Goal: Task Accomplishment & Management: Complete application form

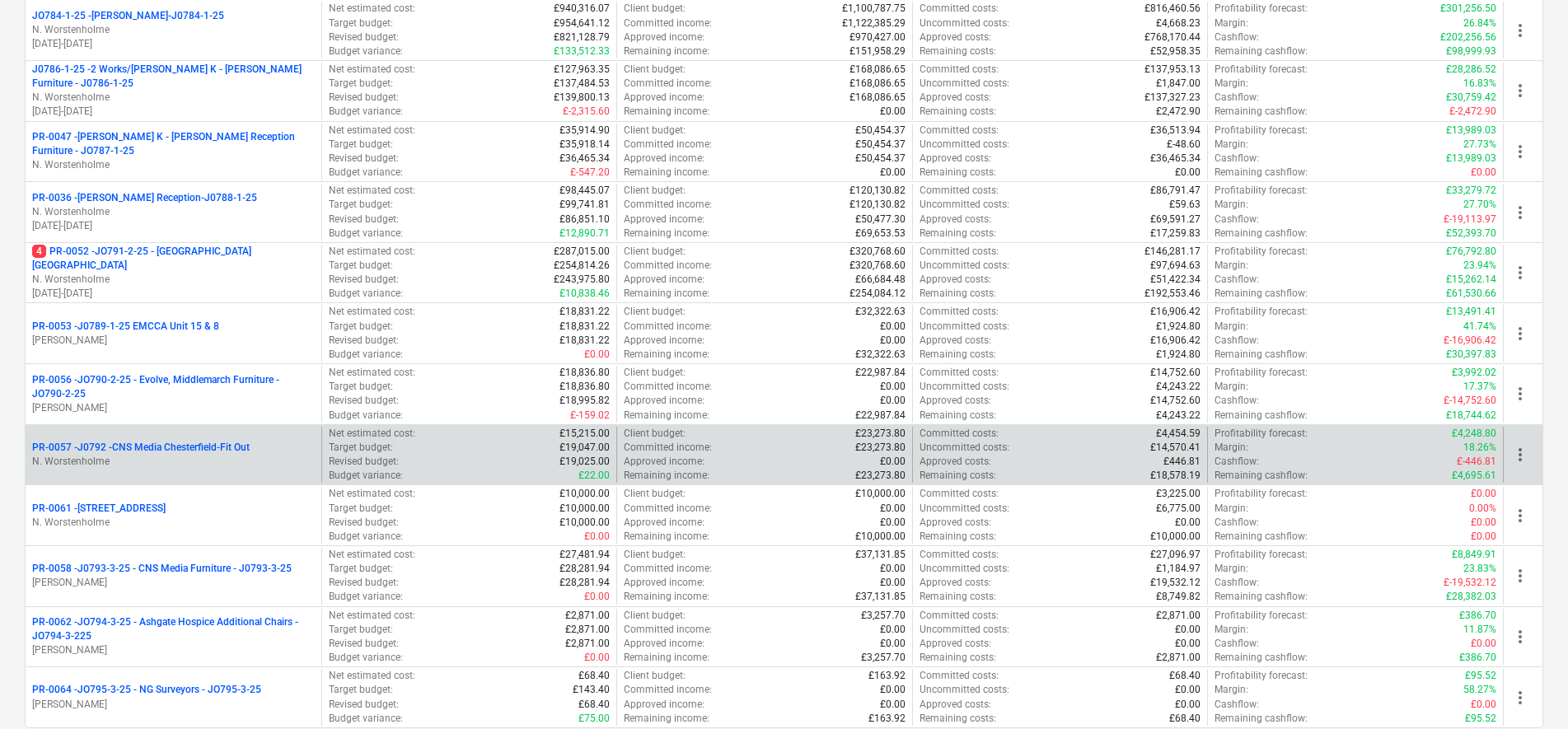
scroll to position [514, 0]
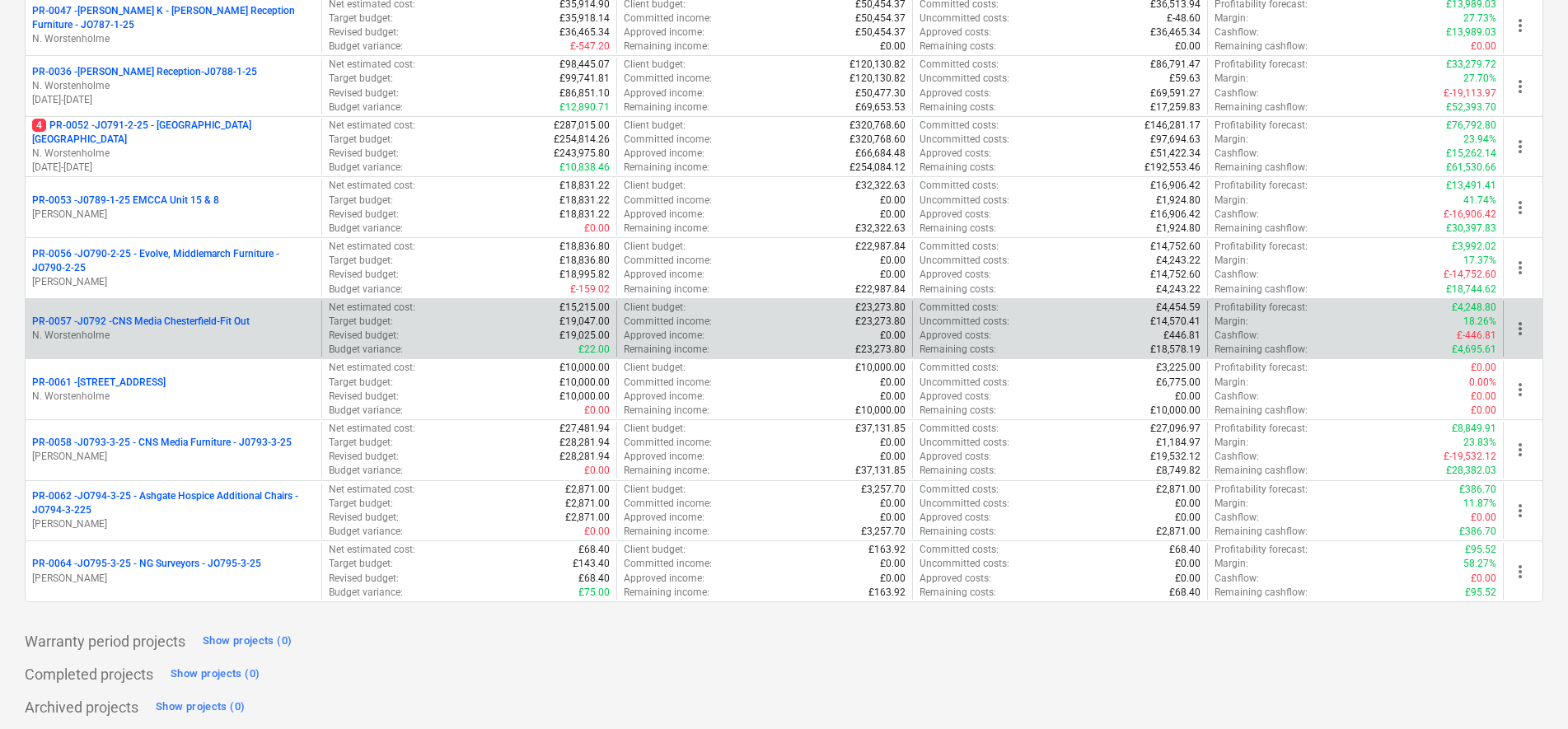
click at [213, 334] on p "N. Worstenholme" at bounding box center [173, 335] width 283 height 14
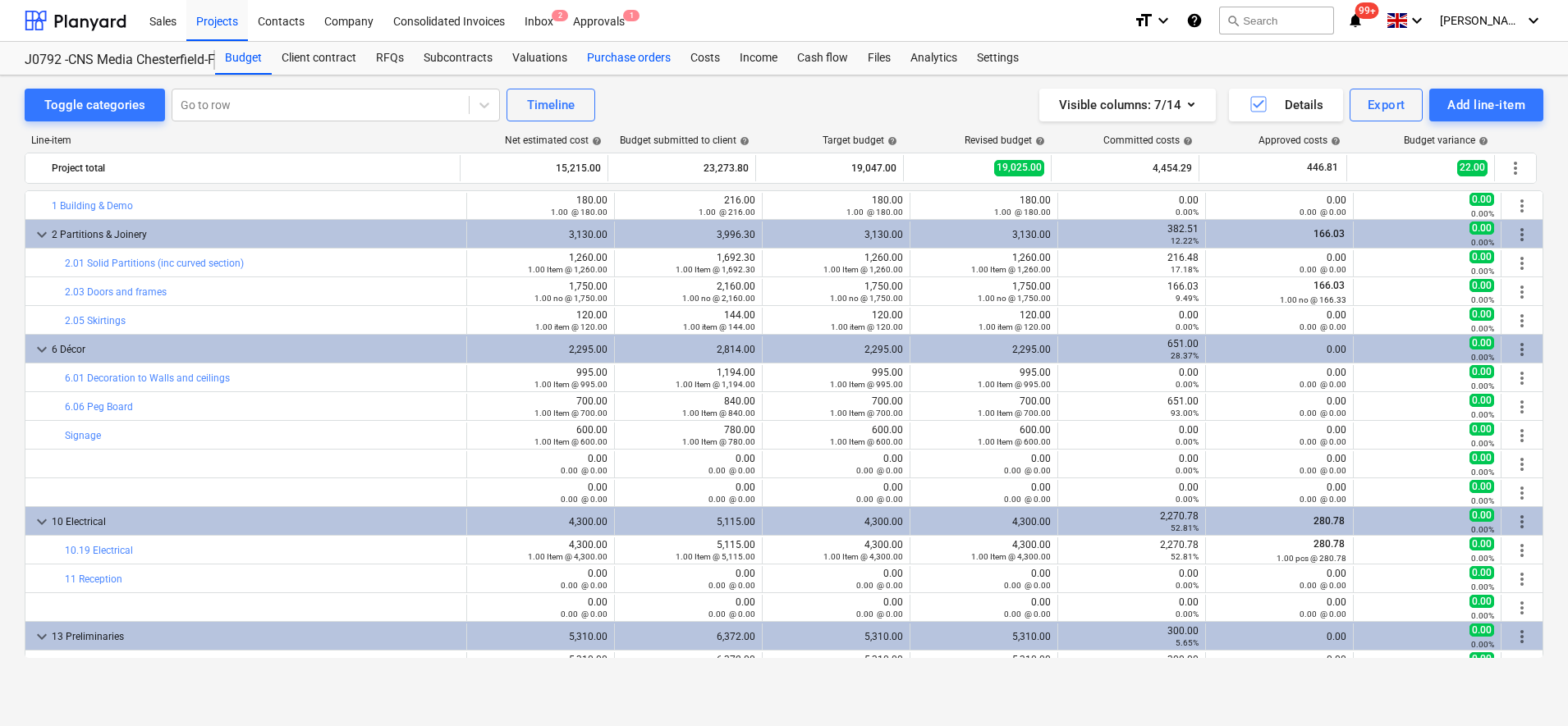
click at [634, 53] on div "Purchase orders" at bounding box center [629, 58] width 103 height 33
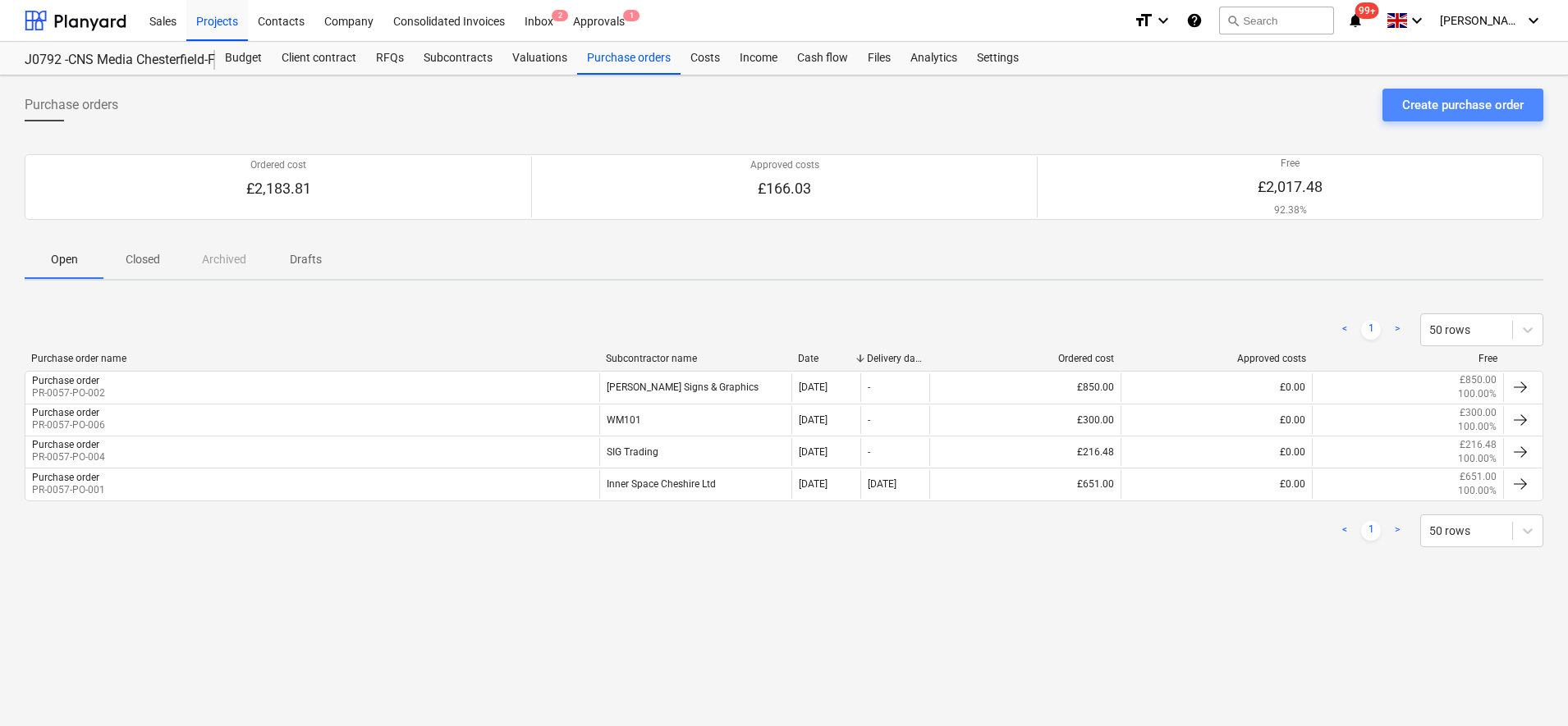
click at [1405, 106] on div "Create purchase order" at bounding box center [1462, 105] width 121 height 21
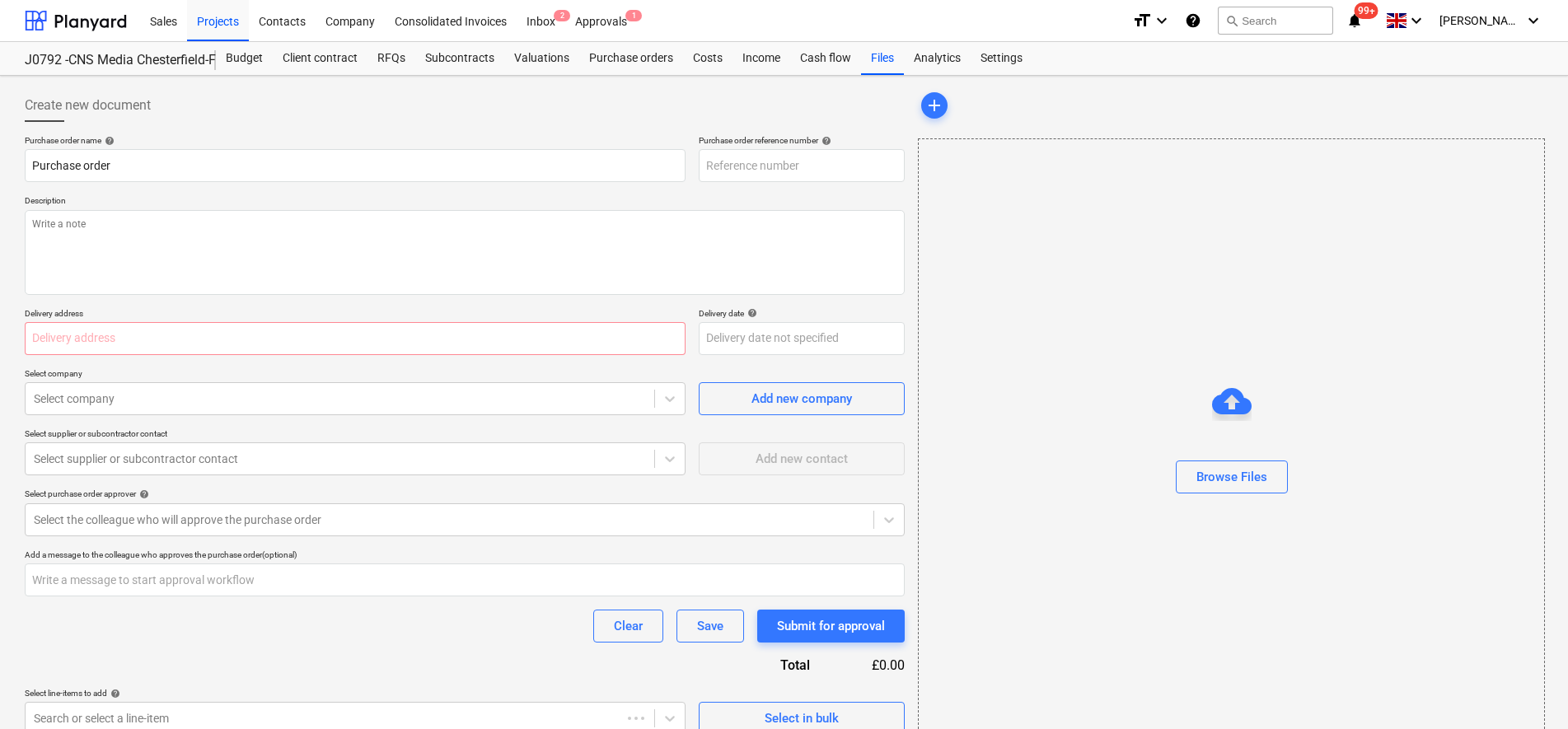
type textarea "x"
type input "PR-0057-PO-007"
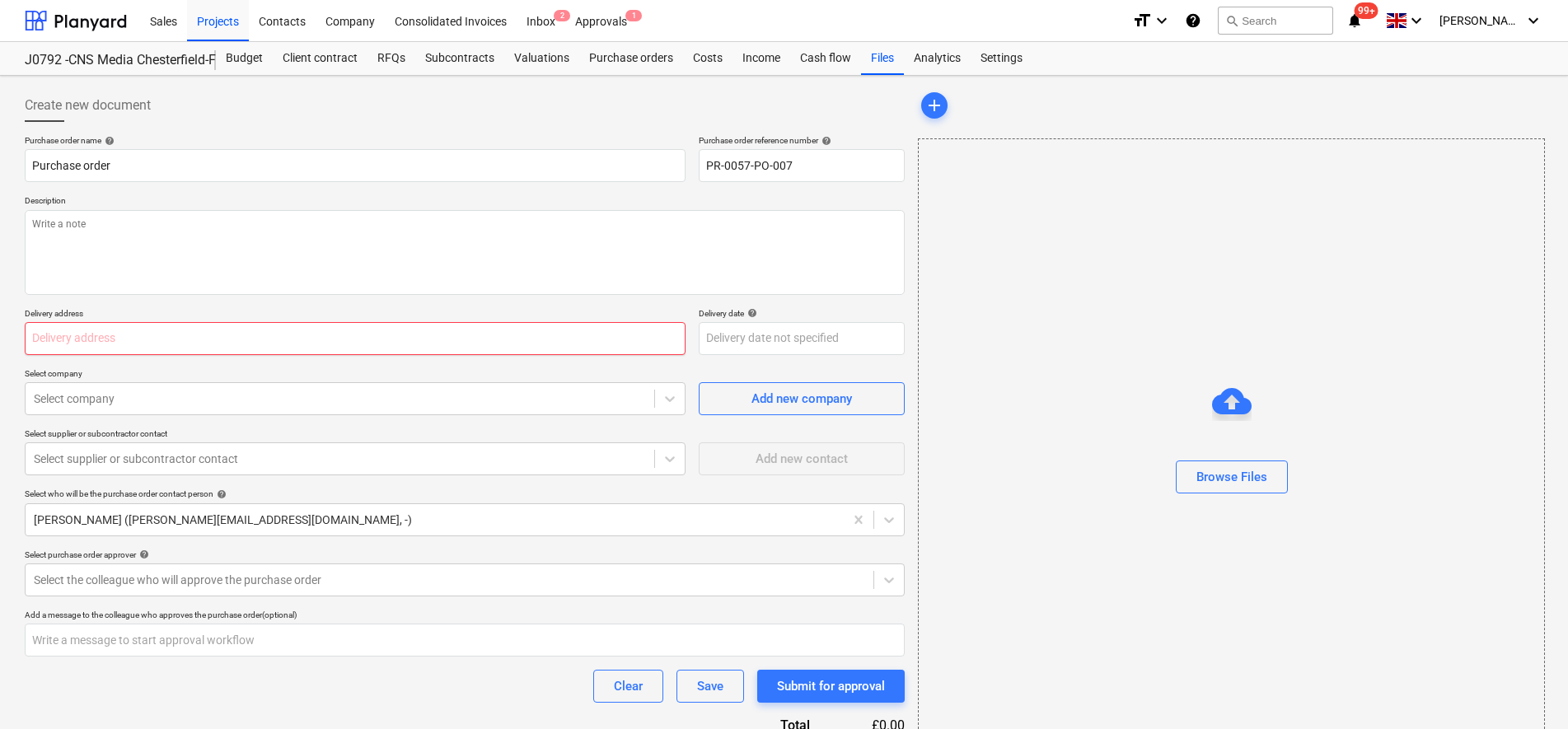
click at [78, 346] on input "text" at bounding box center [355, 339] width 661 height 33
type textarea "x"
type input "C"
type textarea "x"
type input "CN"
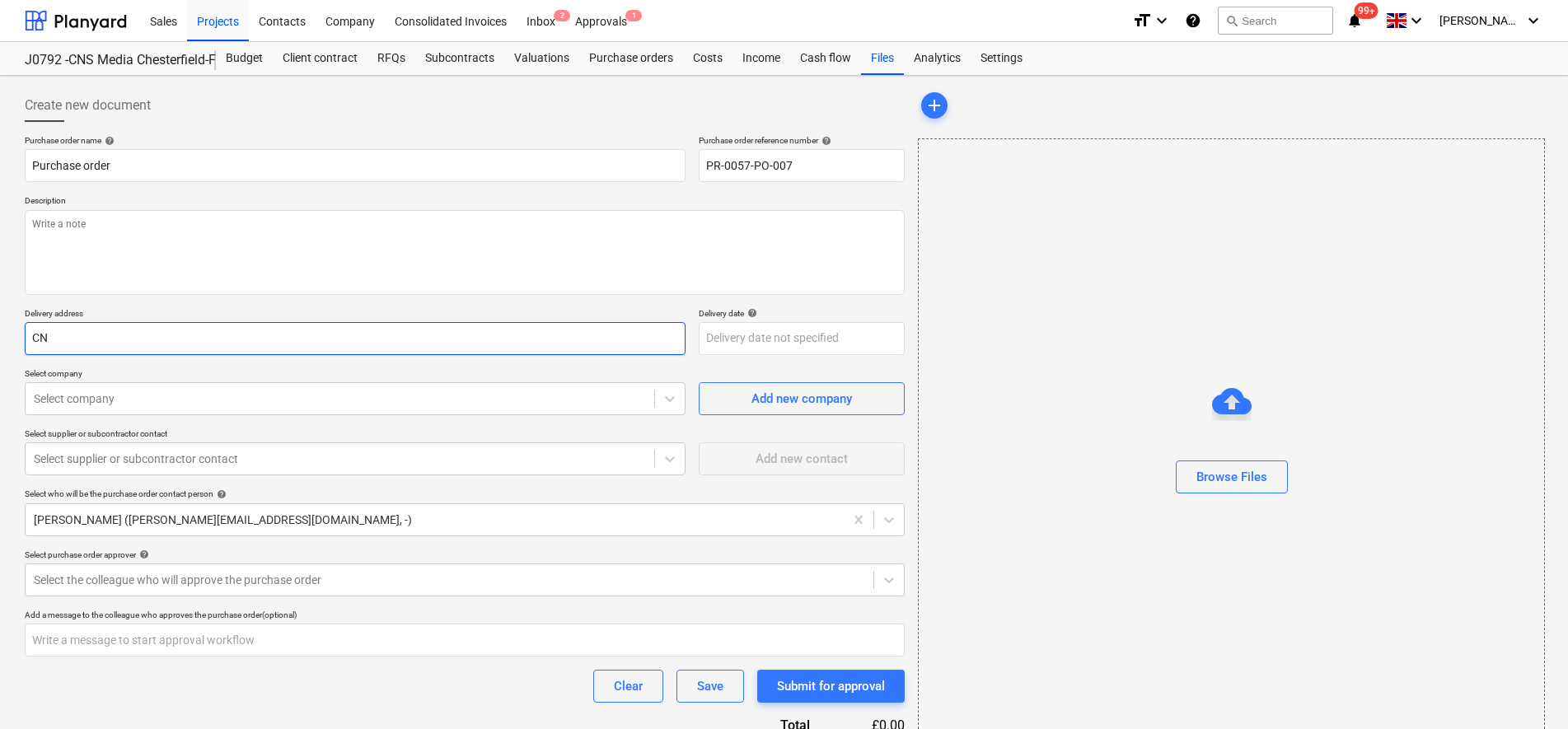
type textarea "x"
type input "CNS"
type textarea "x"
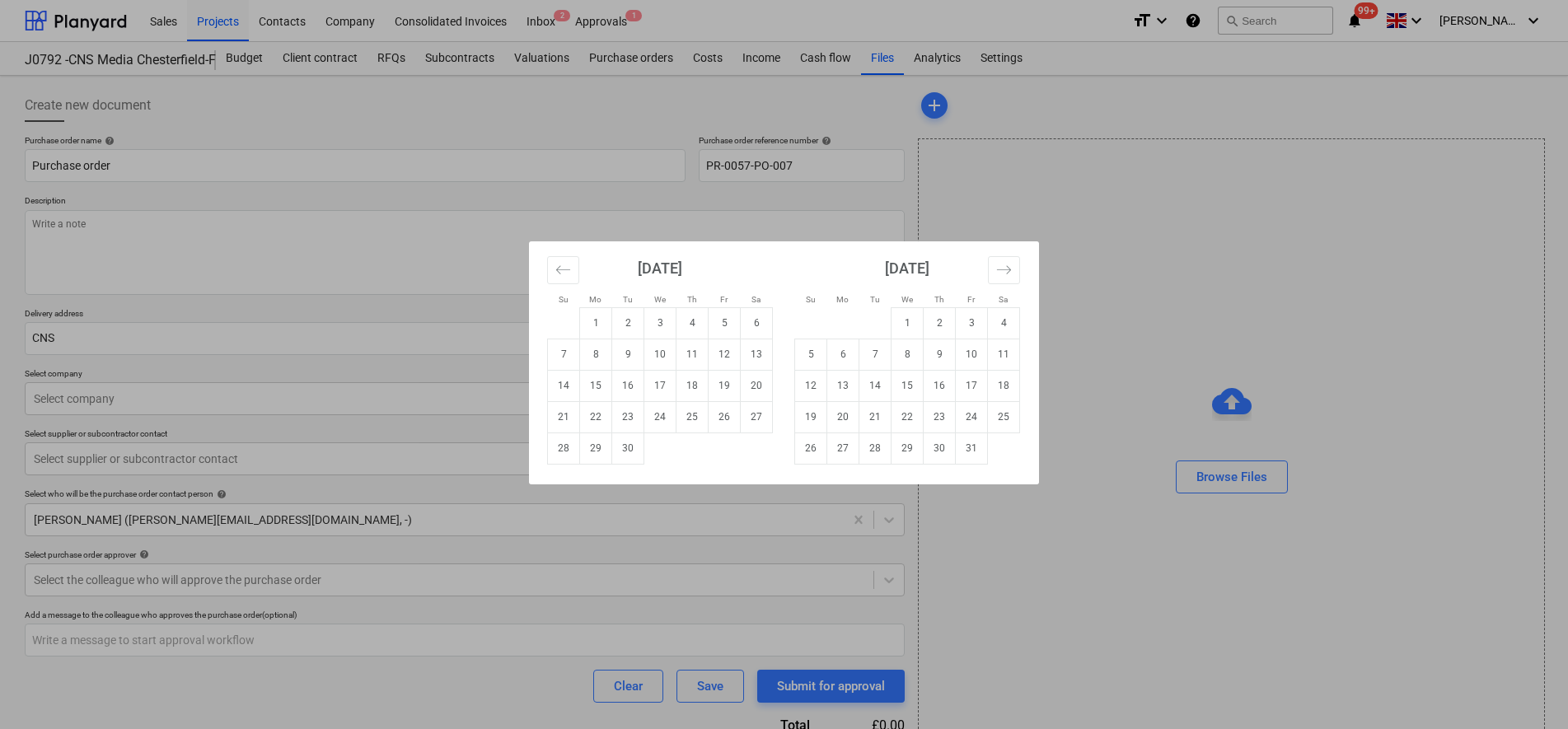
click at [141, 236] on div "Su Mo Tu We Th Fr Sa Su Mo Tu We Th Fr Sa [DATE] 1 2 3 4 5 6 7 8 9 10 11 12 13 …" at bounding box center [784, 364] width 1568 height 729
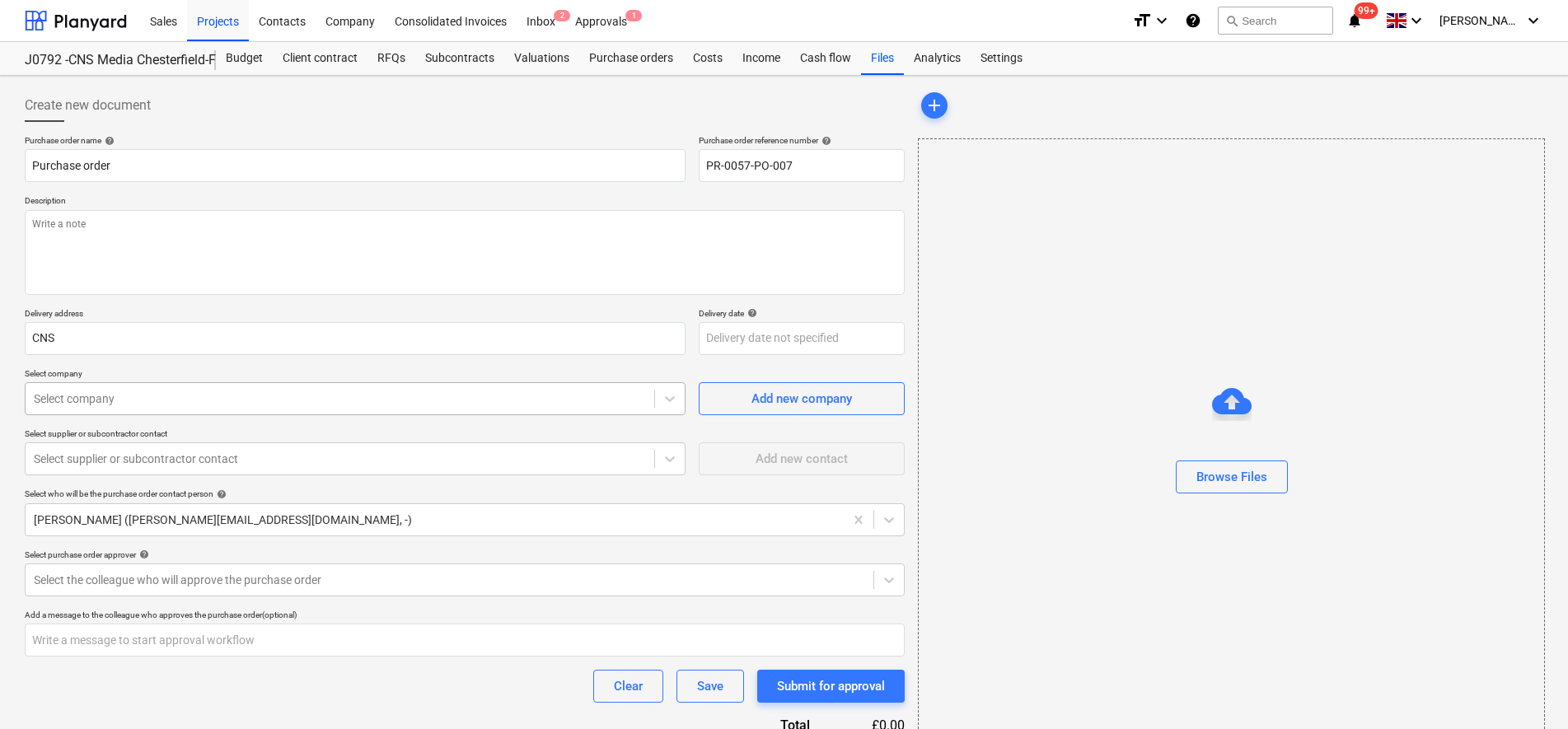
click at [96, 396] on div at bounding box center [340, 398] width 612 height 16
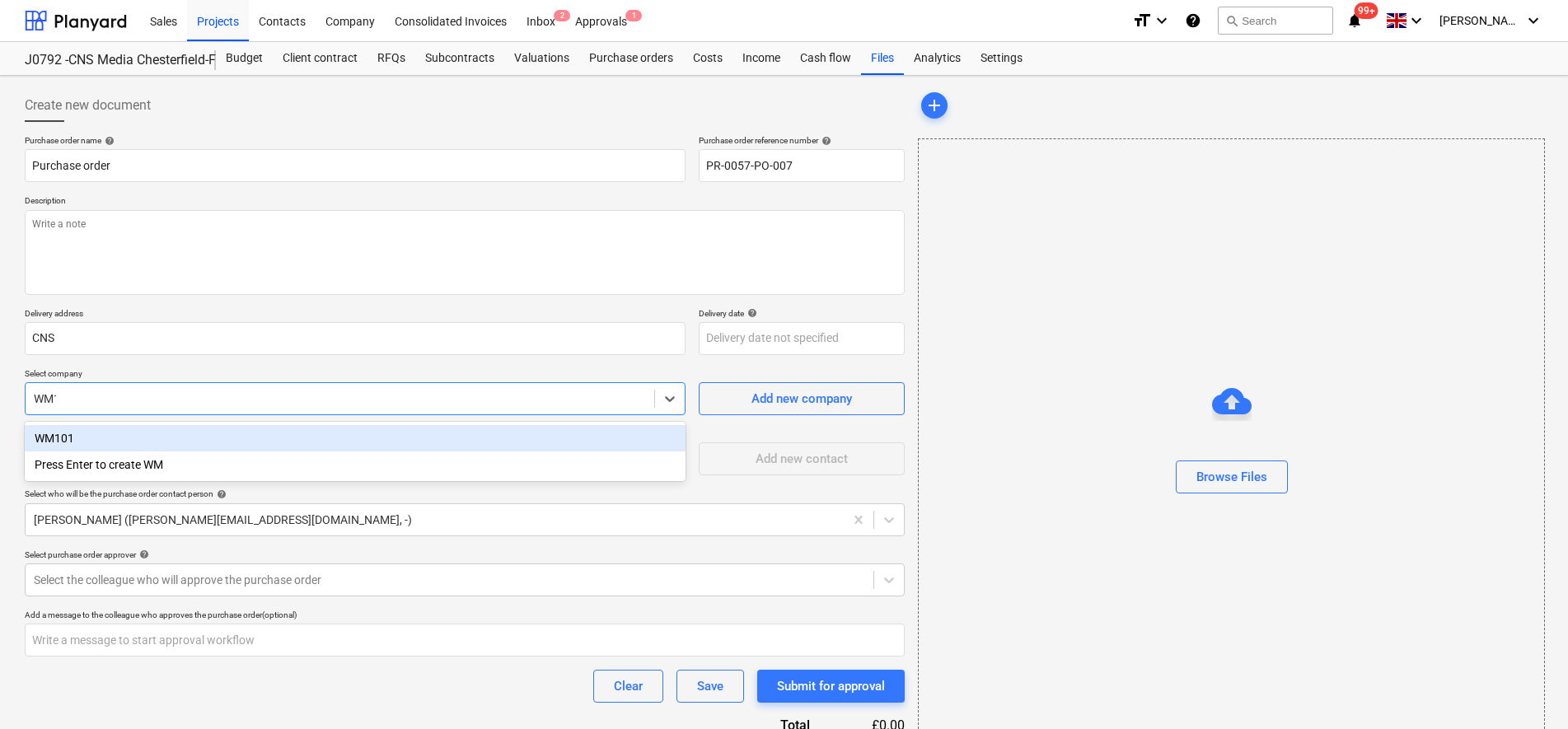
type input "WM10"
click at [53, 442] on div "WM101" at bounding box center [355, 438] width 661 height 27
type textarea "x"
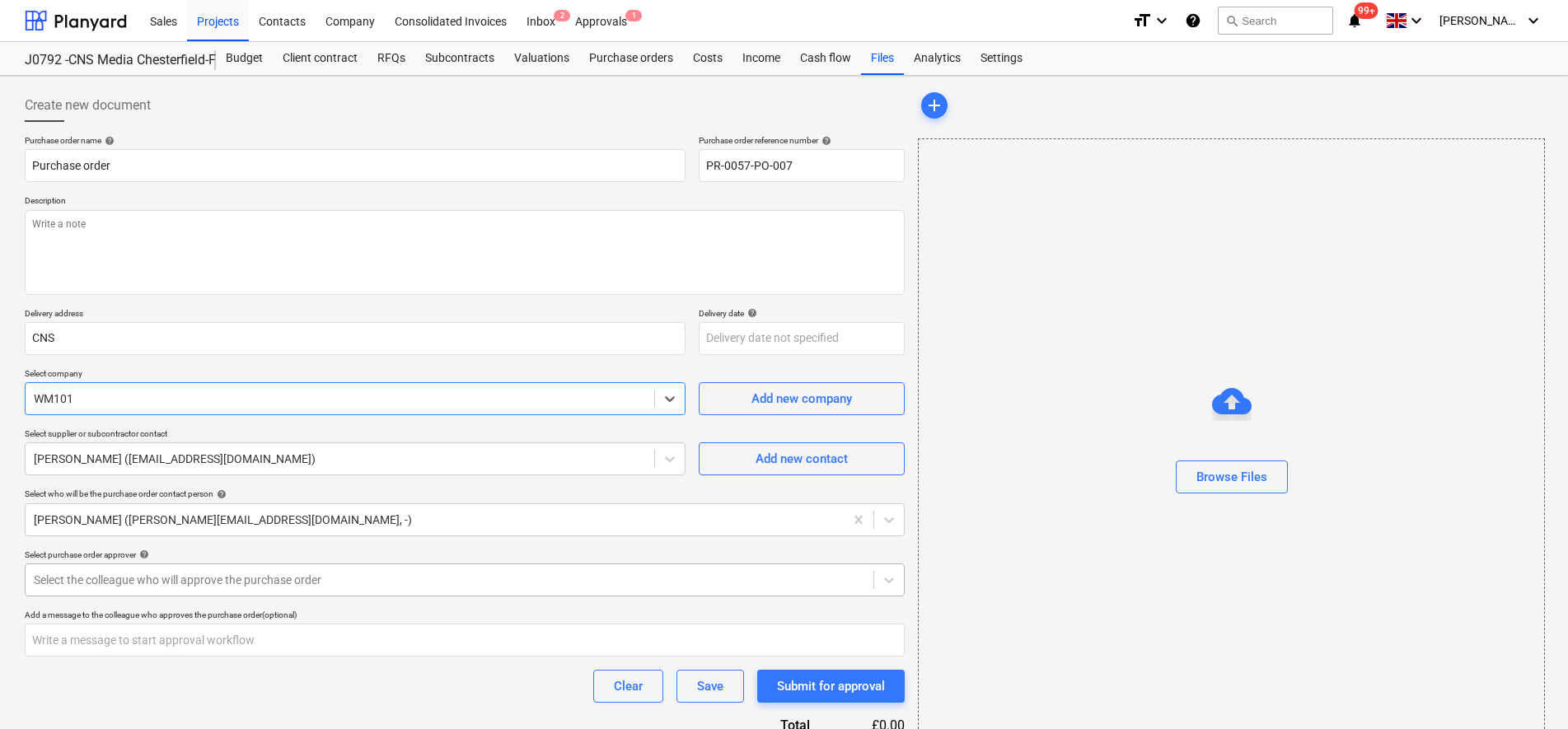
click at [111, 583] on div "Select the colleague who will approve the purchase order" at bounding box center [465, 580] width 880 height 33
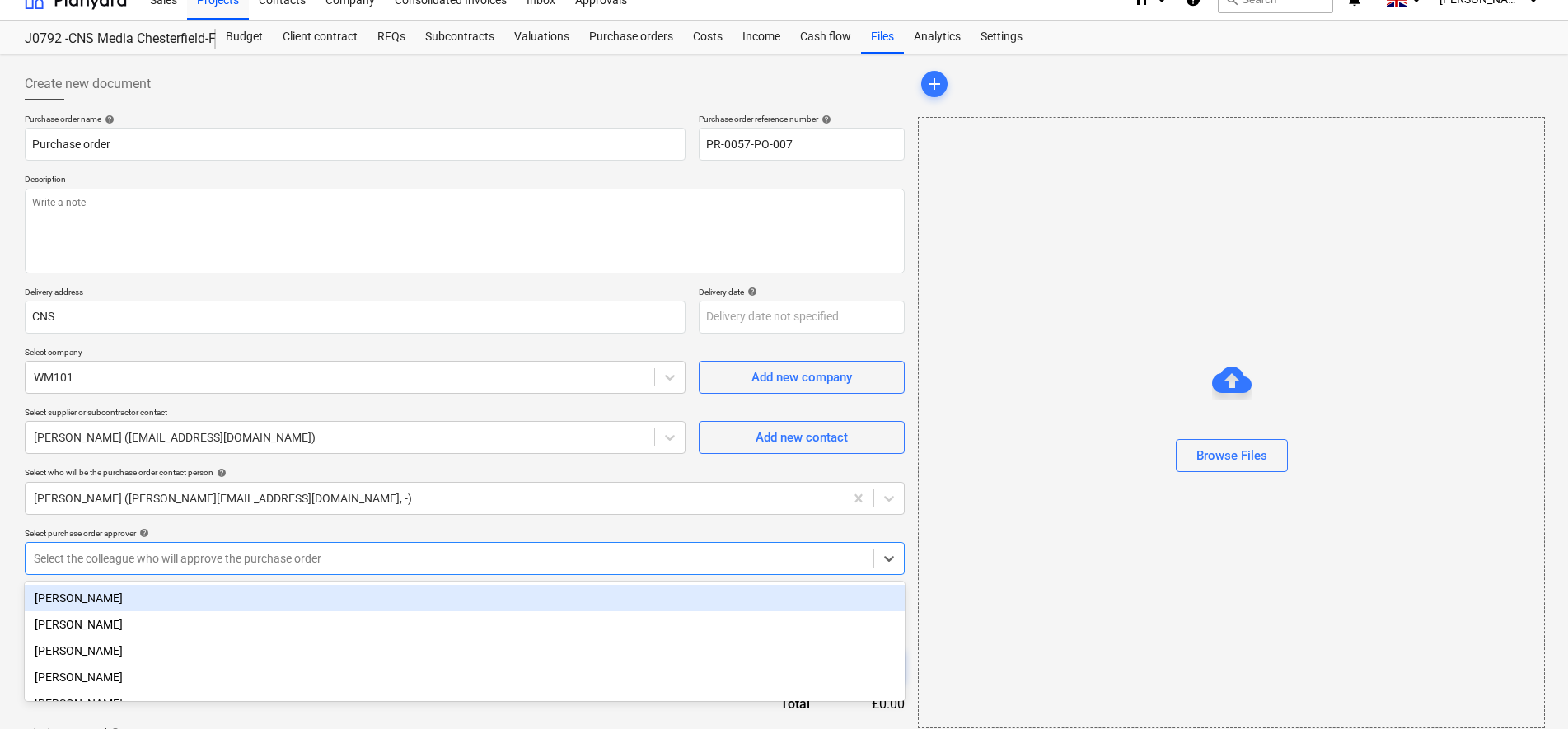
scroll to position [23, 0]
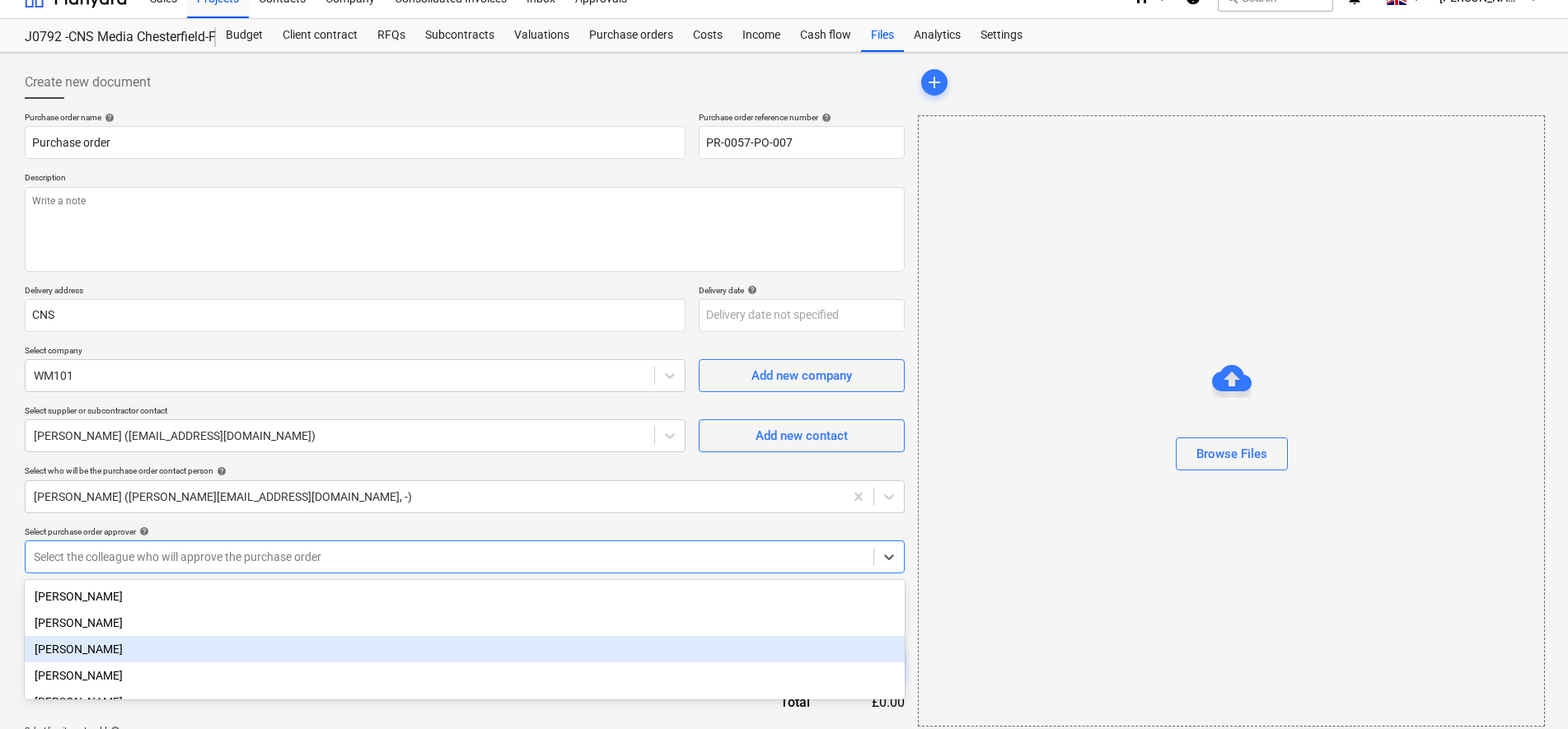
click at [72, 653] on div "[PERSON_NAME]" at bounding box center [465, 649] width 880 height 27
type textarea "x"
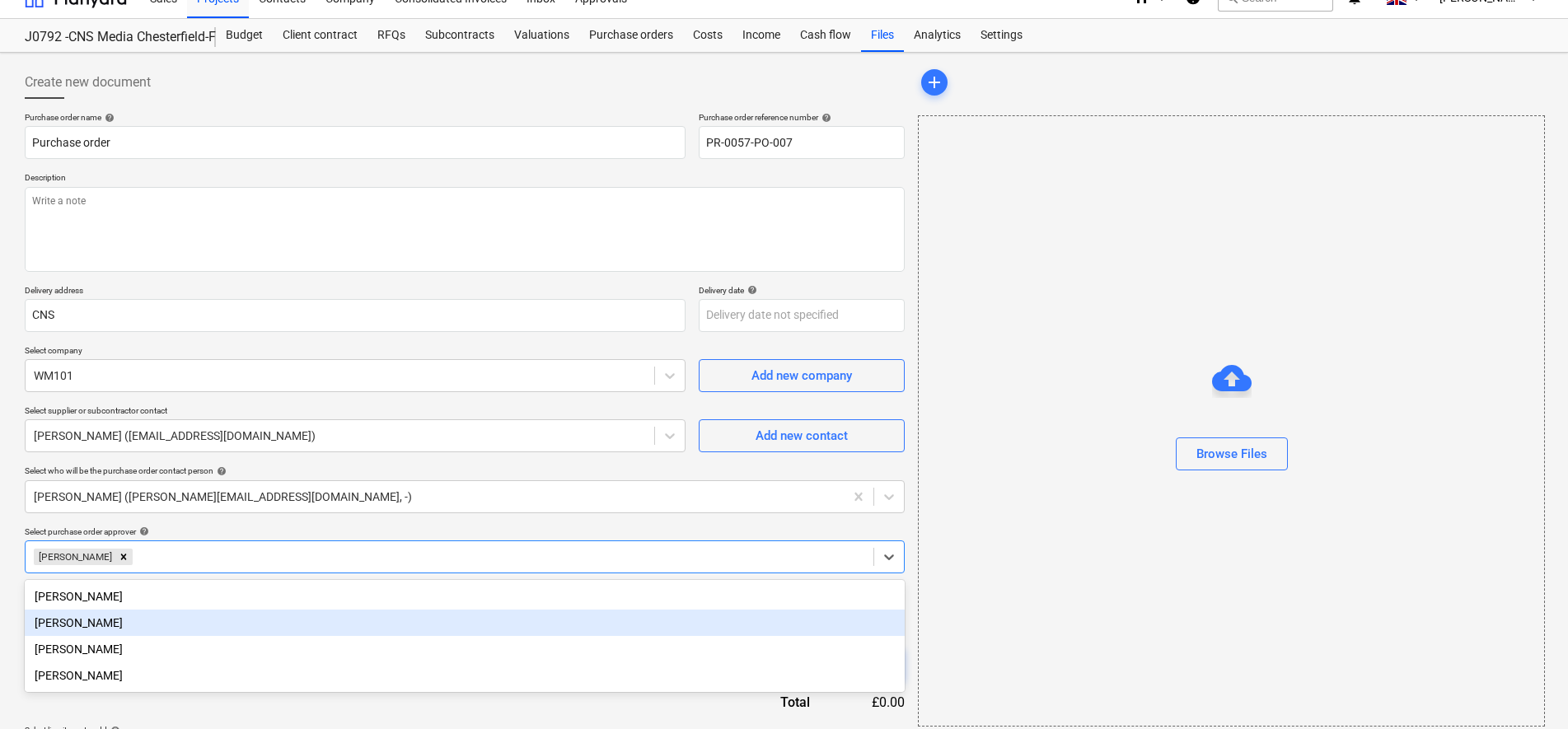
click at [0, 599] on html "Sales Projects Contacts Company Consolidated Invoices Inbox 2 Approvals 1 forma…" at bounding box center [784, 341] width 1568 height 729
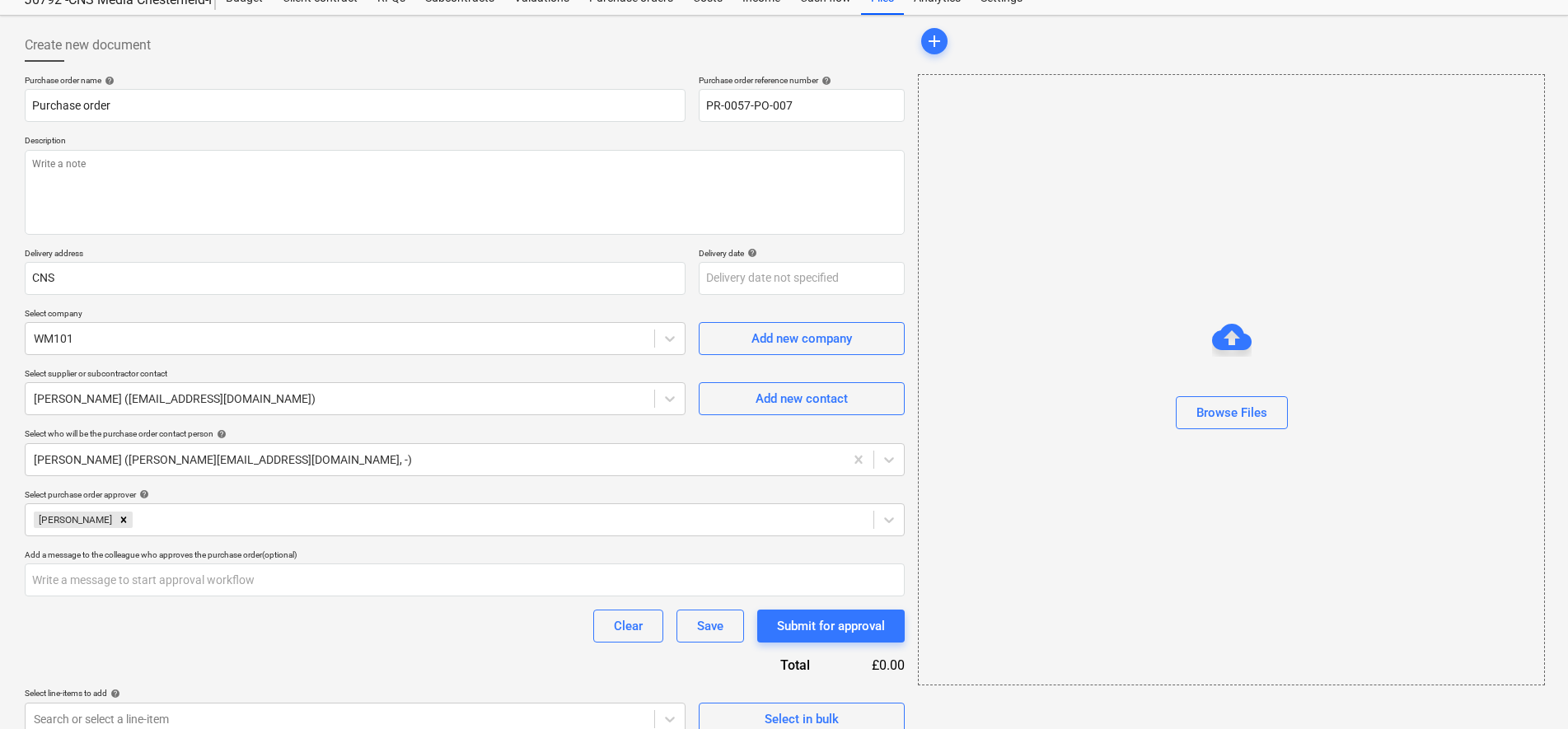
scroll to position [80, 0]
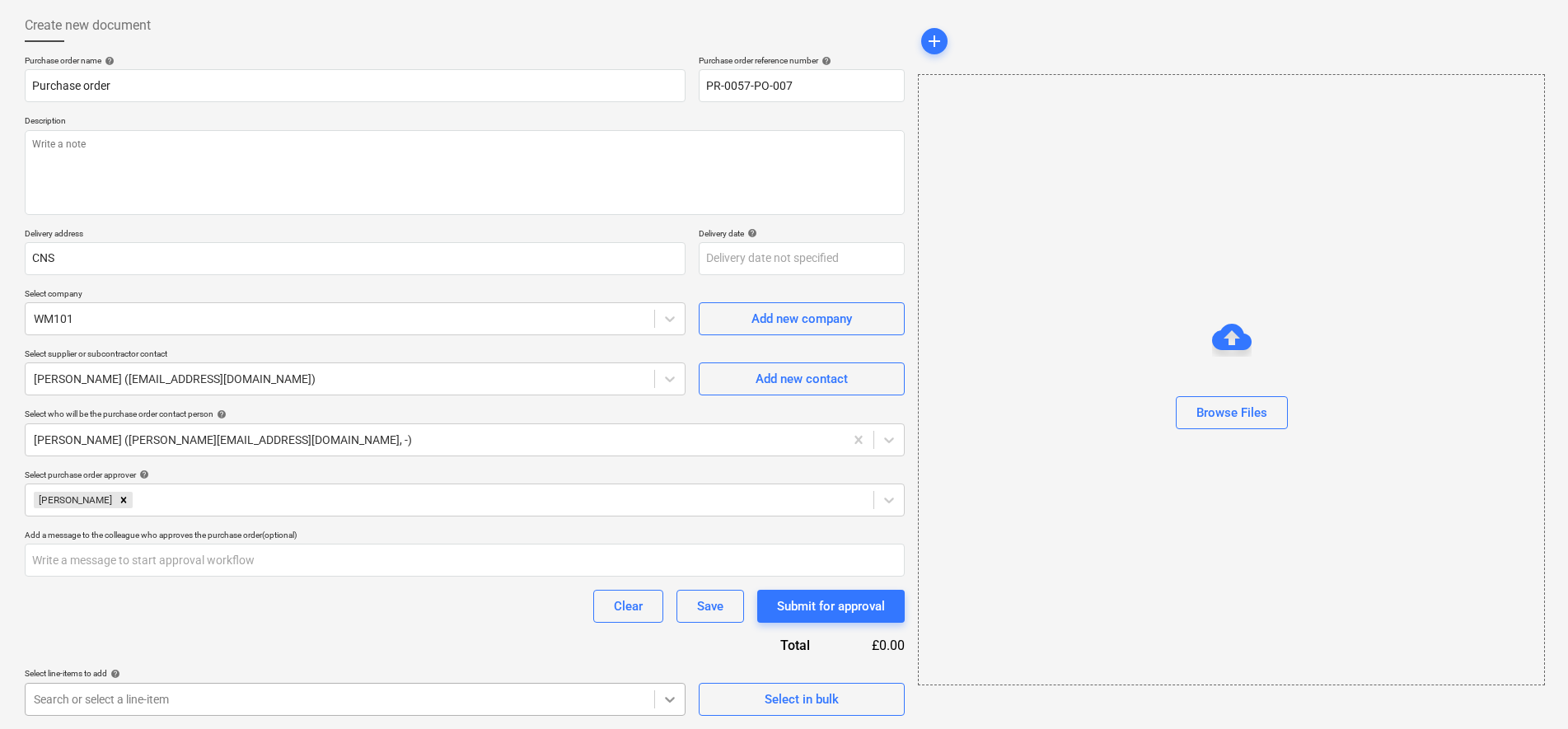
click at [665, 649] on body "Sales Projects Contacts Company Consolidated Invoices Inbox 2 Approvals 1 forma…" at bounding box center [784, 284] width 1568 height 729
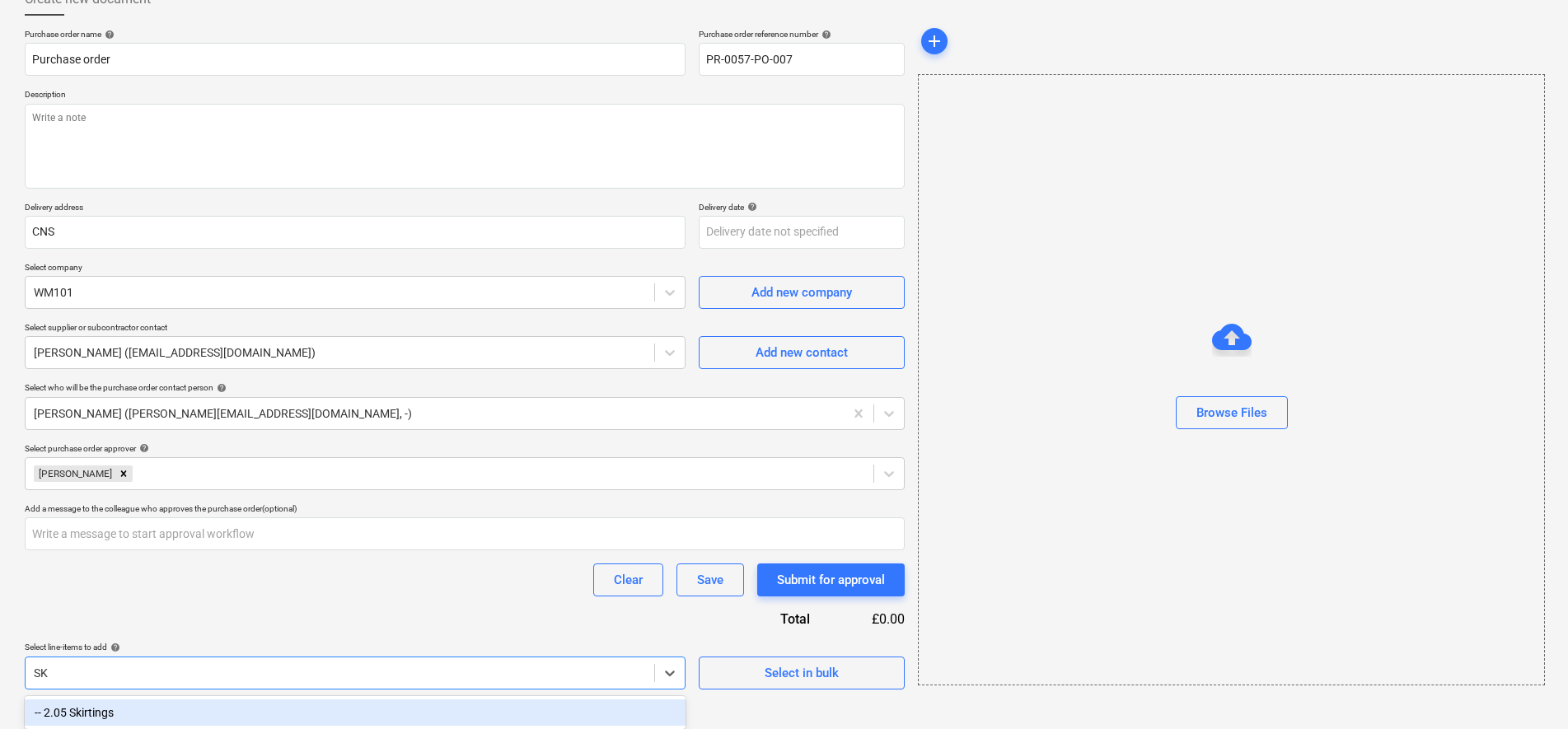
scroll to position [107, 0]
type input "SKI"
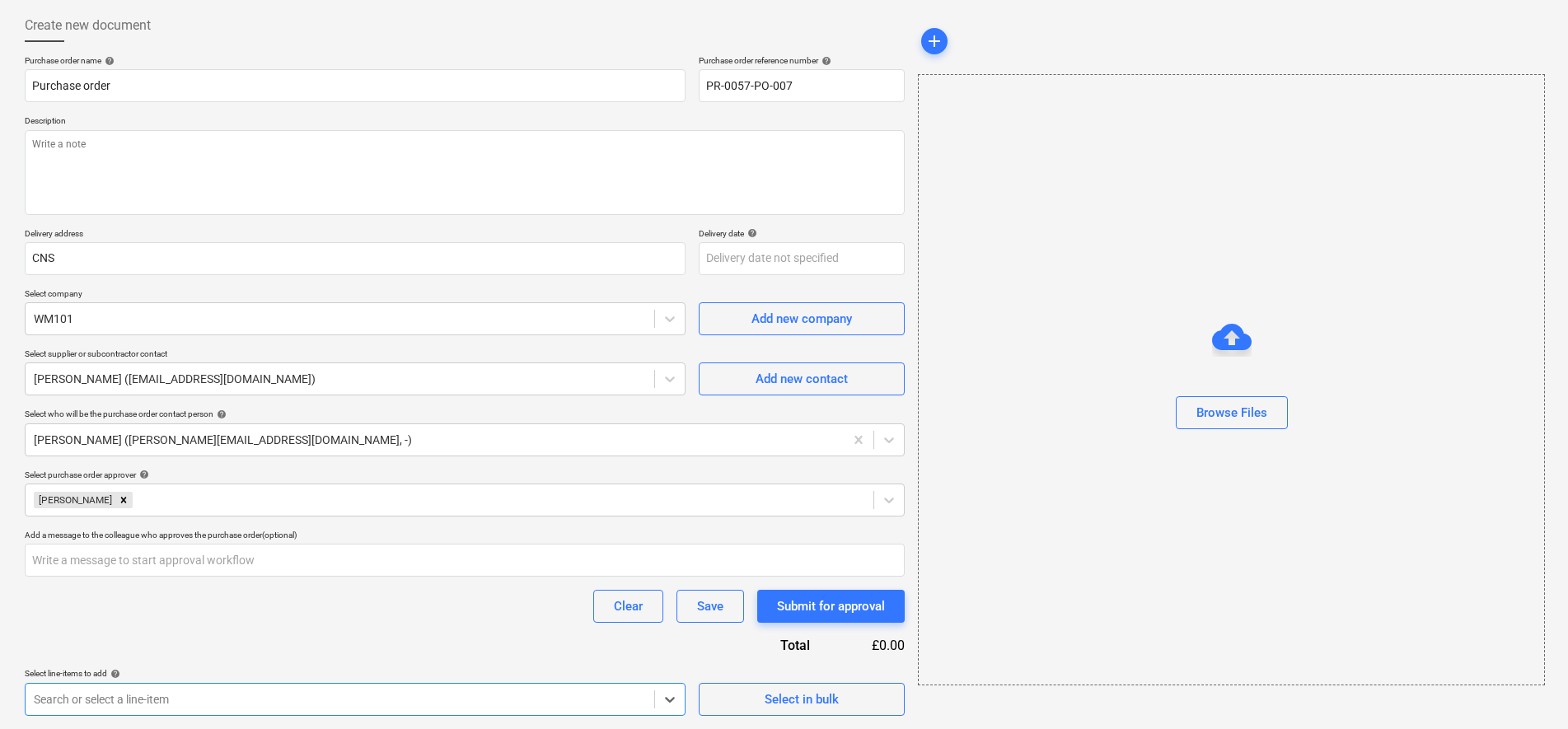
drag, startPoint x: 316, startPoint y: 664, endPoint x: -4, endPoint y: 666, distance: 320.0
click at [0, 649] on html "Sales Projects Contacts Company Consolidated Invoices Inbox 2 Approvals 1 forma…" at bounding box center [784, 284] width 1568 height 729
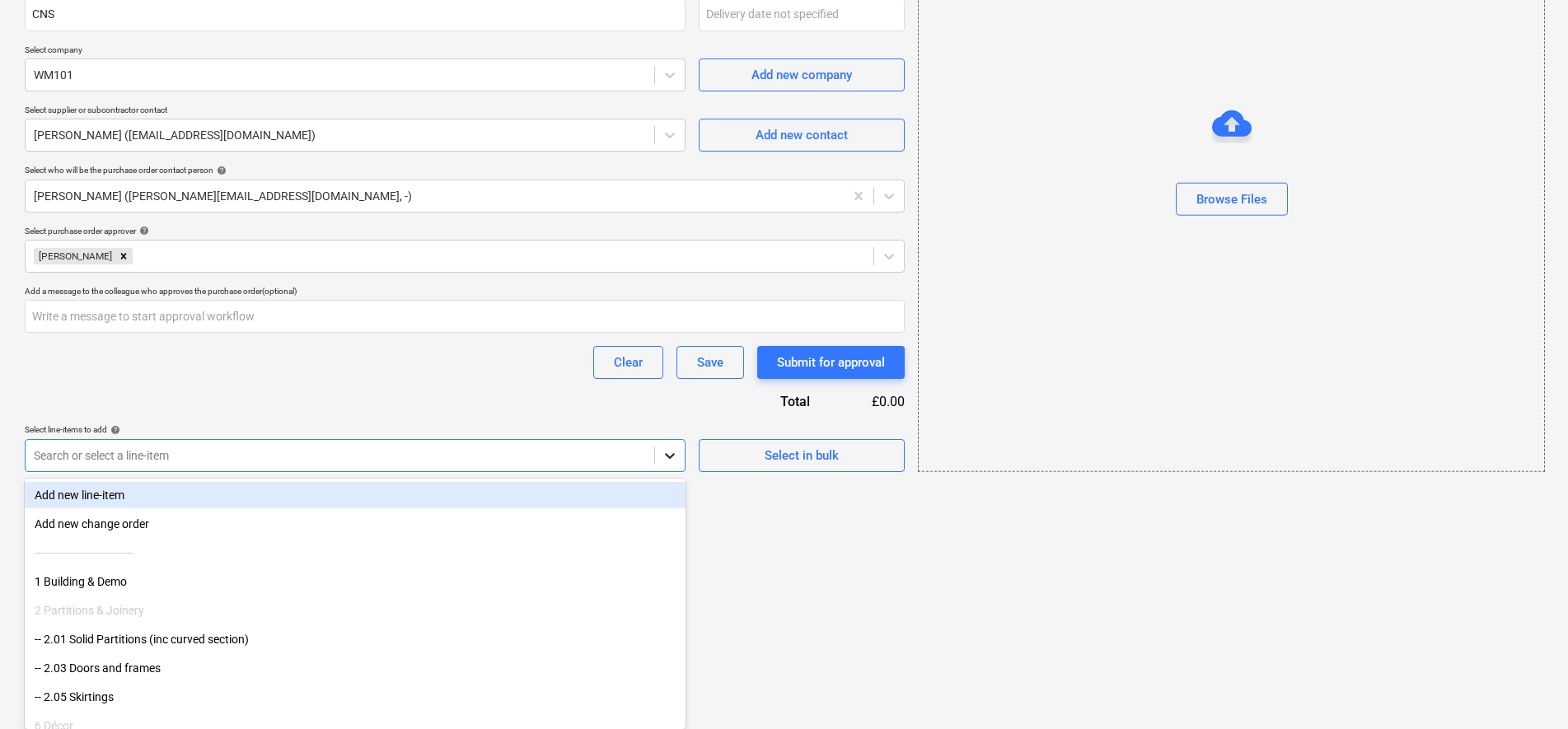
click at [683, 405] on body "Sales Projects Contacts Company Consolidated Invoices Inbox 2 Approvals 1 forma…" at bounding box center [784, 40] width 1568 height 729
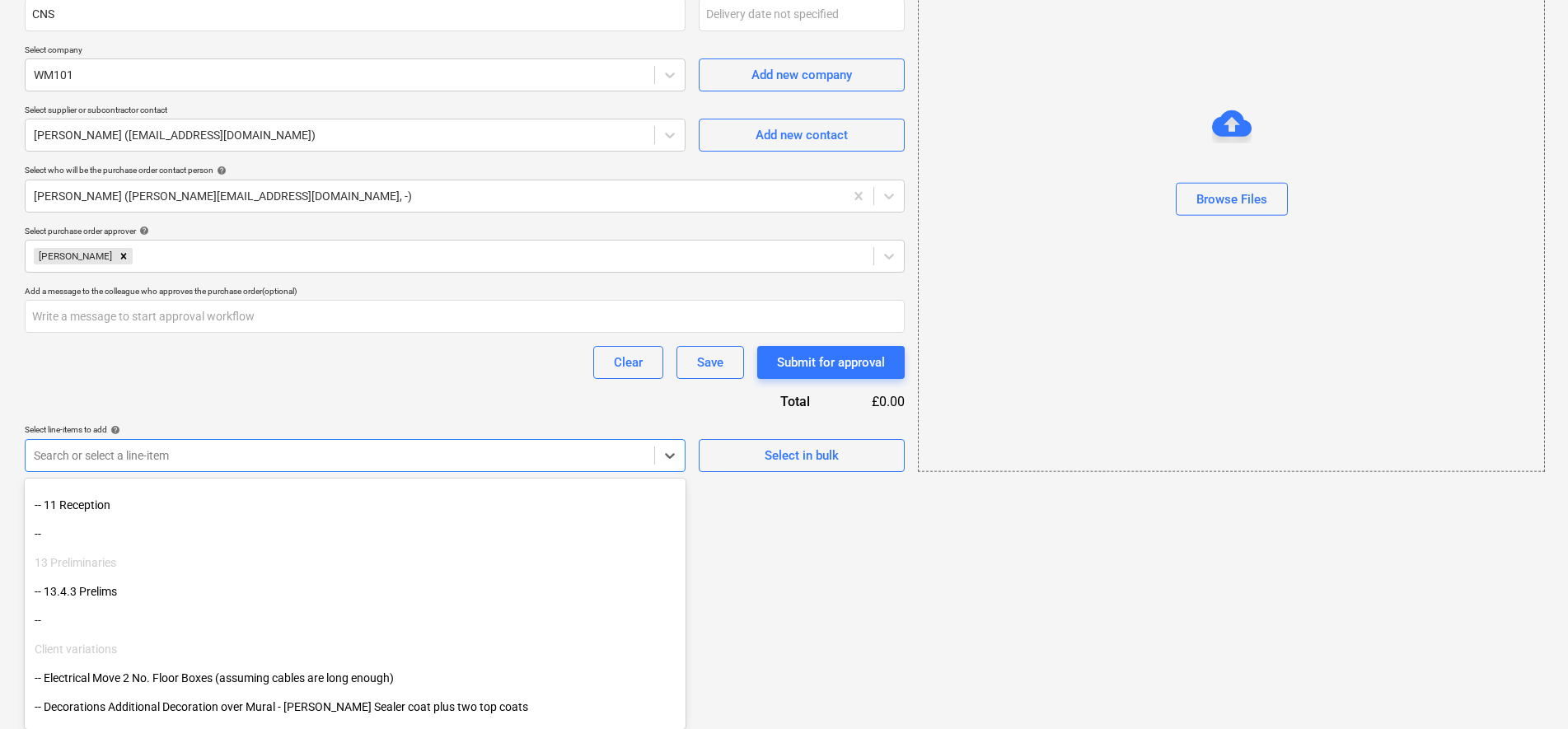
scroll to position [424, 0]
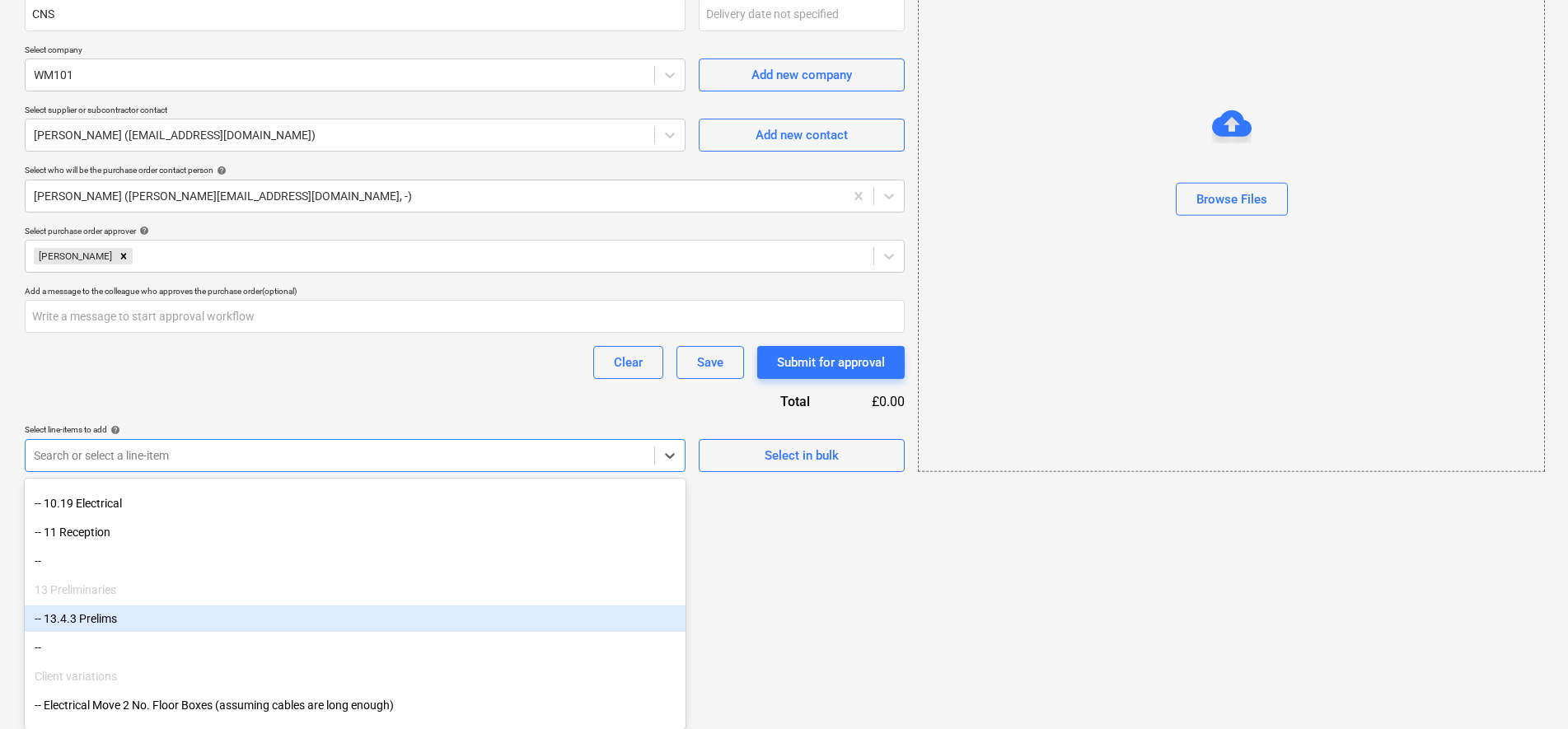
click at [116, 625] on div "-- 13.4.3 Prelims" at bounding box center [355, 619] width 661 height 27
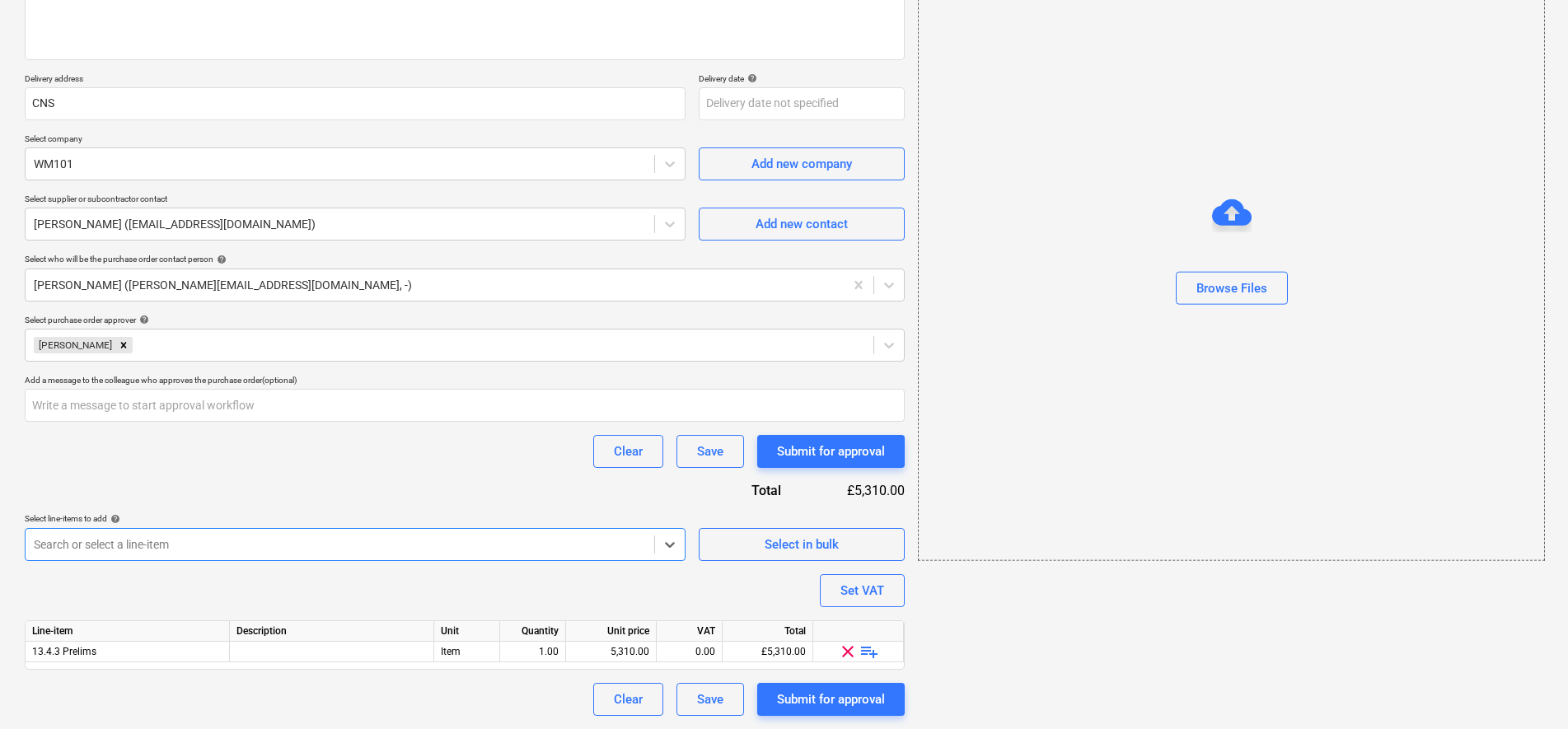
scroll to position [234, 0]
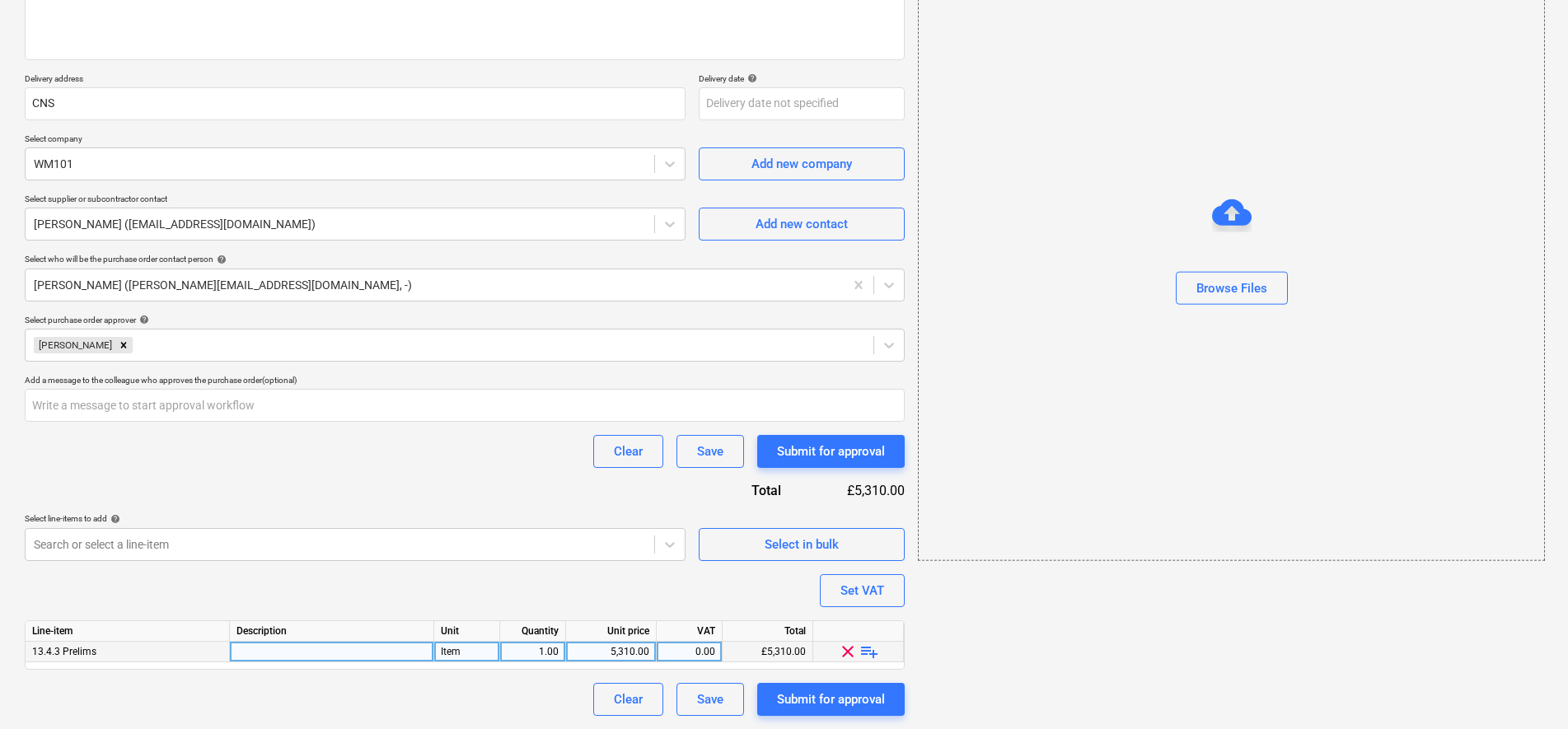
click at [868, 652] on span "playlist_add" at bounding box center [869, 651] width 20 height 20
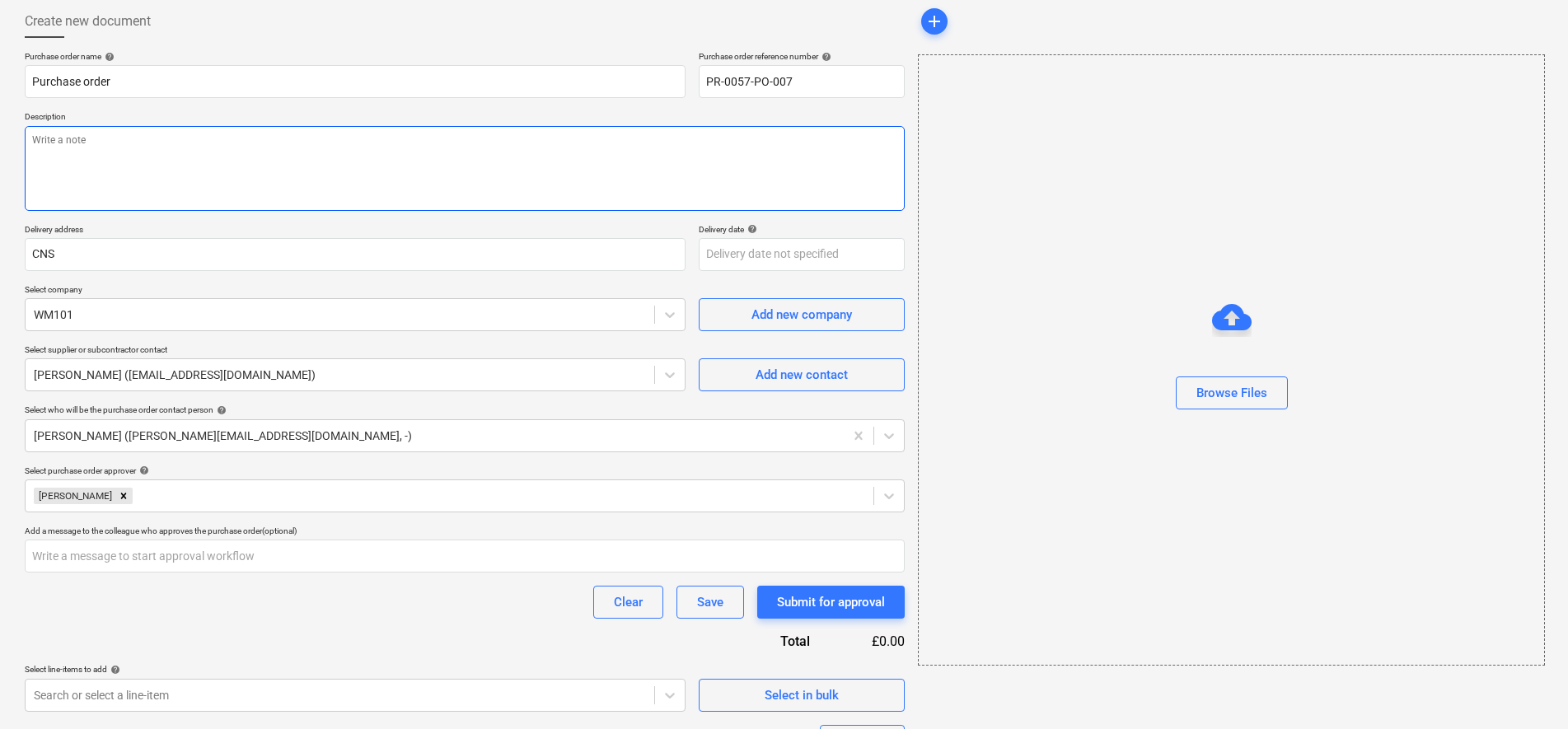
scroll to position [0, 0]
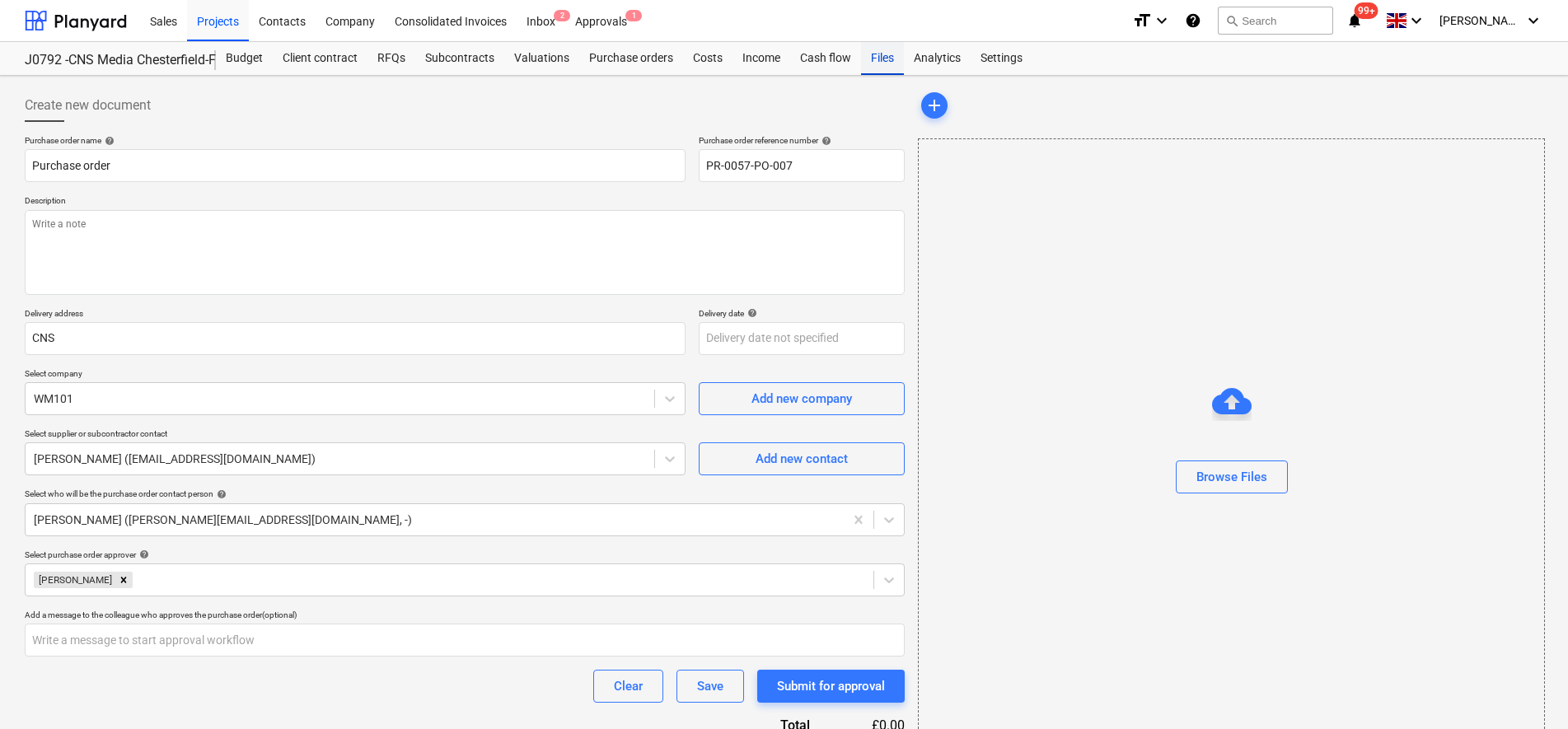
click at [884, 63] on div "Files" at bounding box center [883, 59] width 43 height 33
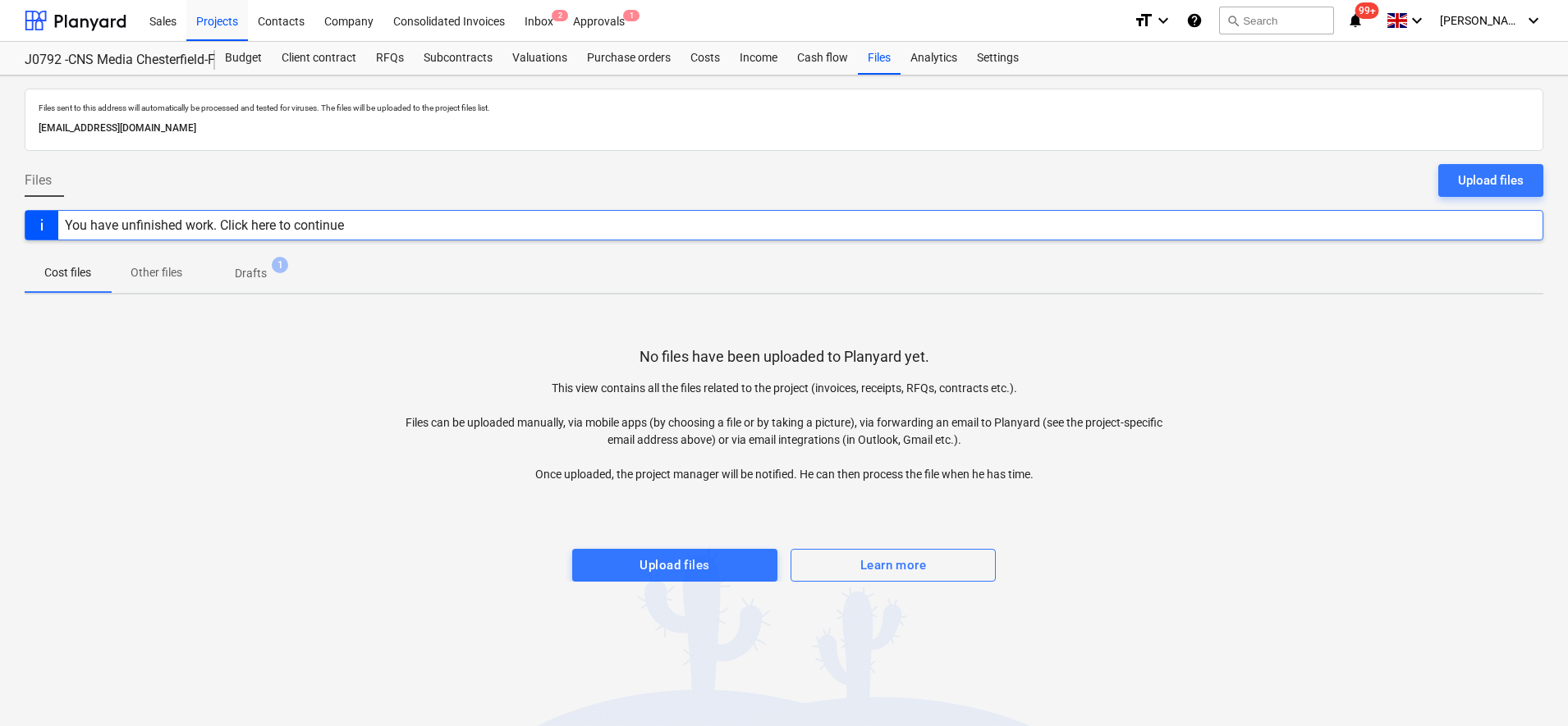
click at [258, 270] on p "Drafts" at bounding box center [250, 274] width 32 height 17
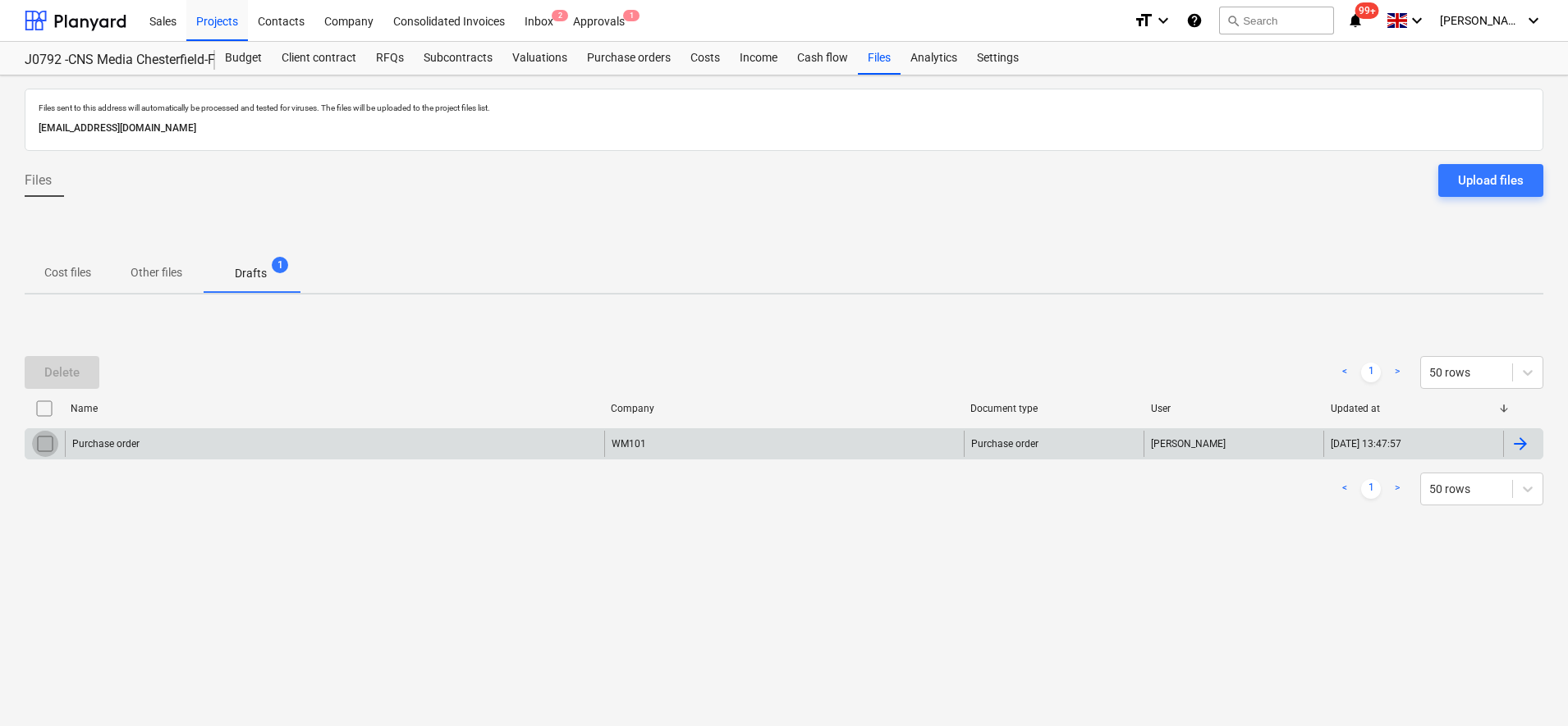
click at [46, 440] on input "checkbox" at bounding box center [45, 444] width 27 height 27
click at [72, 379] on div "Delete" at bounding box center [62, 372] width 35 height 21
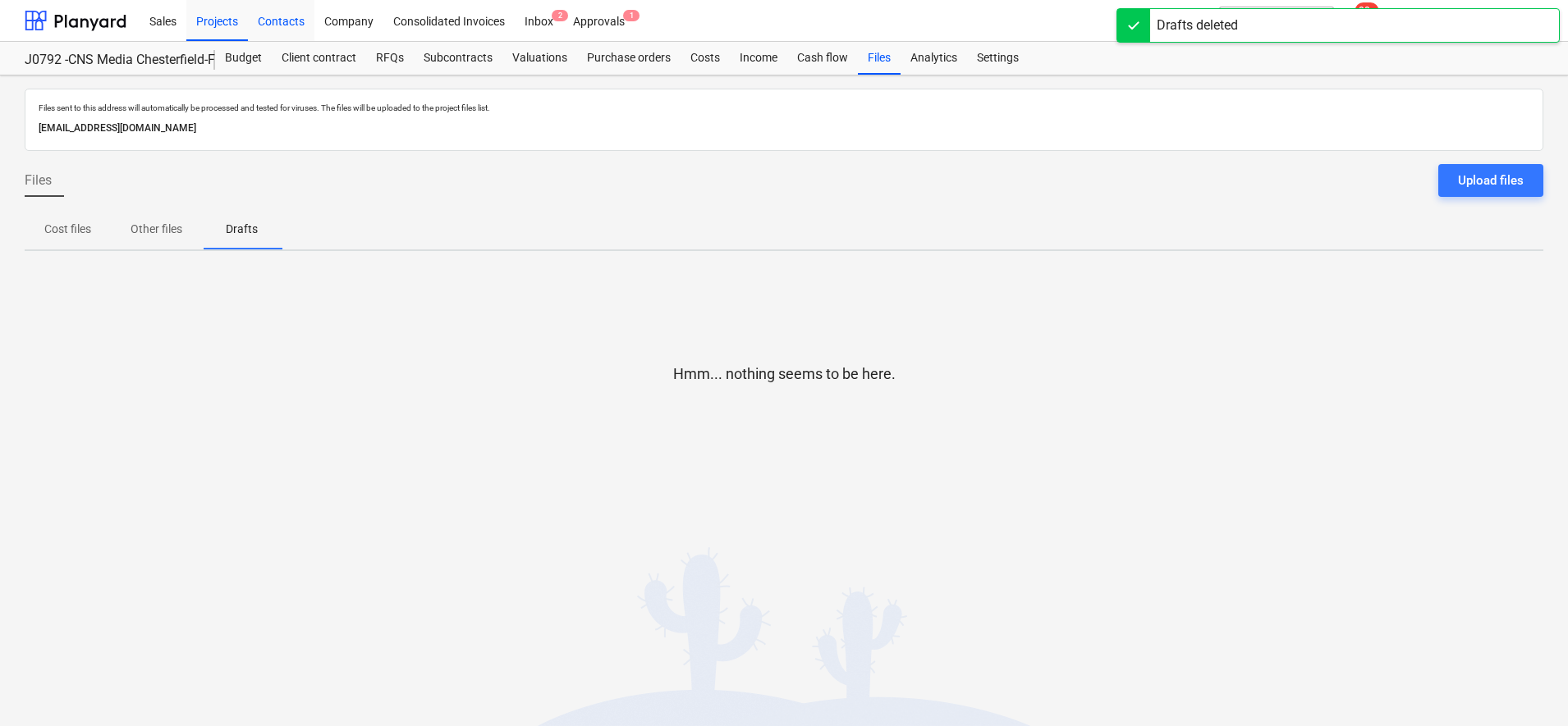
click at [282, 23] on div "Contacts" at bounding box center [281, 20] width 66 height 42
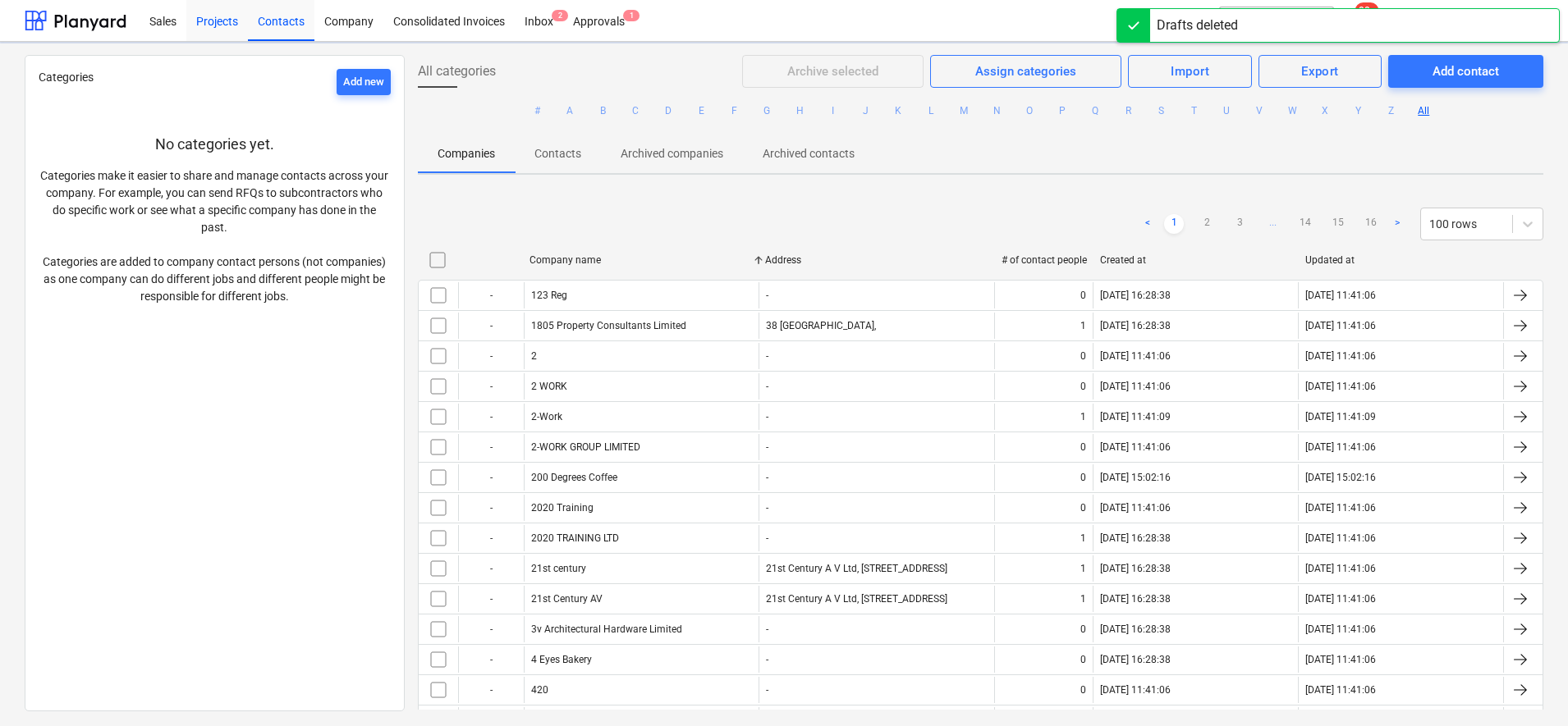
click at [234, 21] on div "Projects" at bounding box center [217, 20] width 62 height 42
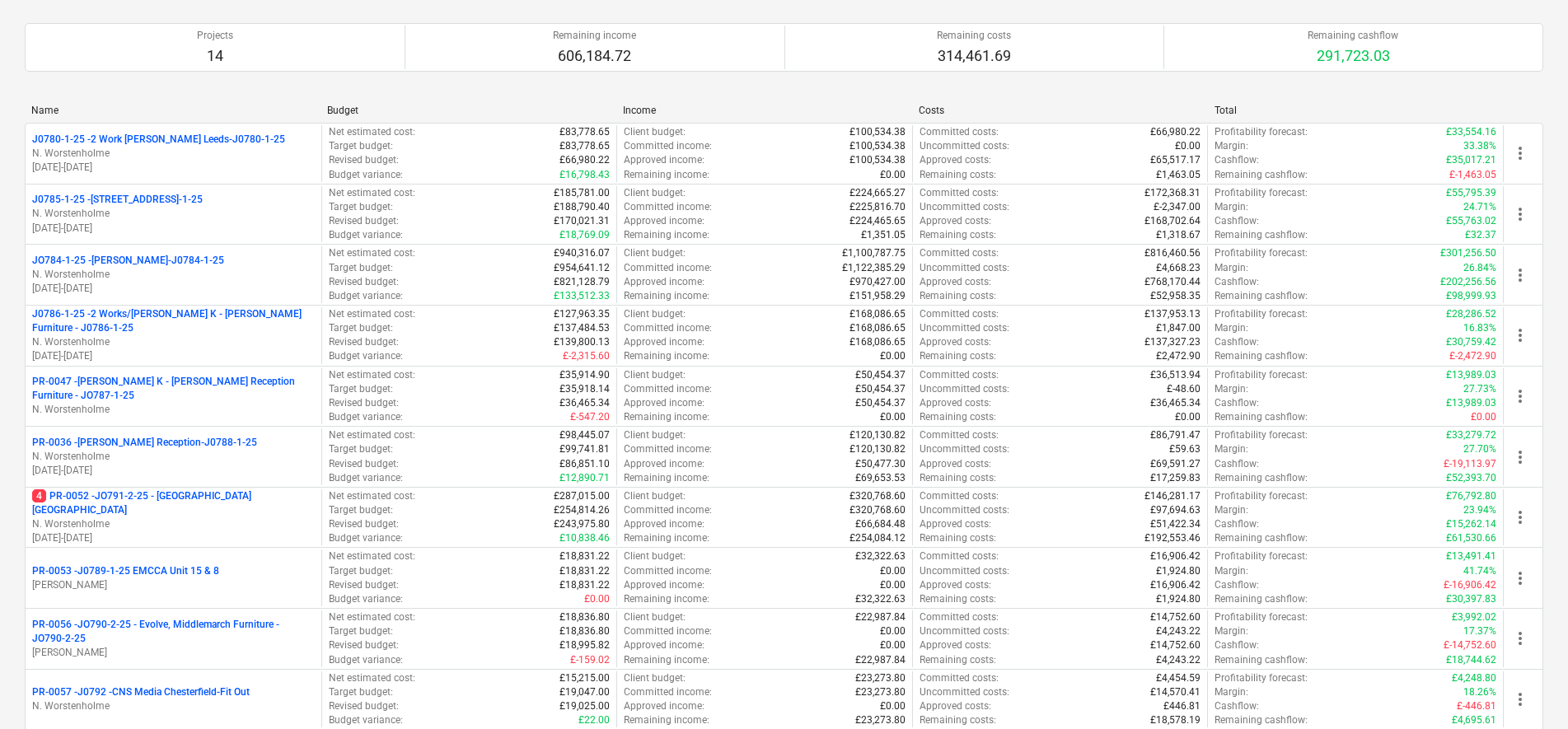
scroll to position [108, 0]
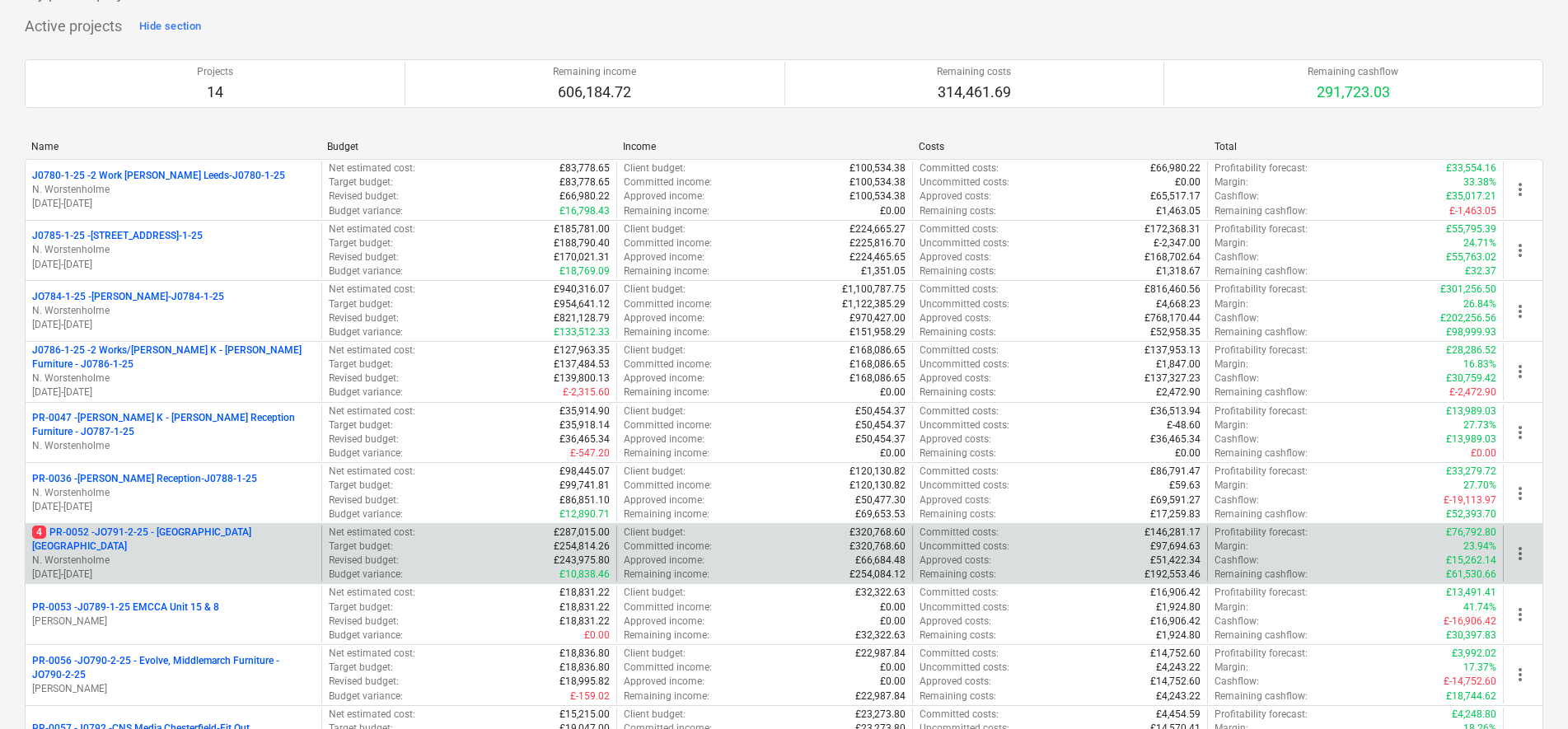
click at [209, 546] on p "4 PR-0052 - JO791-2-25 - [GEOGRAPHIC_DATA] [GEOGRAPHIC_DATA]" at bounding box center [173, 539] width 283 height 28
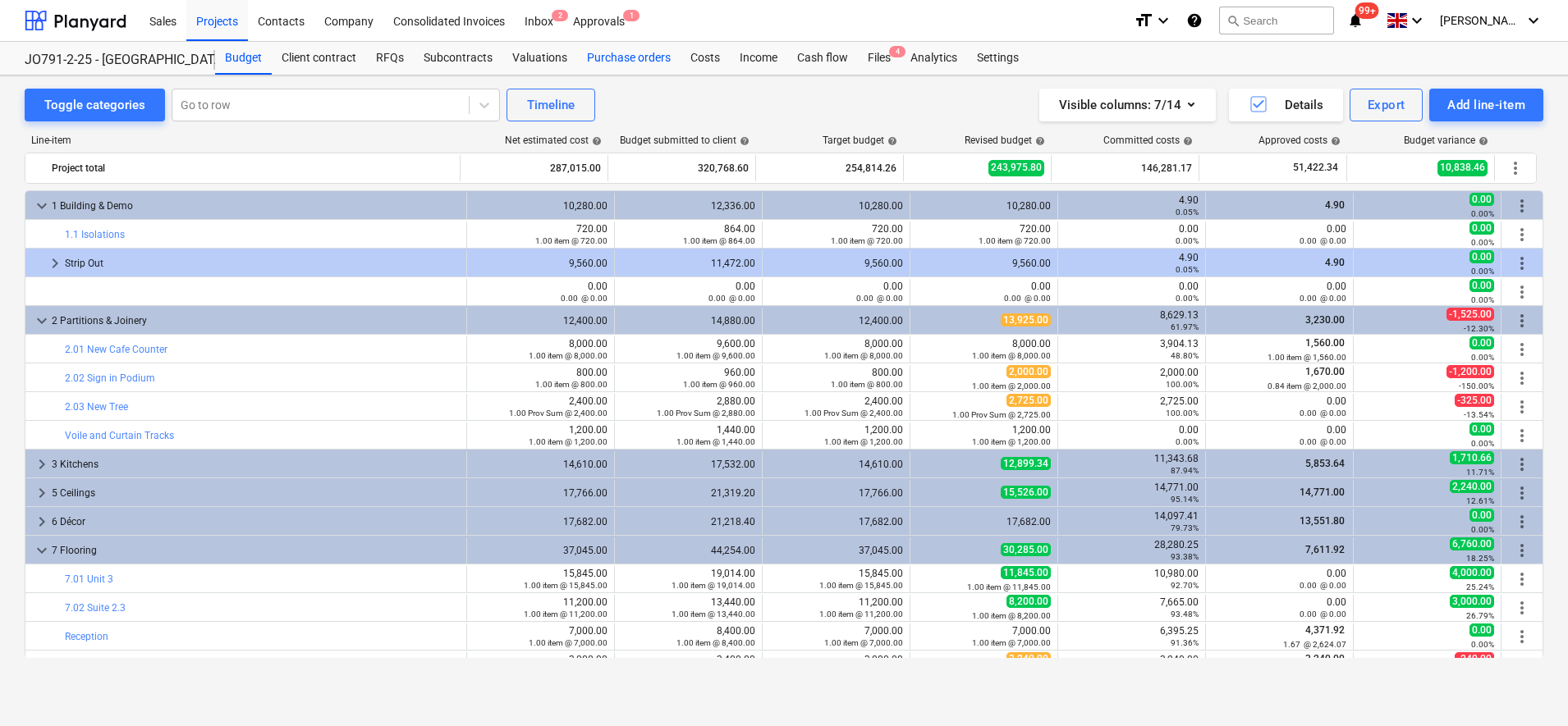
click at [623, 51] on div "Purchase orders" at bounding box center [629, 58] width 103 height 33
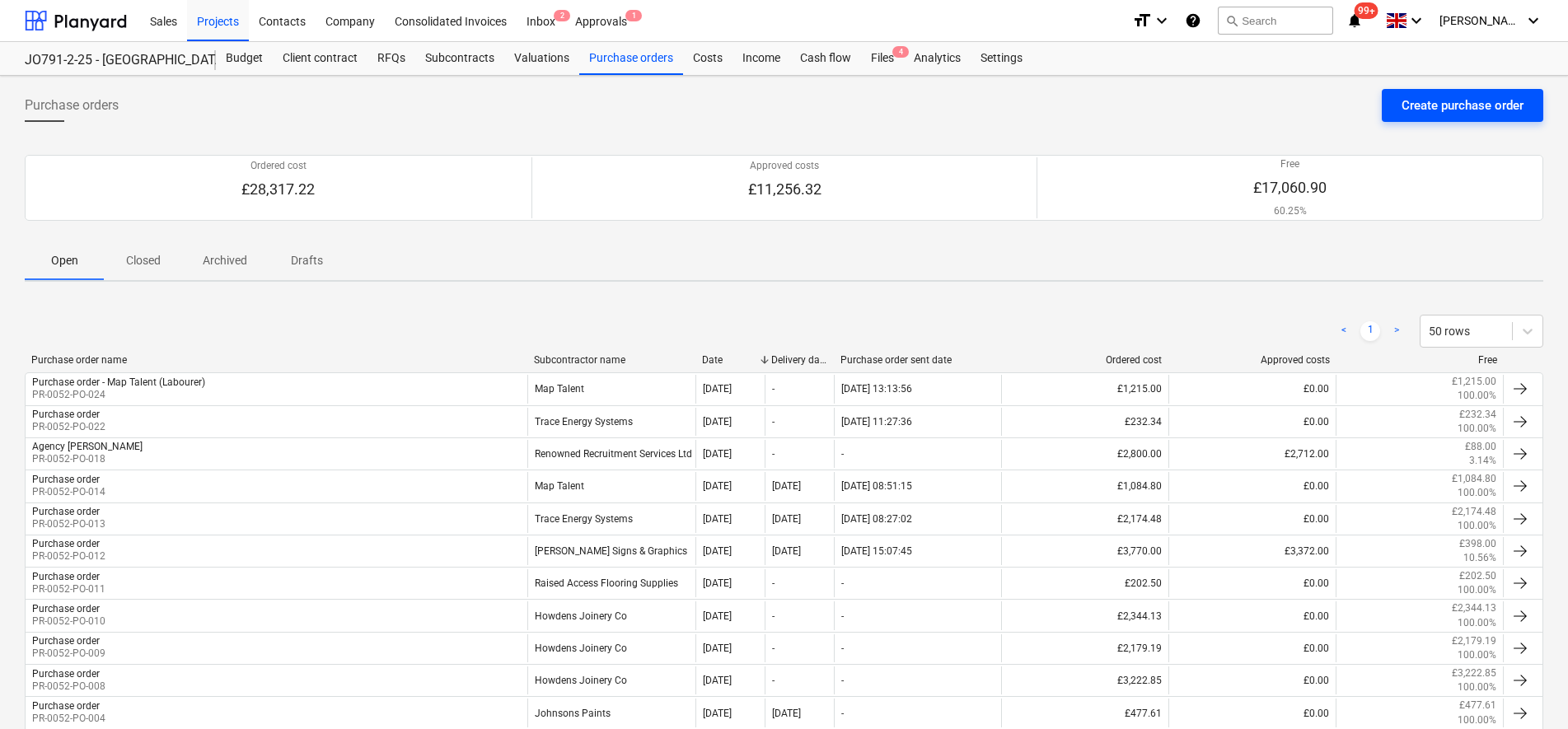
click at [1433, 102] on div "Create purchase order" at bounding box center [1462, 105] width 122 height 22
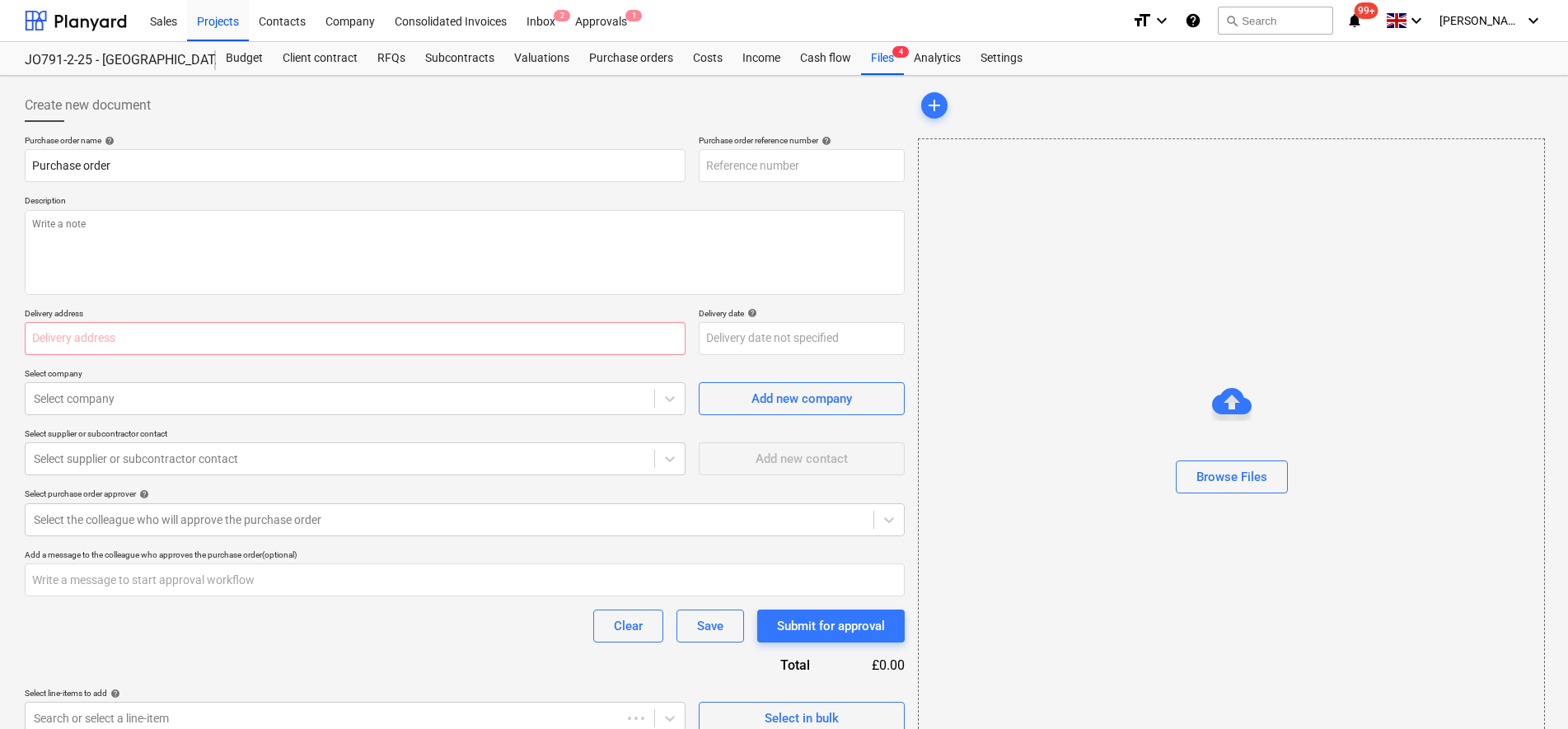
type textarea "x"
type input "PR-0052-PO-025"
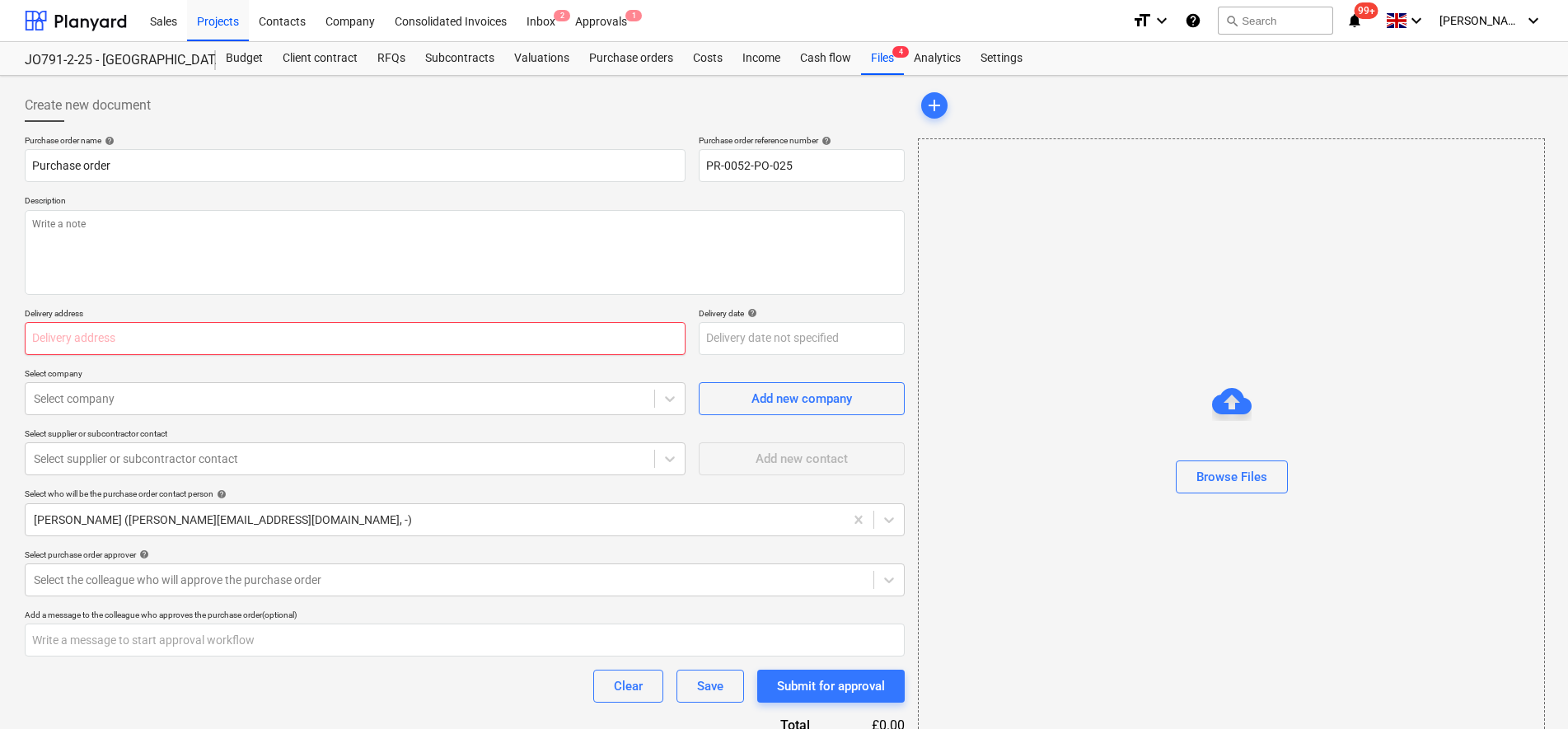
click at [103, 353] on input "text" at bounding box center [355, 339] width 661 height 33
click at [314, 253] on textarea at bounding box center [465, 252] width 880 height 84
click at [351, 349] on input "text" at bounding box center [355, 339] width 661 height 33
type textarea "x"
type input "[STREET_ADDRESS]"
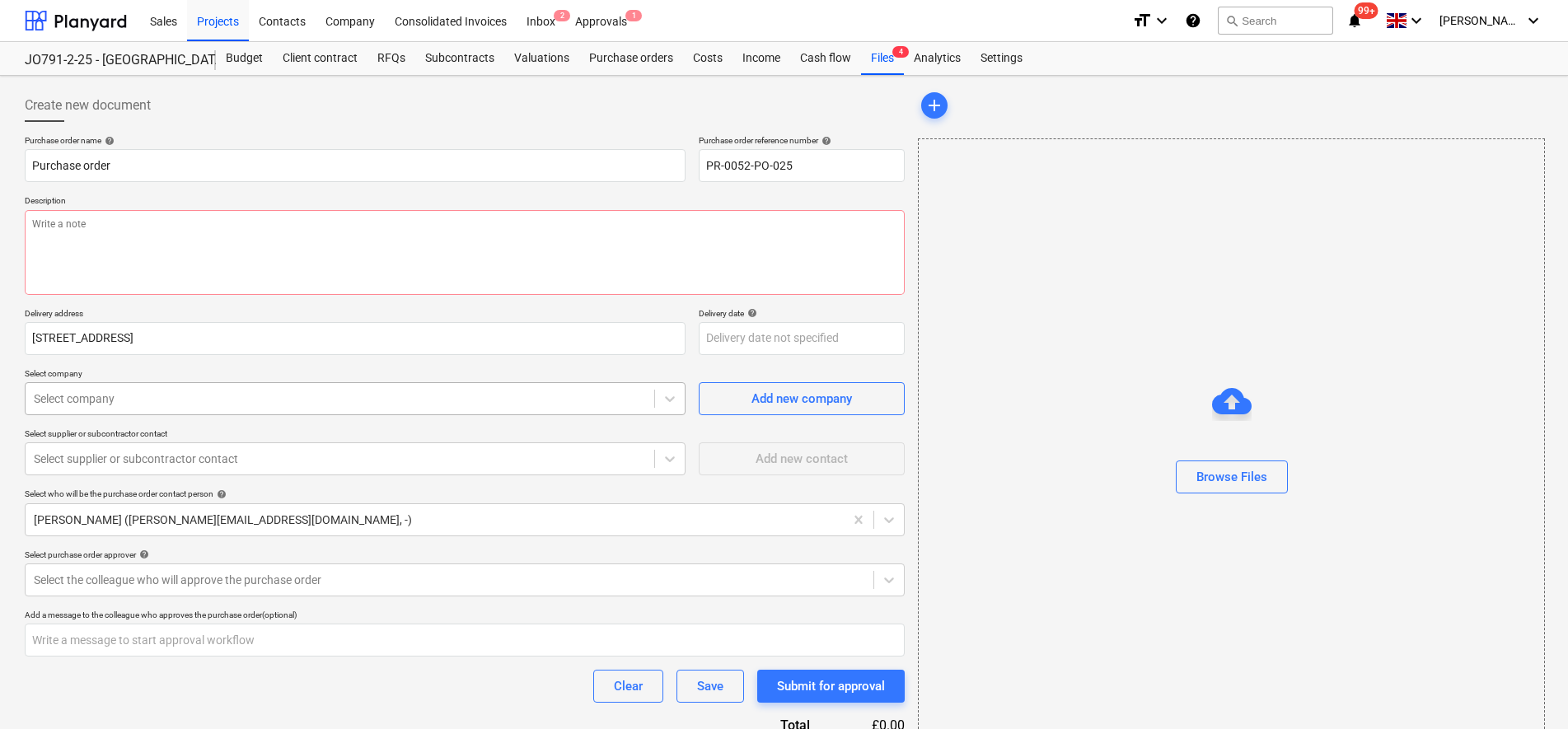
type textarea "x"
click at [137, 400] on div at bounding box center [340, 398] width 612 height 16
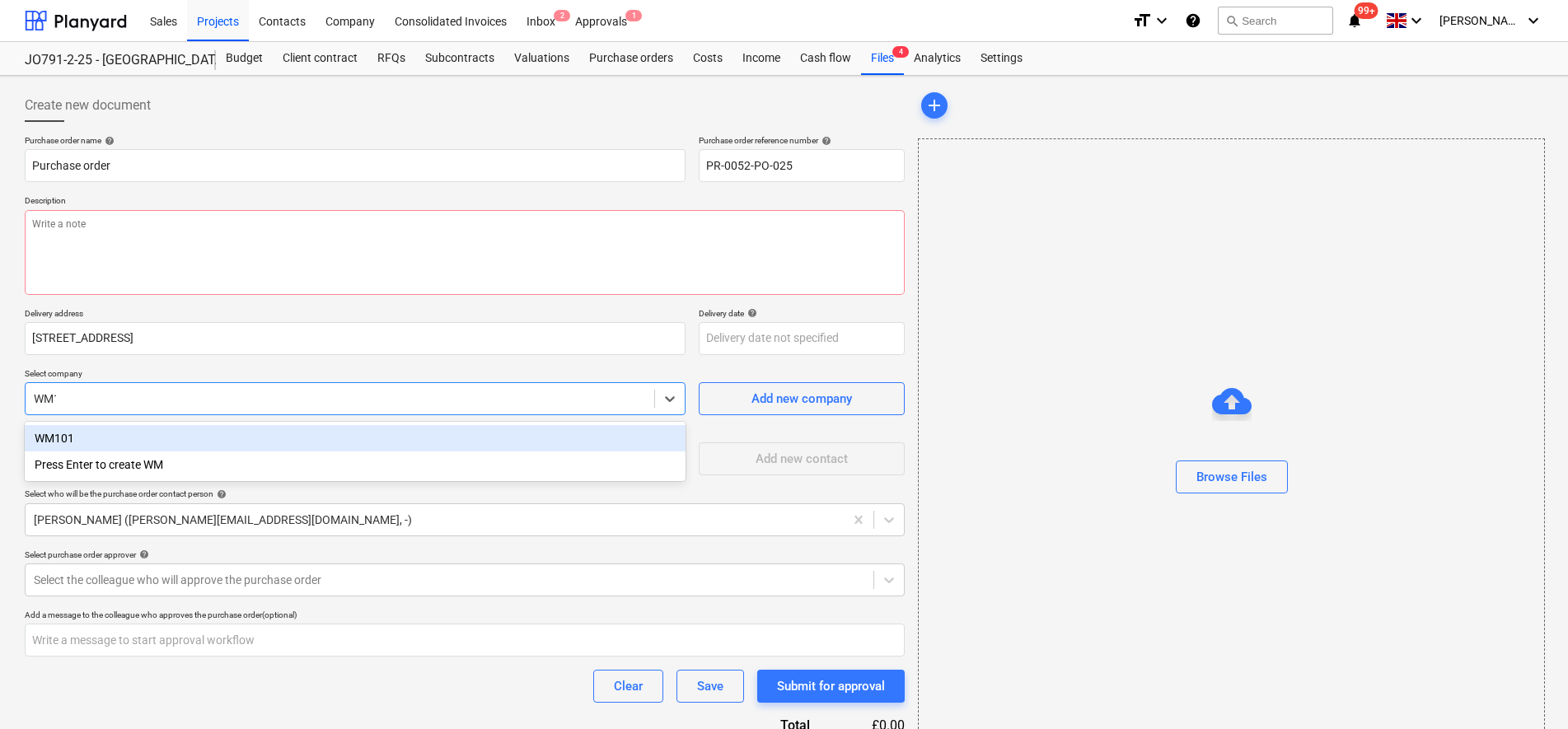
type input "WM10"
click at [117, 439] on div "WM101" at bounding box center [355, 438] width 661 height 27
type textarea "x"
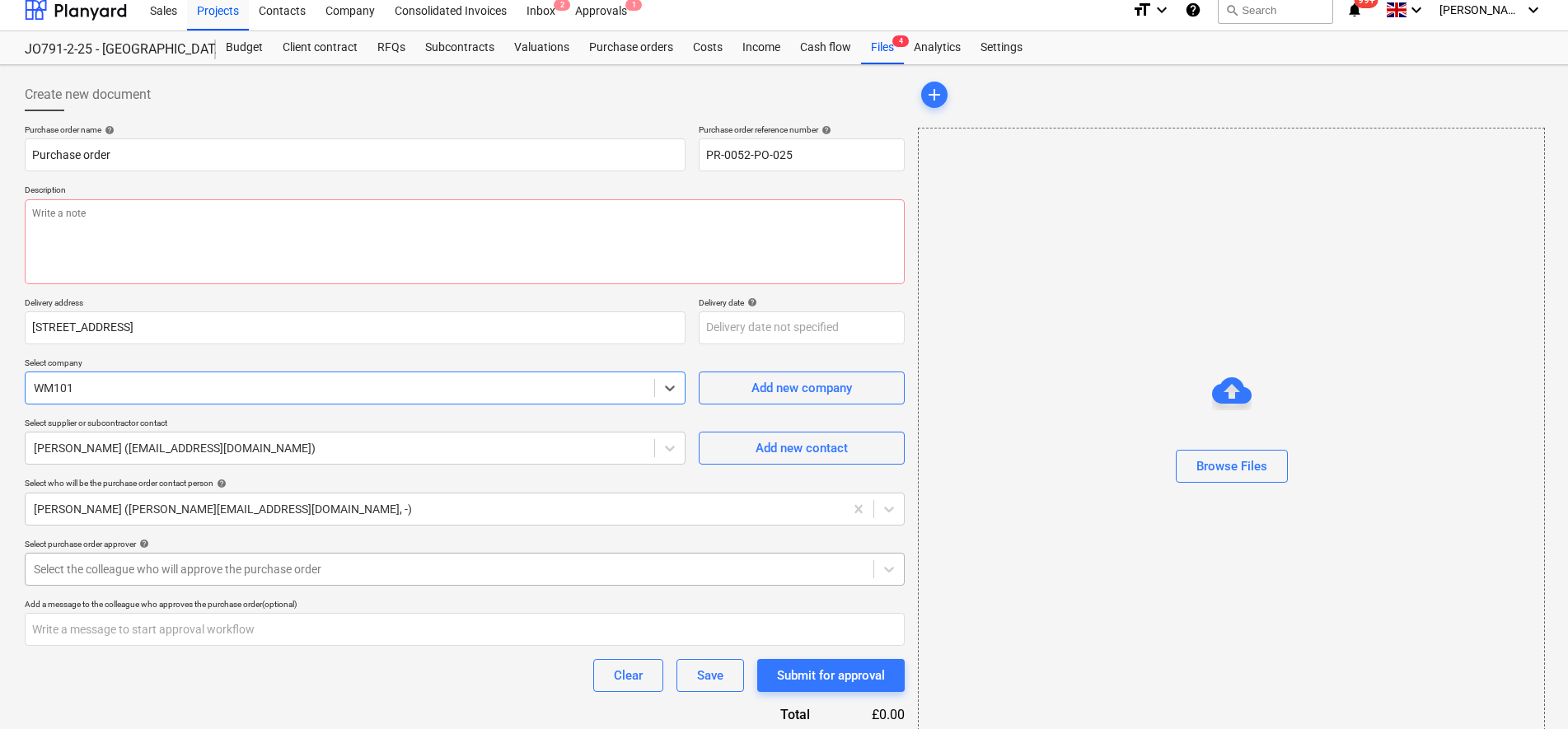
click at [137, 588] on body "Sales Projects Contacts Company Consolidated Invoices Inbox 2 Approvals 1 forma…" at bounding box center [784, 354] width 1568 height 729
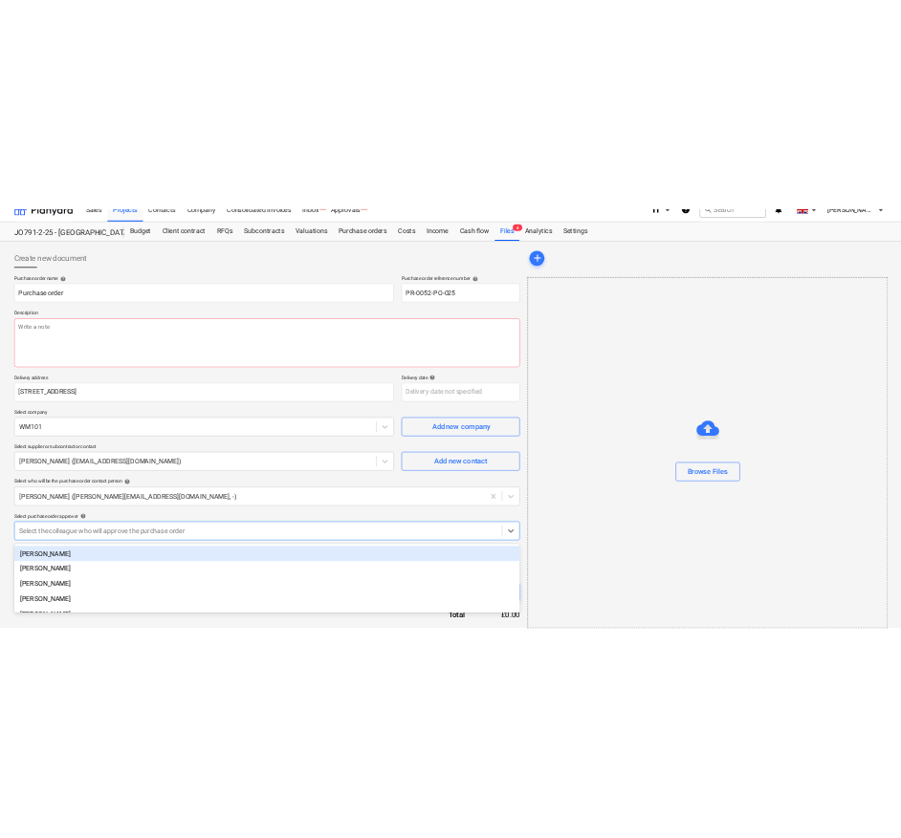
scroll to position [27, 0]
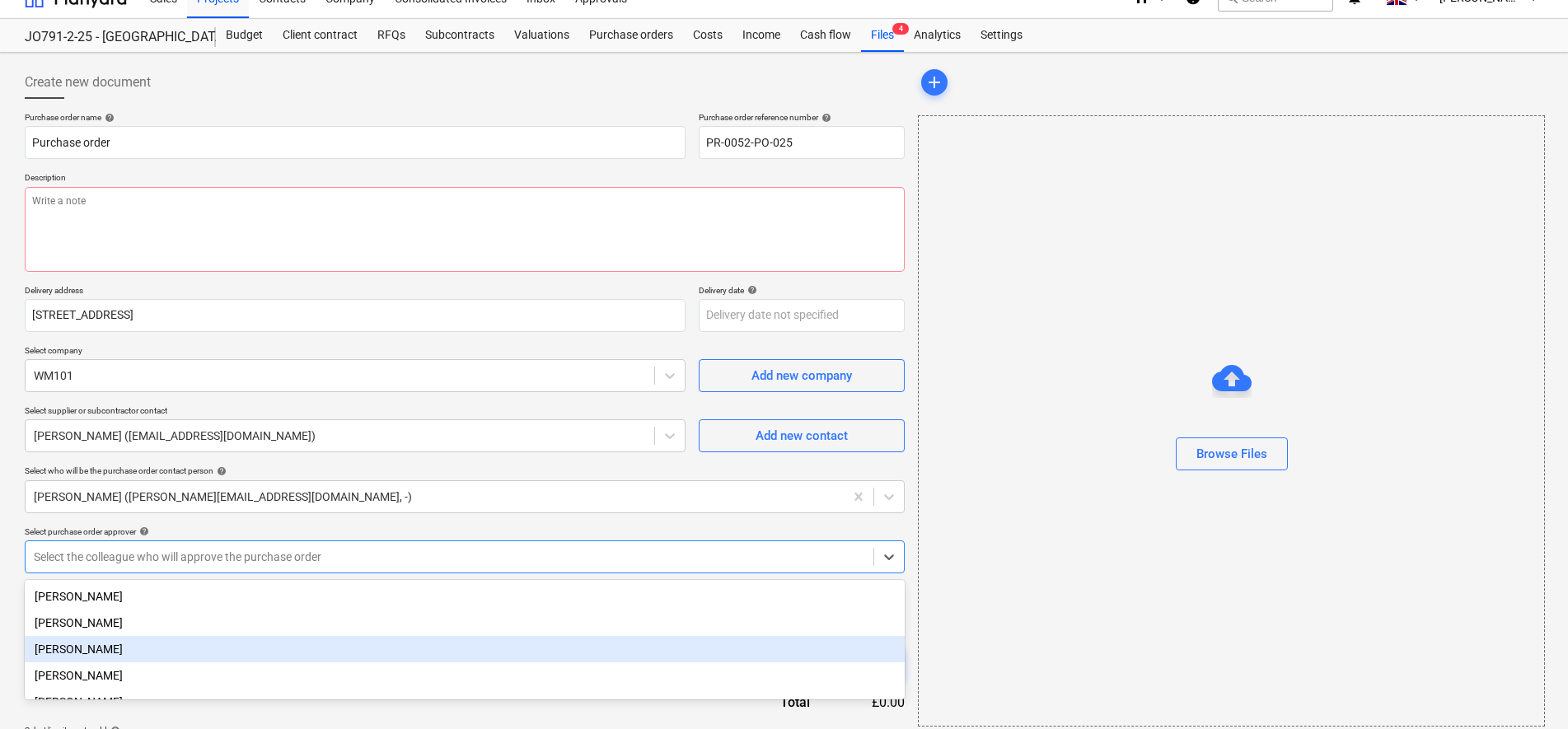
click at [75, 650] on div "[PERSON_NAME]" at bounding box center [465, 649] width 880 height 27
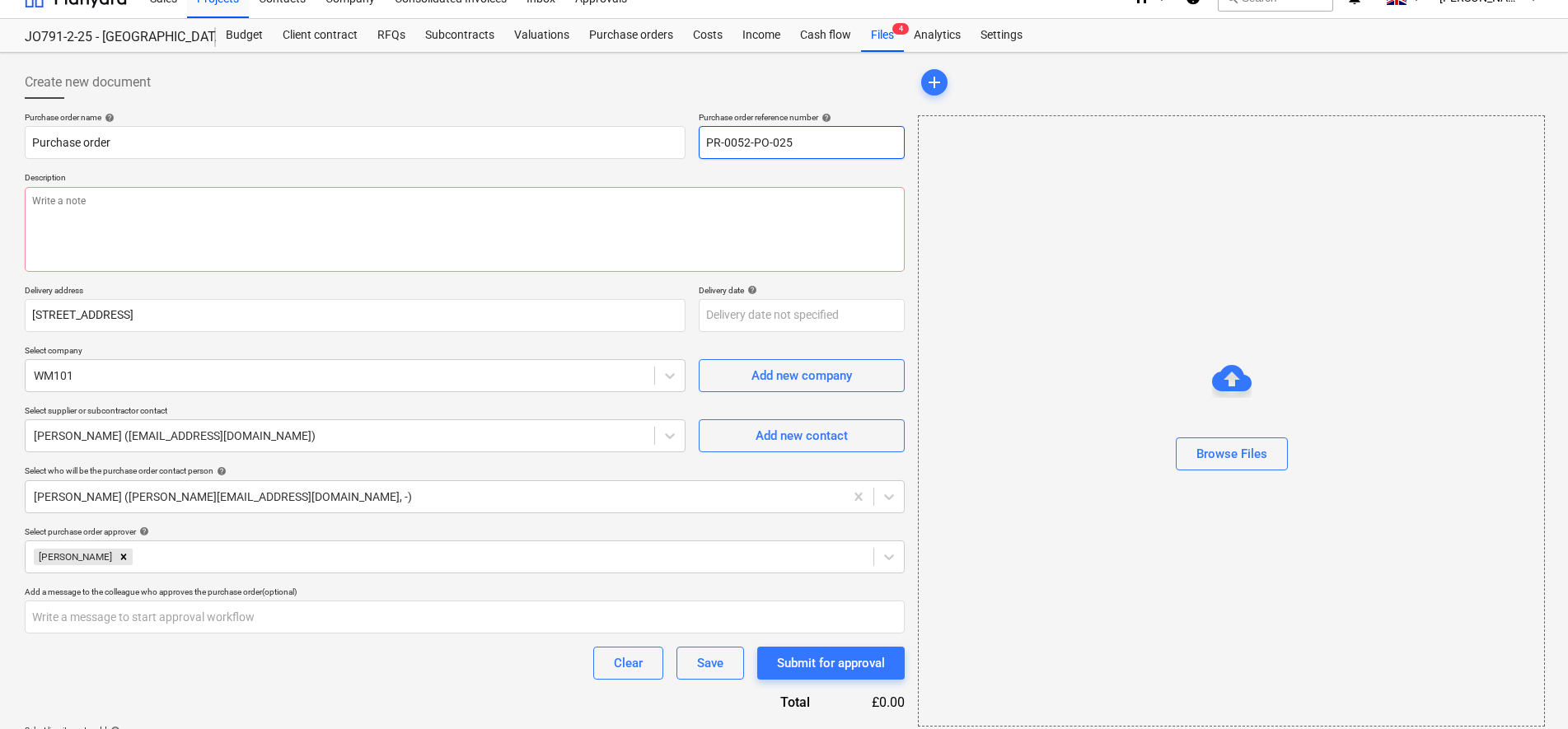
drag, startPoint x: 803, startPoint y: 146, endPoint x: 705, endPoint y: 137, distance: 98.4
click at [705, 137] on input "PR-0052-PO-025" at bounding box center [802, 142] width 206 height 33
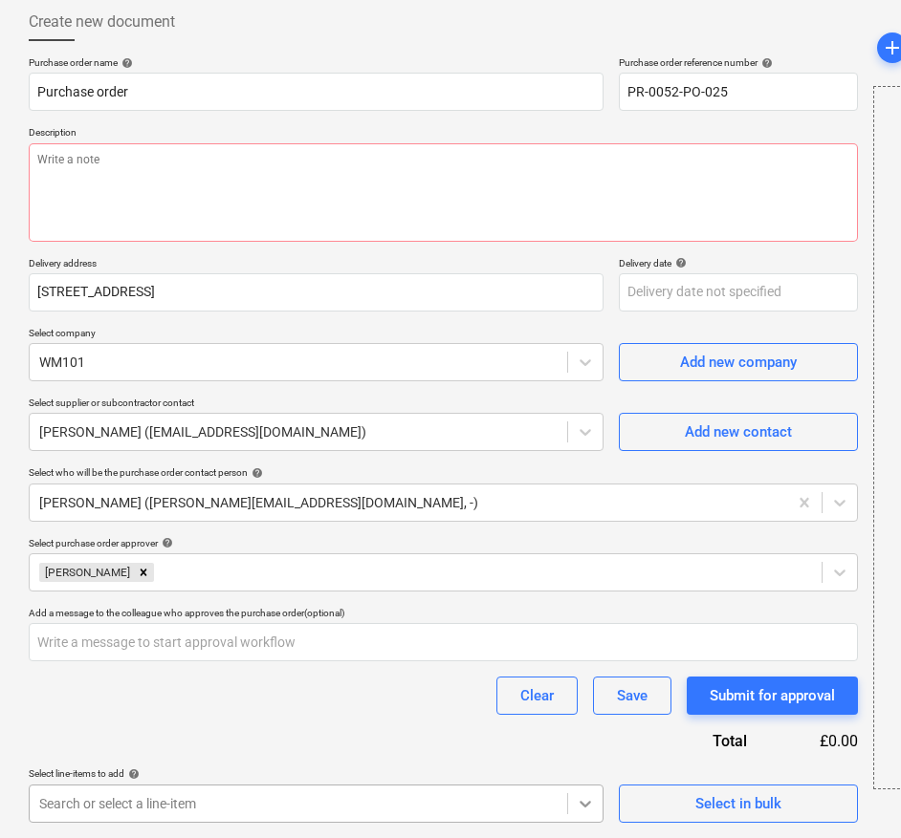
type textarea "x"
click at [578, 738] on body "Sales Projects Contacts Company Consolidated Invoices Inbox 2 Approvals 1 forma…" at bounding box center [450, 319] width 901 height 838
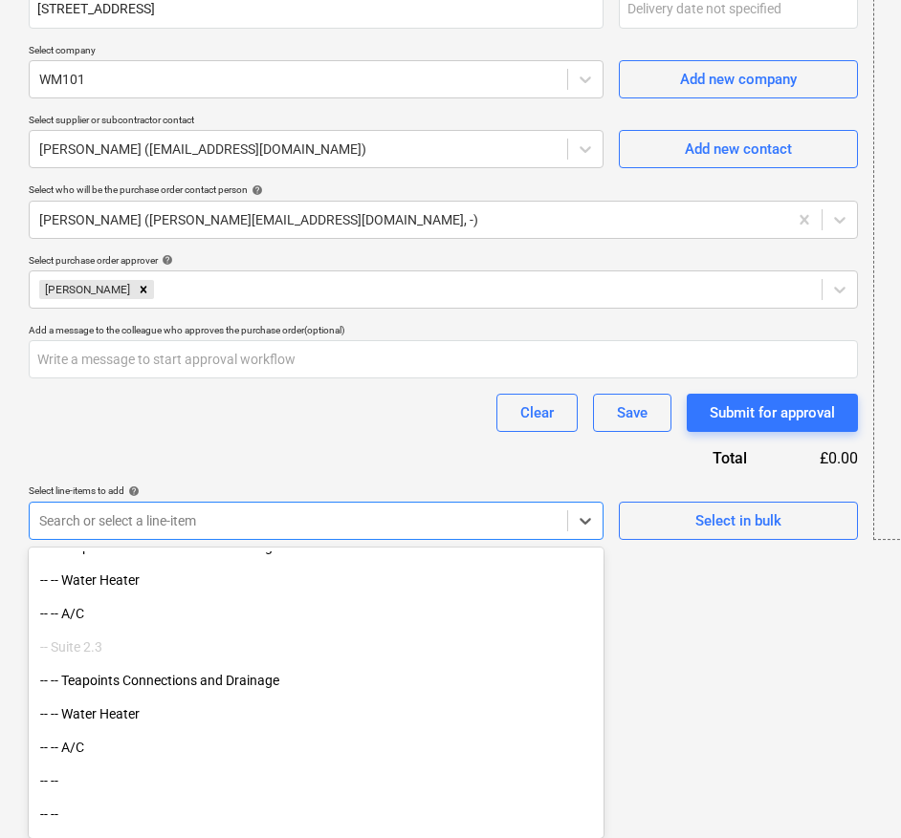
scroll to position [1075, 0]
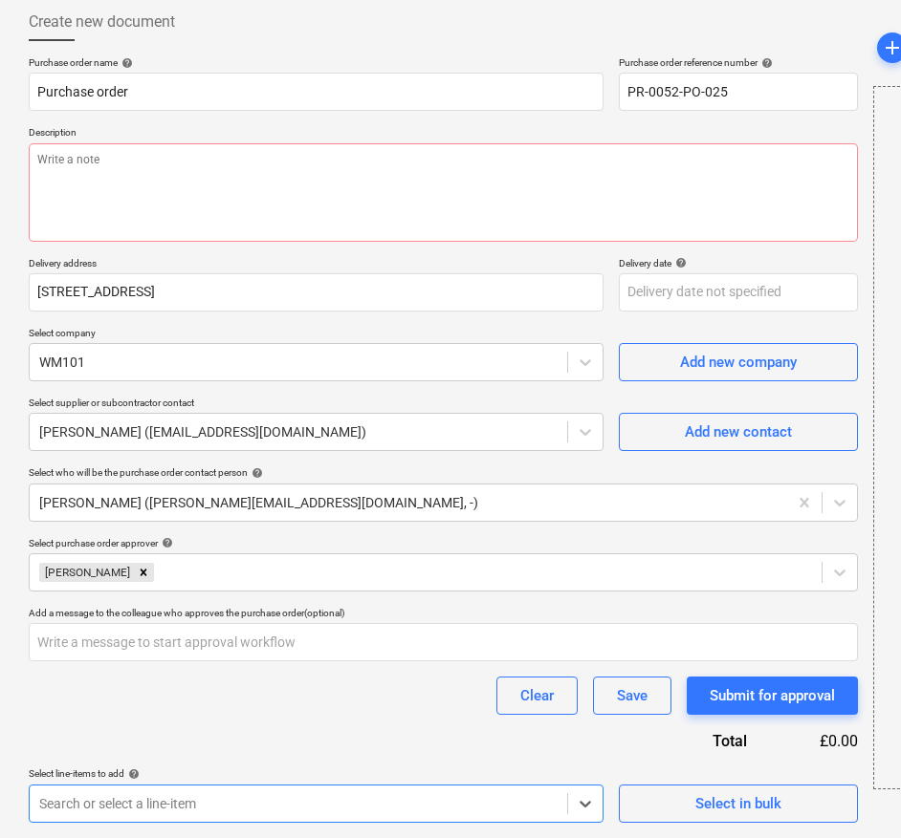
click at [161, 519] on div "Purchase order name help Purchase order Purchase order reference number help PR…" at bounding box center [443, 439] width 829 height 767
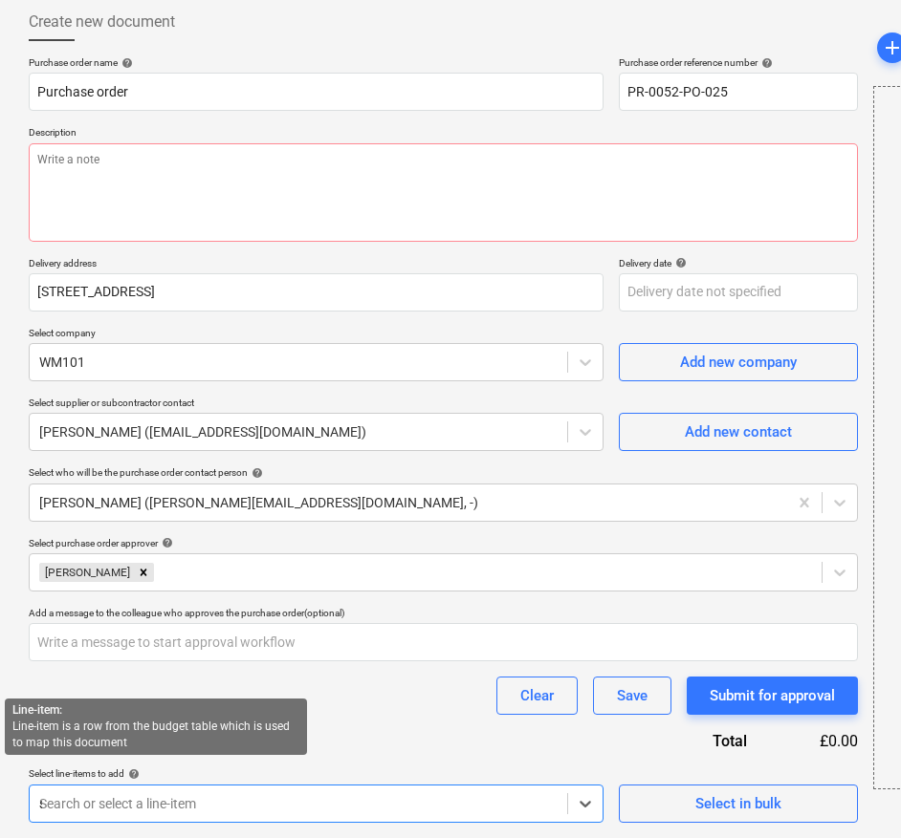
scroll to position [227, 0]
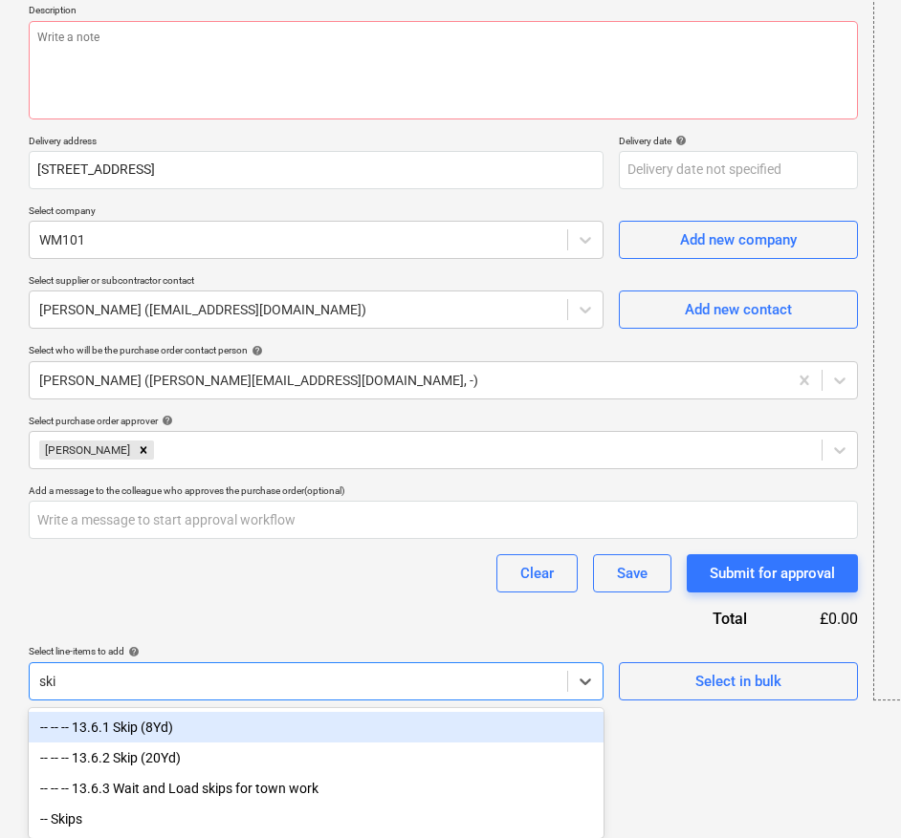
type input "skip"
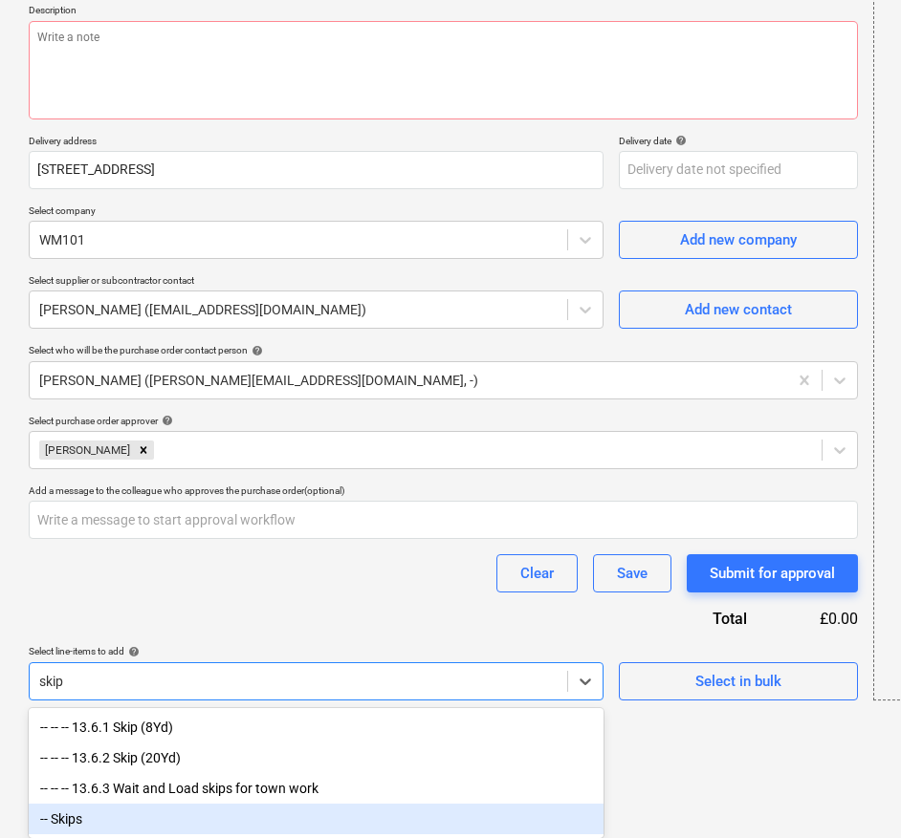
click at [114, 805] on div "-- Skips" at bounding box center [316, 819] width 575 height 31
type textarea "x"
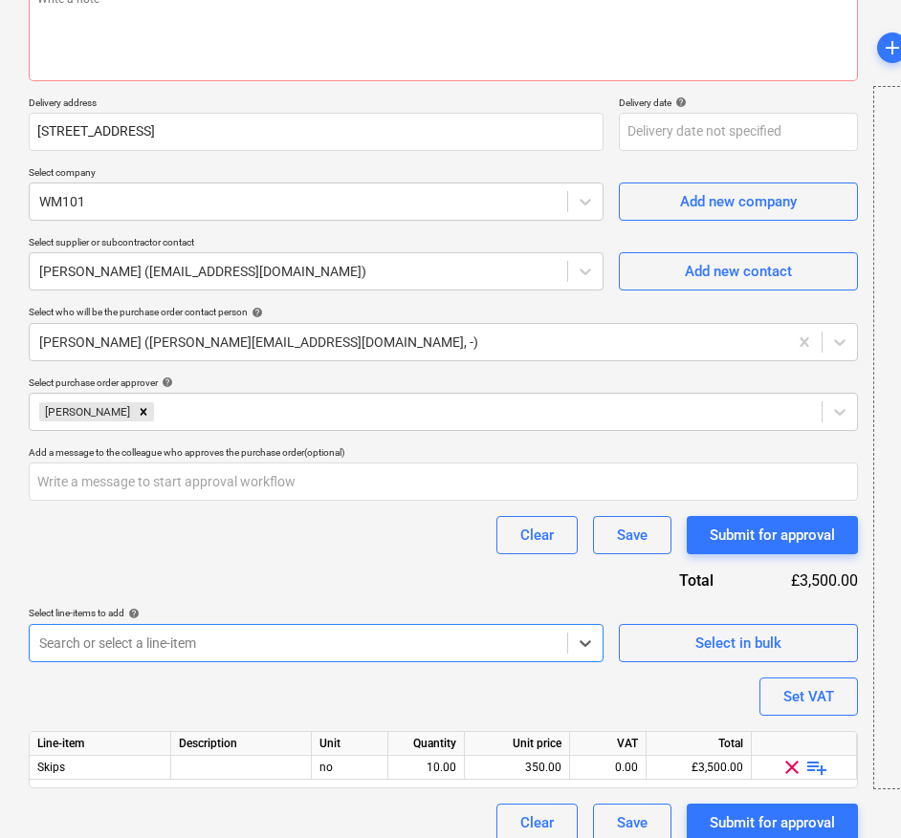
scroll to position [280, 0]
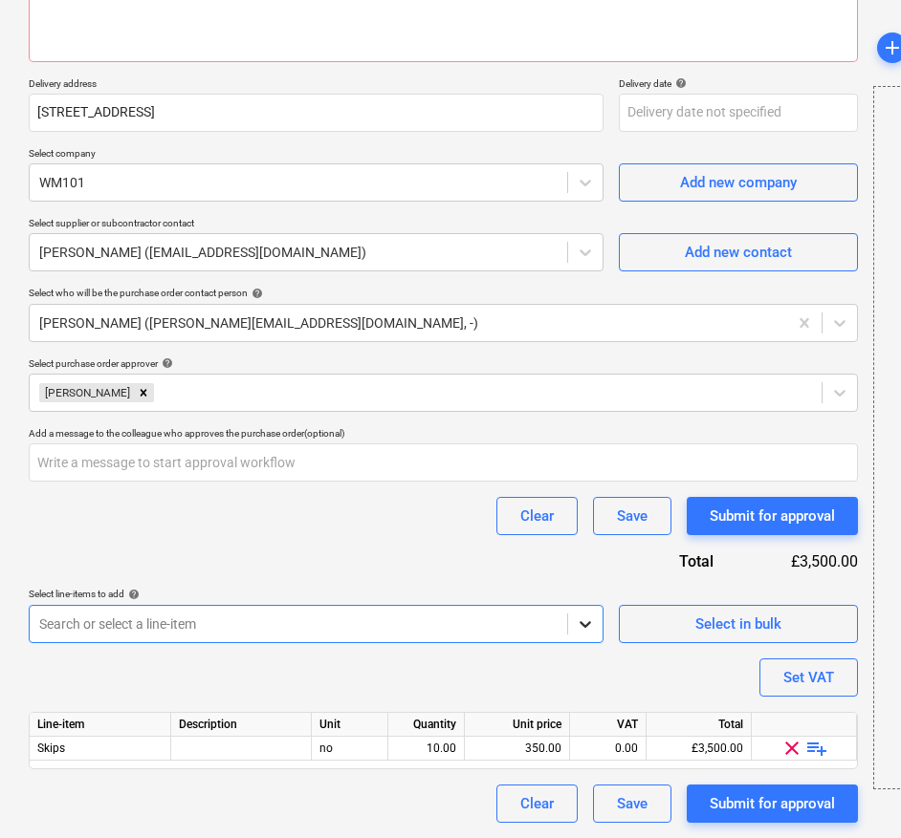
click at [586, 558] on body "Sales Projects Contacts Company Consolidated Invoices Inbox 2 Approvals 1 forma…" at bounding box center [450, 139] width 901 height 838
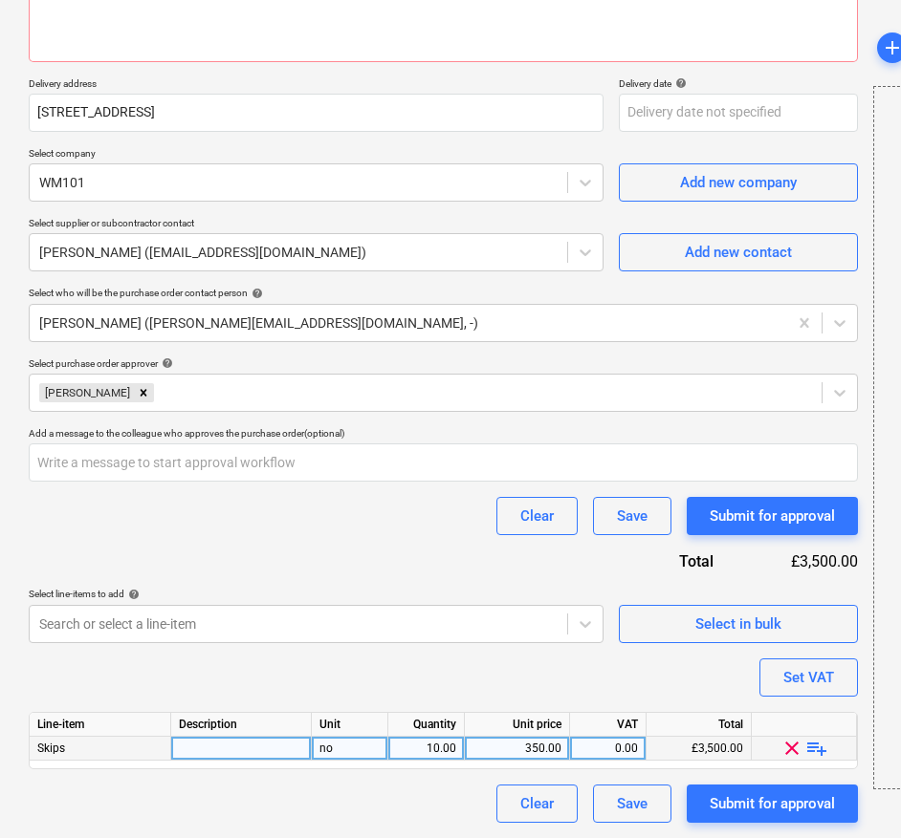
click at [796, 746] on span "clear" at bounding box center [791, 748] width 23 height 23
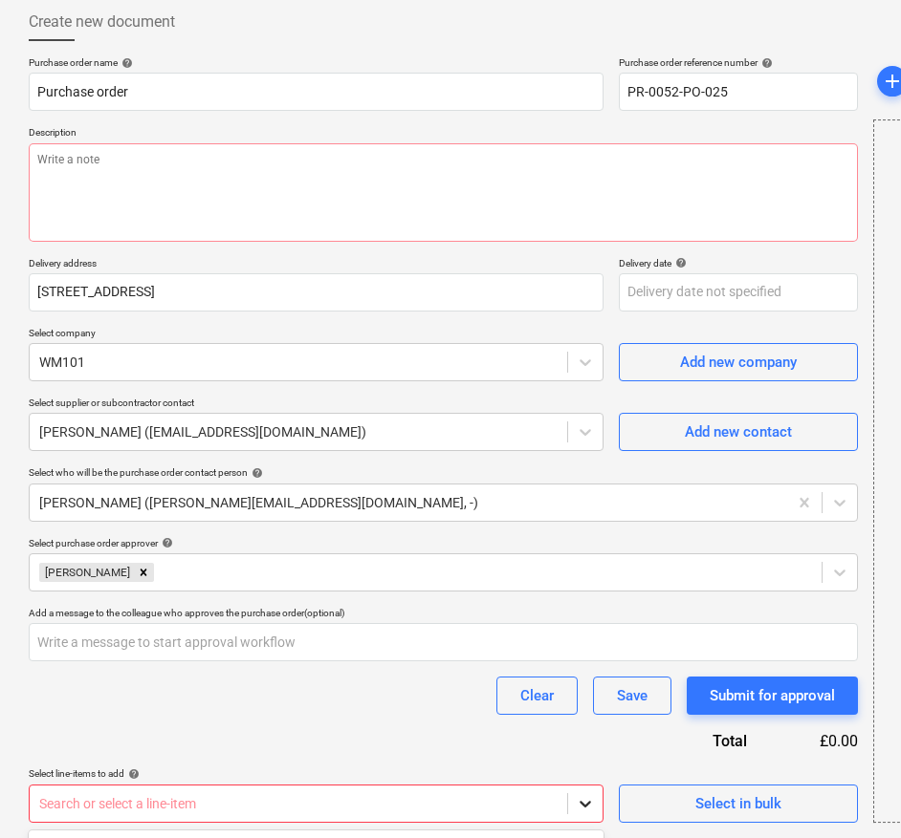
click at [578, 738] on body "Sales Projects Contacts Company Consolidated Invoices Inbox 2 Approvals 1 forma…" at bounding box center [450, 319] width 901 height 838
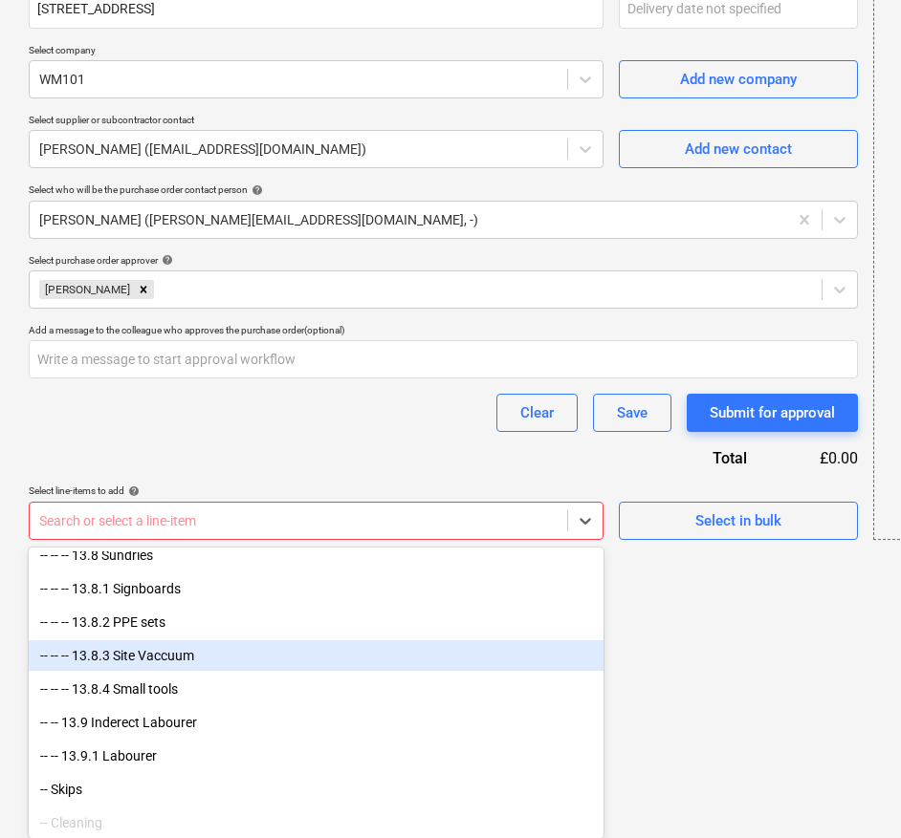
scroll to position [3365, 0]
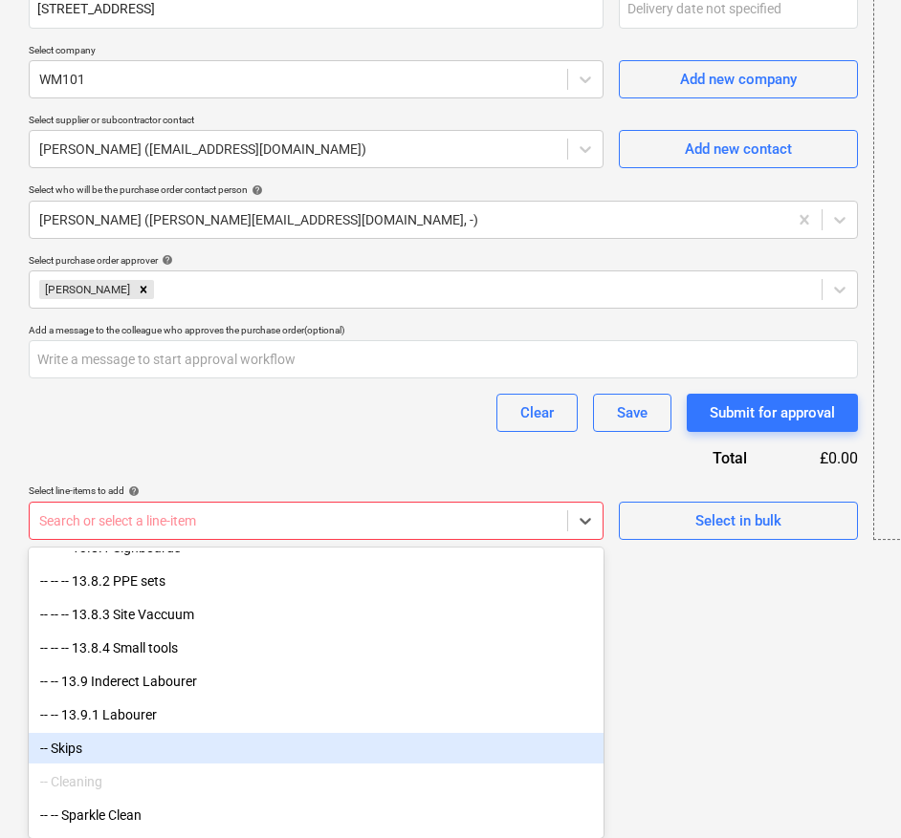
click at [172, 748] on div "-- Skips" at bounding box center [316, 748] width 575 height 31
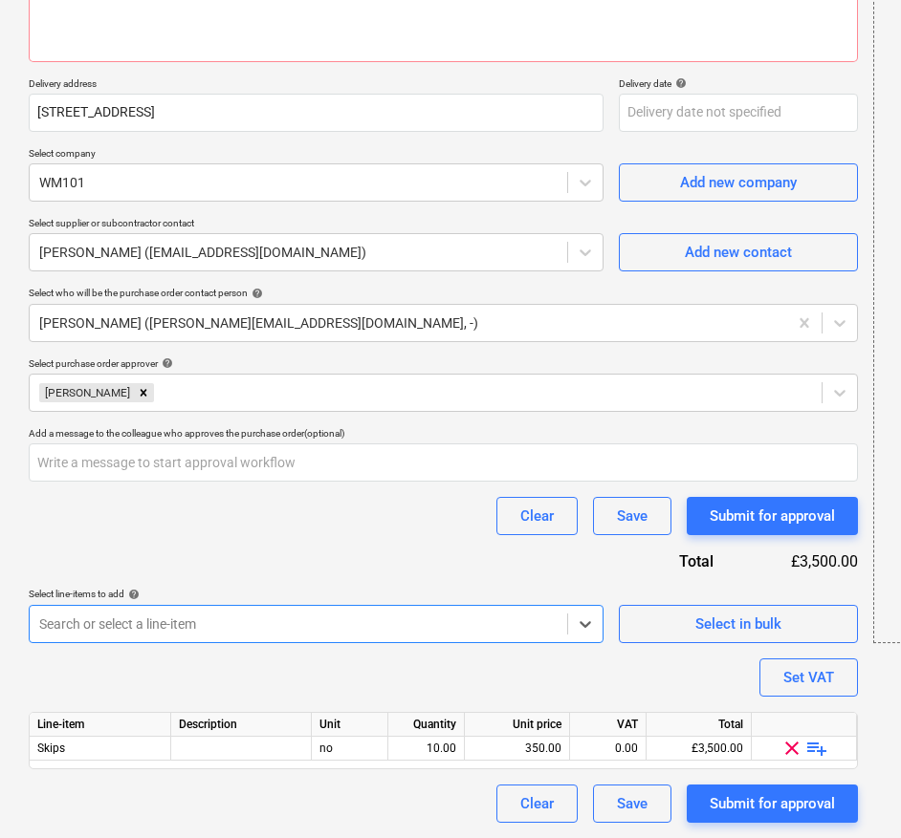
scroll to position [280, 0]
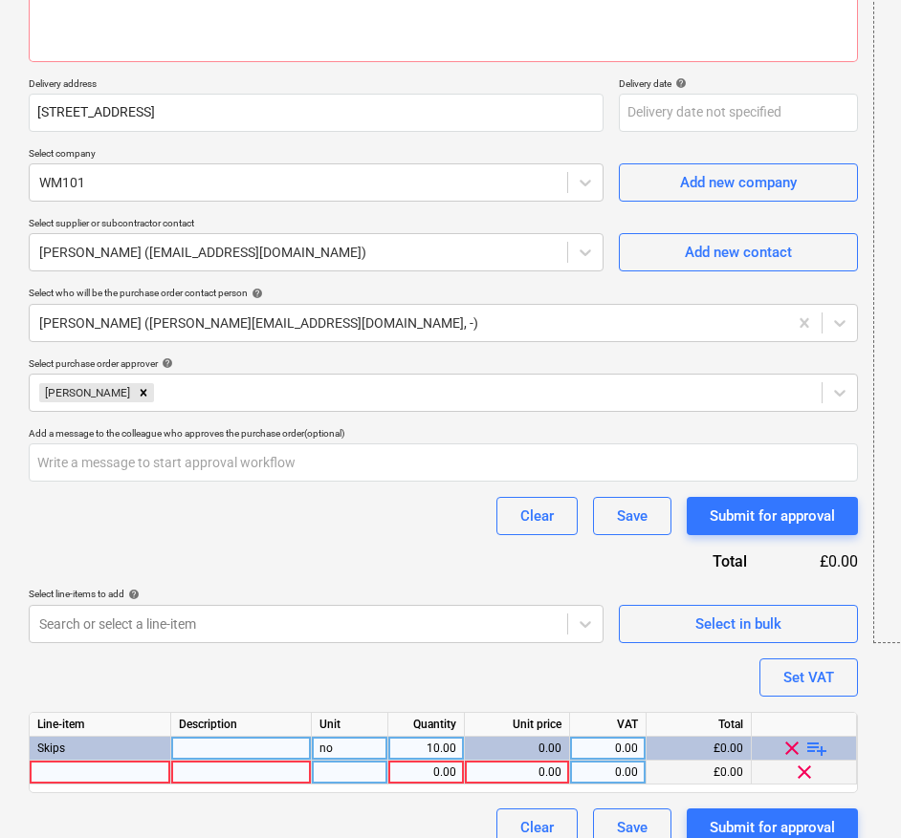
click at [61, 776] on div at bounding box center [100, 773] width 141 height 24
type textarea "x"
type input "10yd exch 04/08"
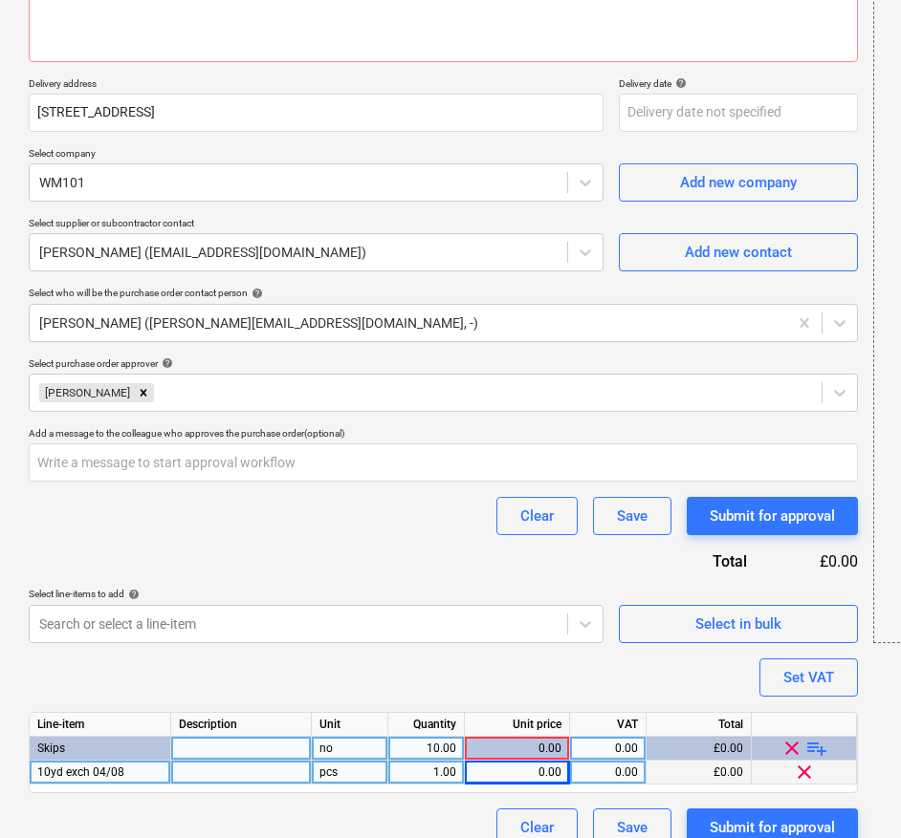
click at [541, 767] on div "0.00" at bounding box center [516, 773] width 89 height 24
type textarea "x"
type input "340"
click at [812, 750] on span "playlist_add" at bounding box center [816, 748] width 23 height 23
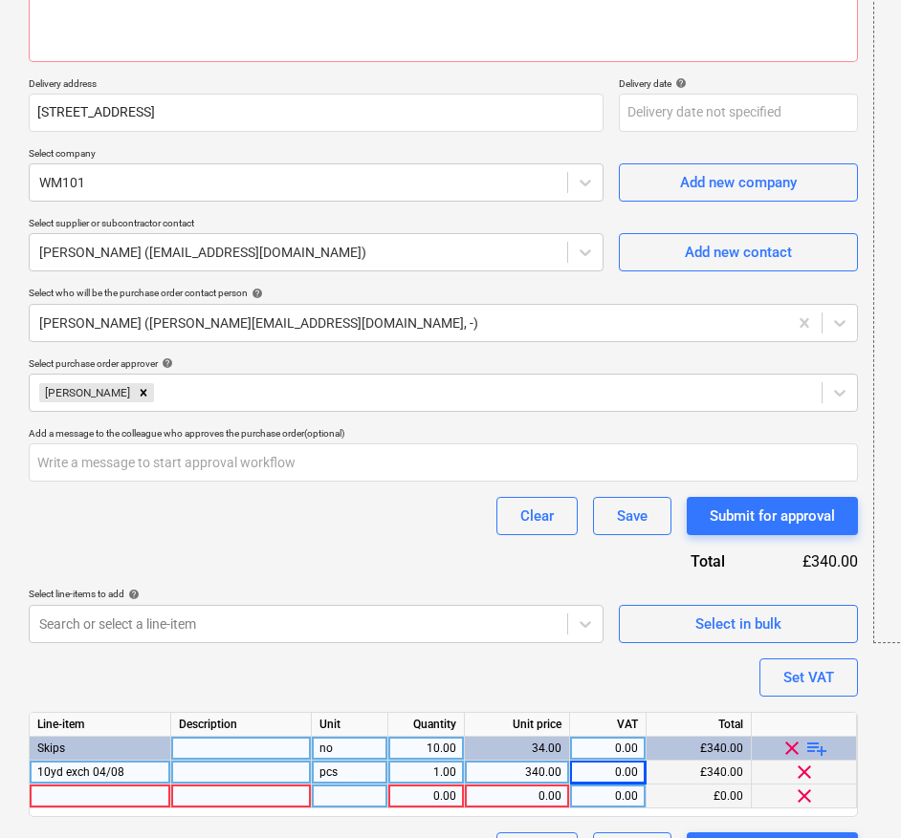
click at [121, 795] on div at bounding box center [100, 797] width 141 height 24
type textarea "x"
type input "10yd exch 07/08"
type textarea "x"
click at [419, 793] on div "0.00" at bounding box center [426, 797] width 60 height 24
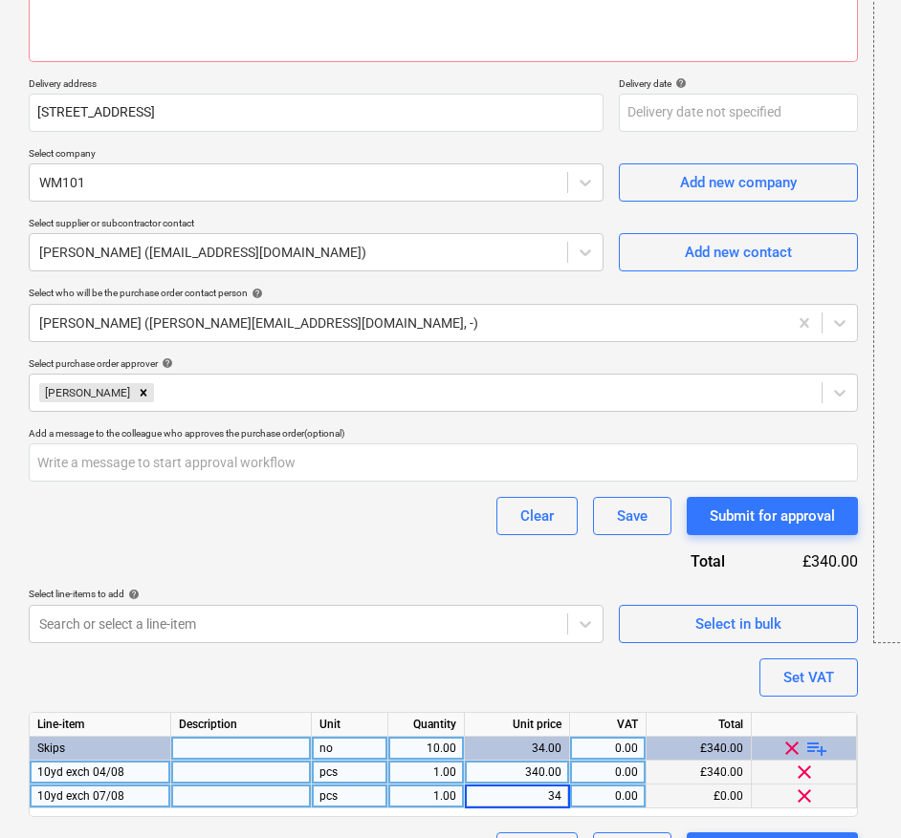
type input "340"
click at [815, 750] on span "playlist_add" at bounding box center [816, 748] width 23 height 23
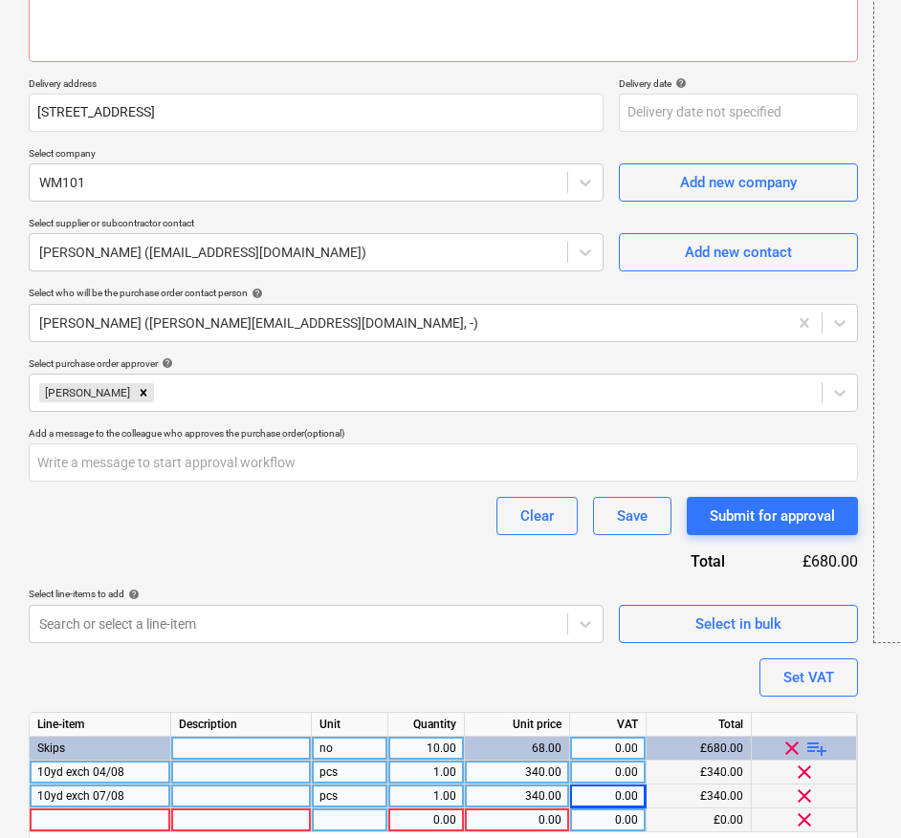
click at [119, 822] on div at bounding box center [100, 821] width 141 height 24
type textarea "x"
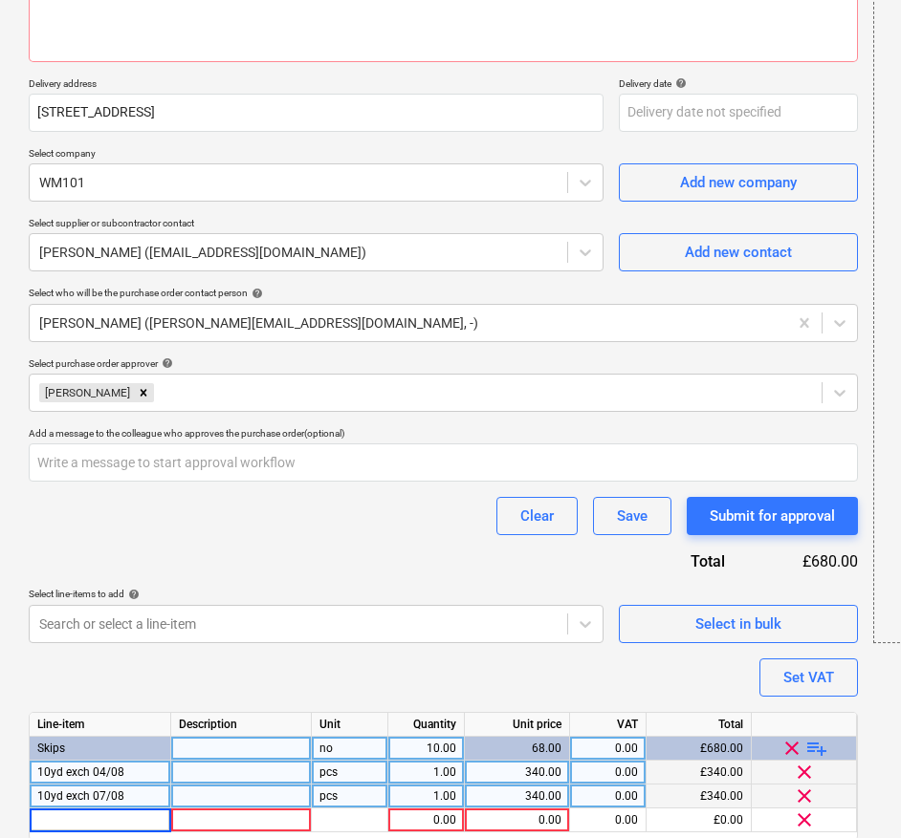
type input "contamination charge - 6 x weee items in GW skip 08/08"
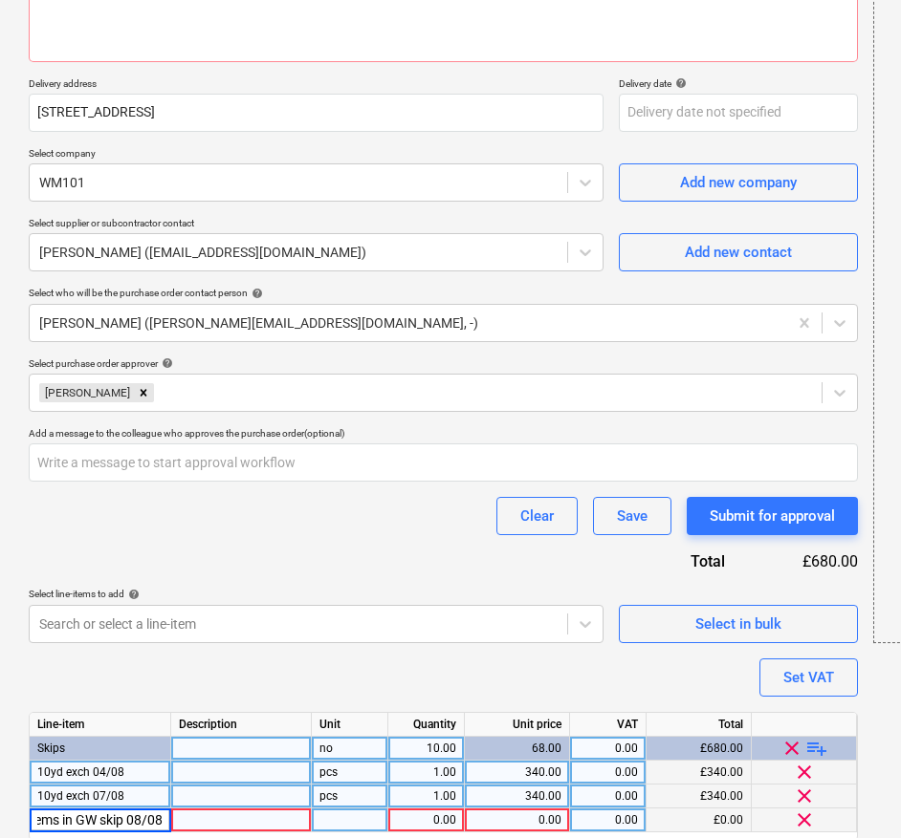
type textarea "x"
click at [419, 821] on div "1.00" at bounding box center [426, 821] width 60 height 24
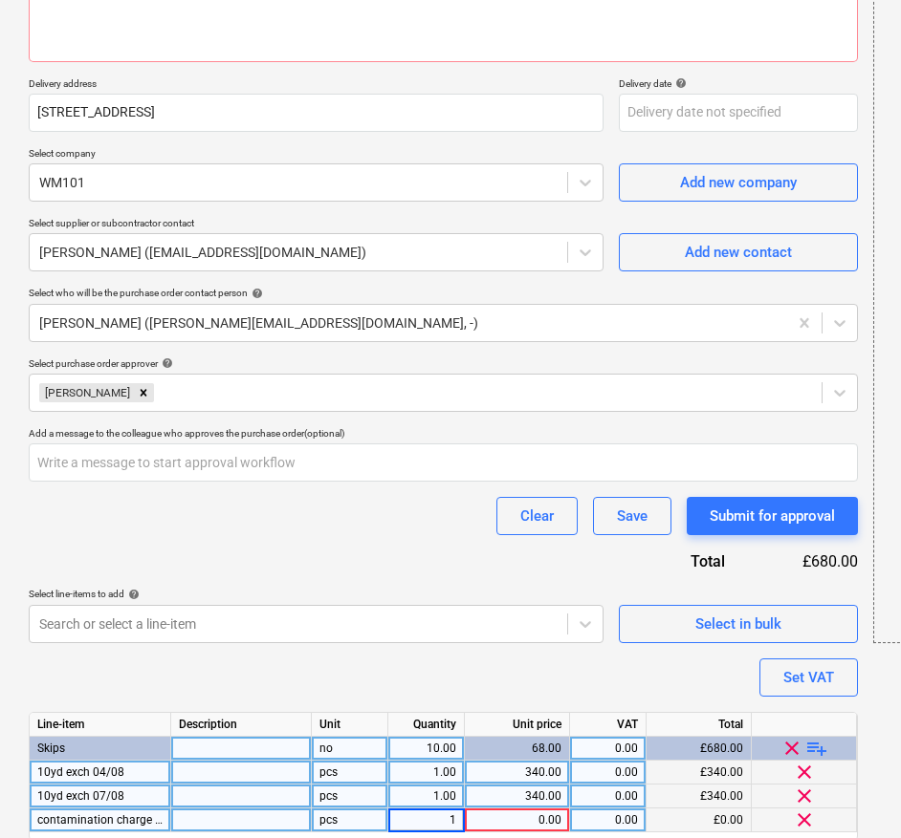
click at [527, 824] on div "0.00" at bounding box center [516, 821] width 89 height 24
type input "50"
type textarea "x"
click at [610, 767] on div "0.00" at bounding box center [607, 773] width 60 height 24
type input "20"
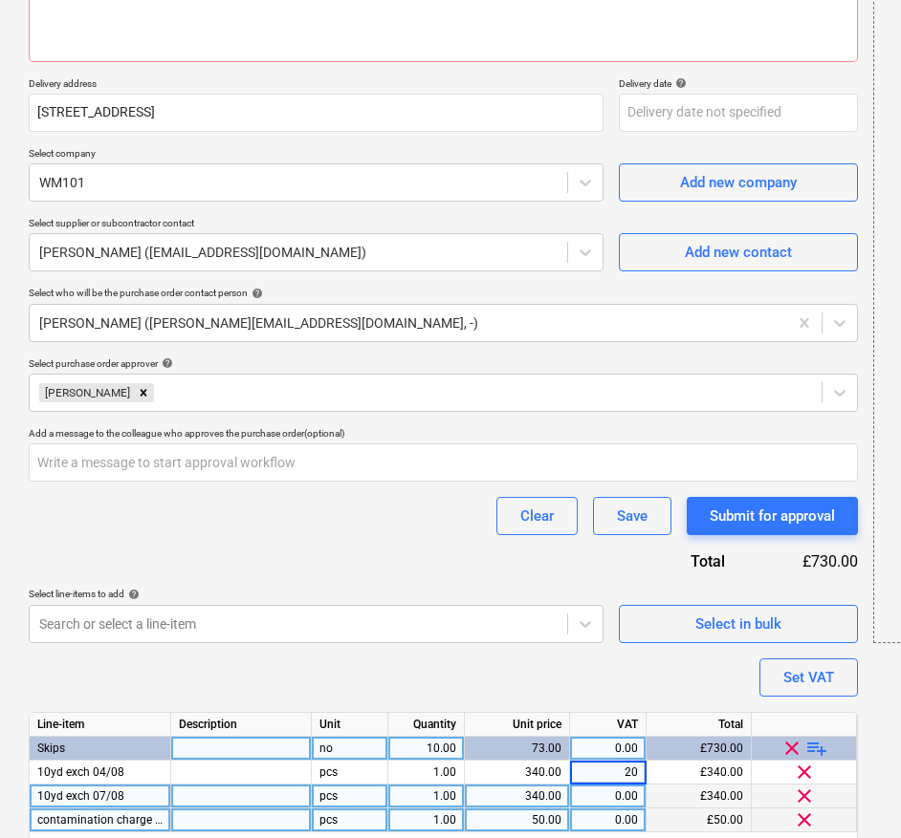
type textarea "x"
click at [625, 800] on div "Line-item Description Unit Quantity Unit price VAT Total Skips no 10.00 73.00 0…" at bounding box center [443, 776] width 829 height 129
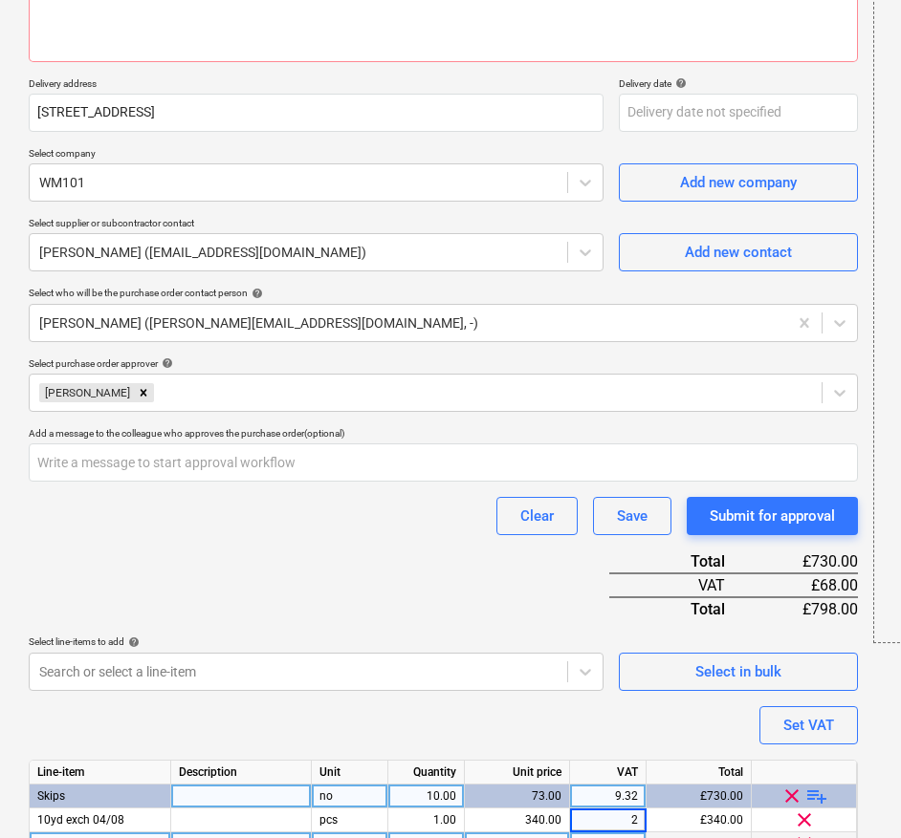
type input "20"
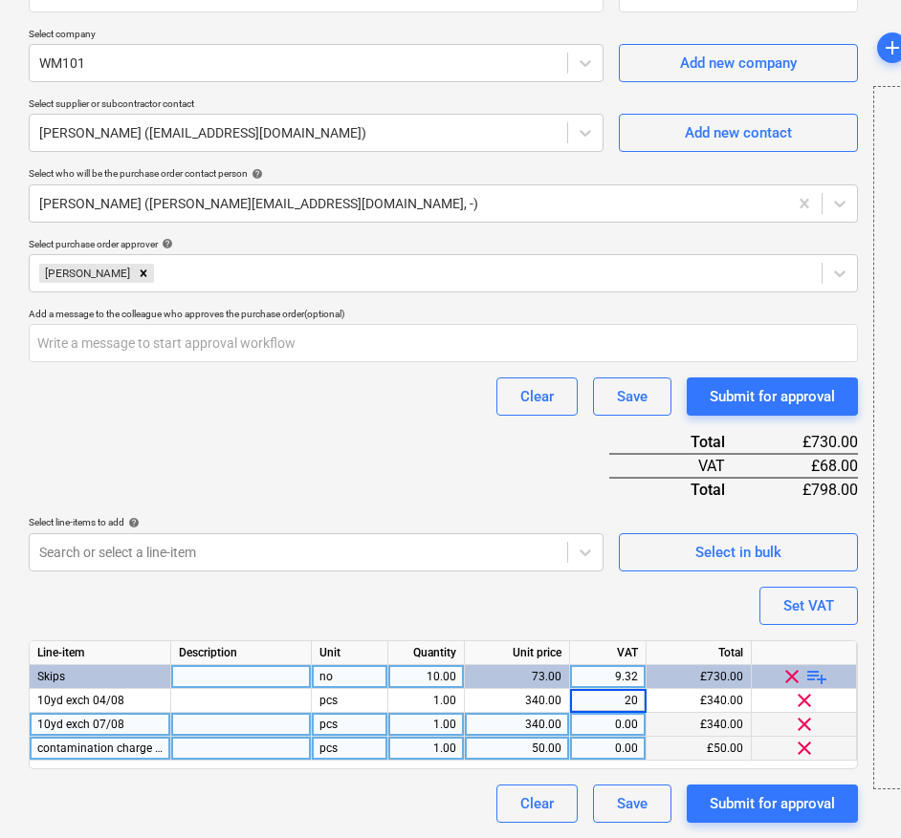
type textarea "x"
click at [632, 734] on div "0.00" at bounding box center [607, 725] width 60 height 24
type input "20"
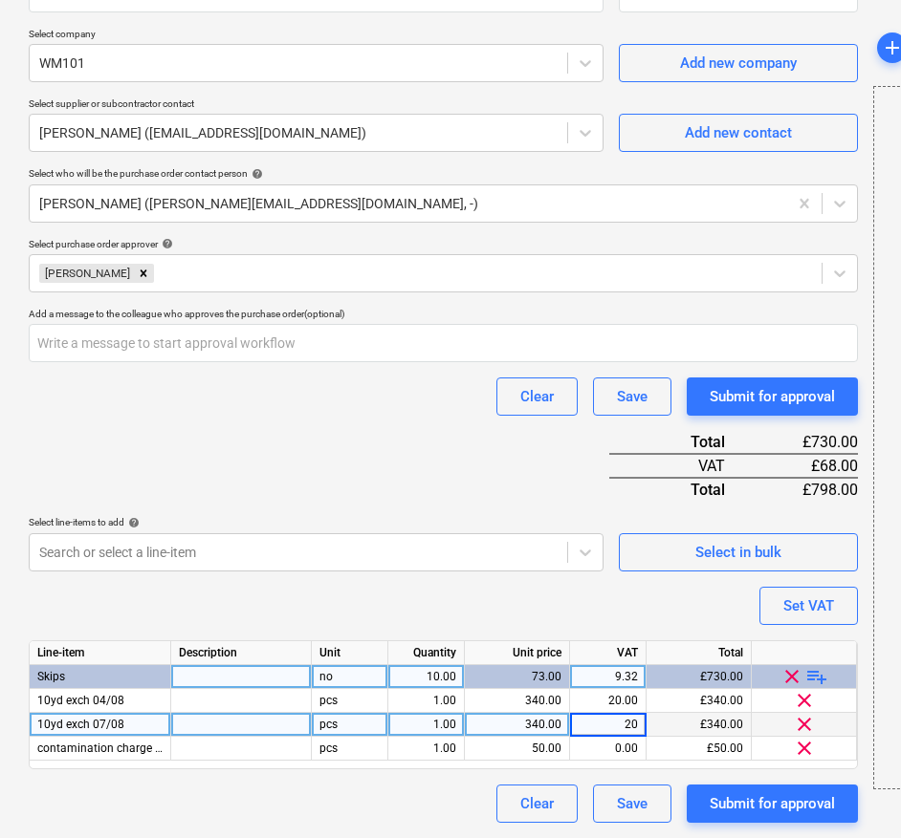
type textarea "x"
click at [581, 622] on div "Purchase order name help Purchase order Purchase order reference number help PR…" at bounding box center [443, 290] width 829 height 1066
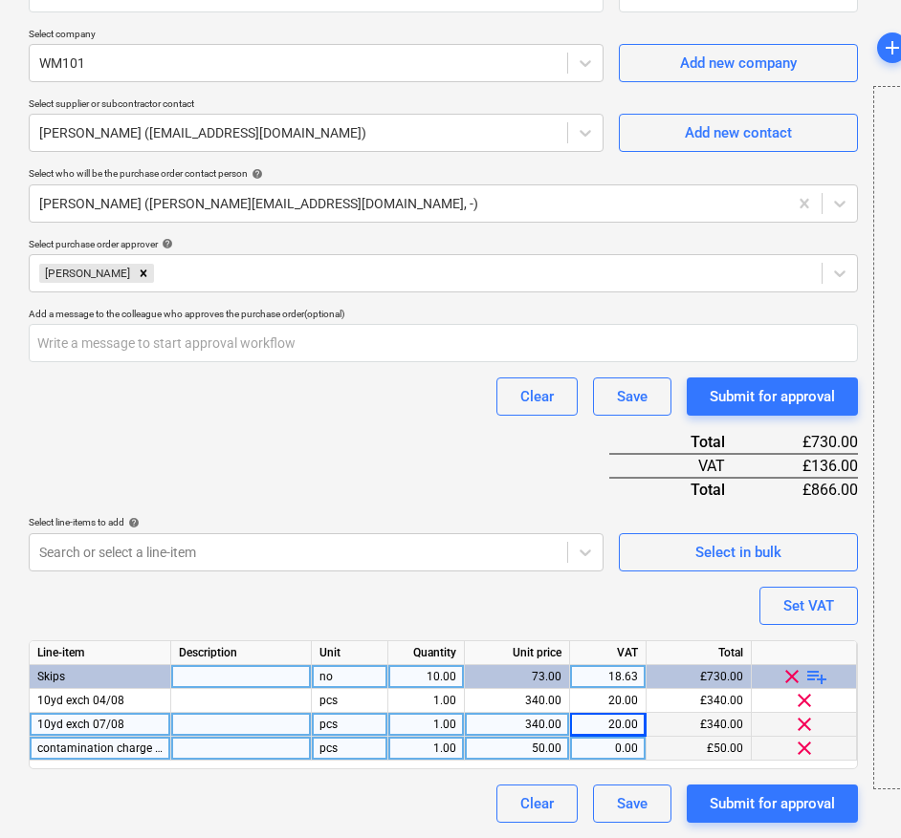
click at [623, 749] on div "0.00" at bounding box center [607, 749] width 60 height 24
type input "20"
click at [594, 605] on div "Purchase order name help Purchase order Purchase order reference number help PR…" at bounding box center [443, 290] width 829 height 1066
click at [819, 680] on span "playlist_add" at bounding box center [816, 676] width 23 height 23
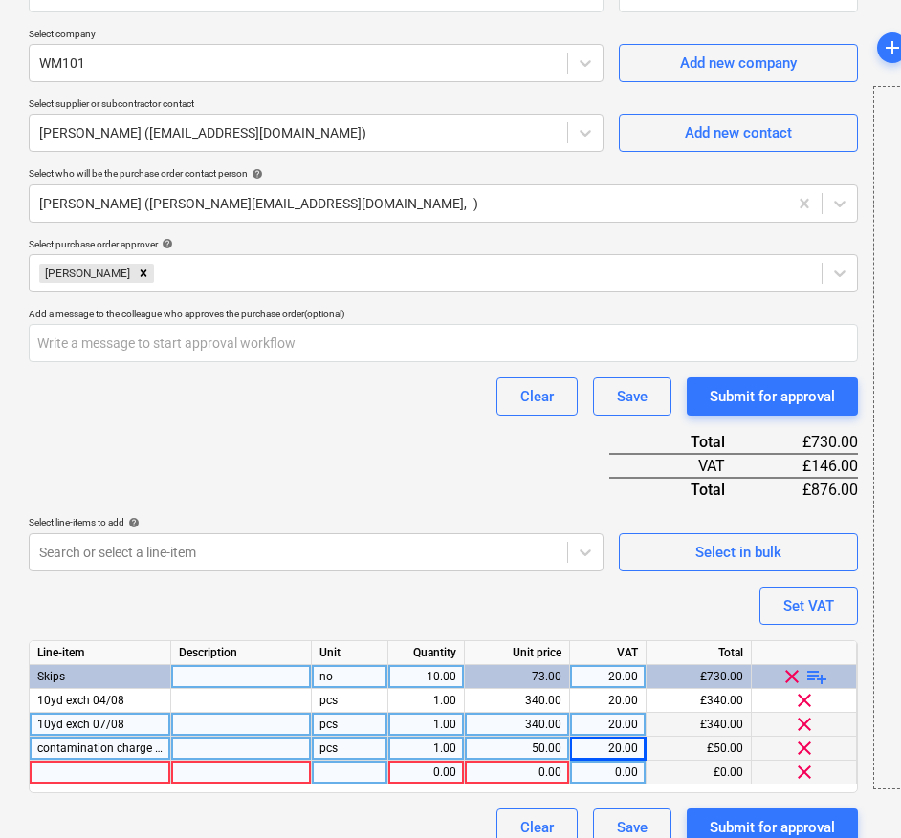
click at [95, 775] on div at bounding box center [100, 773] width 141 height 24
type textarea "x"
type input "contamination charge - weee 27/08"
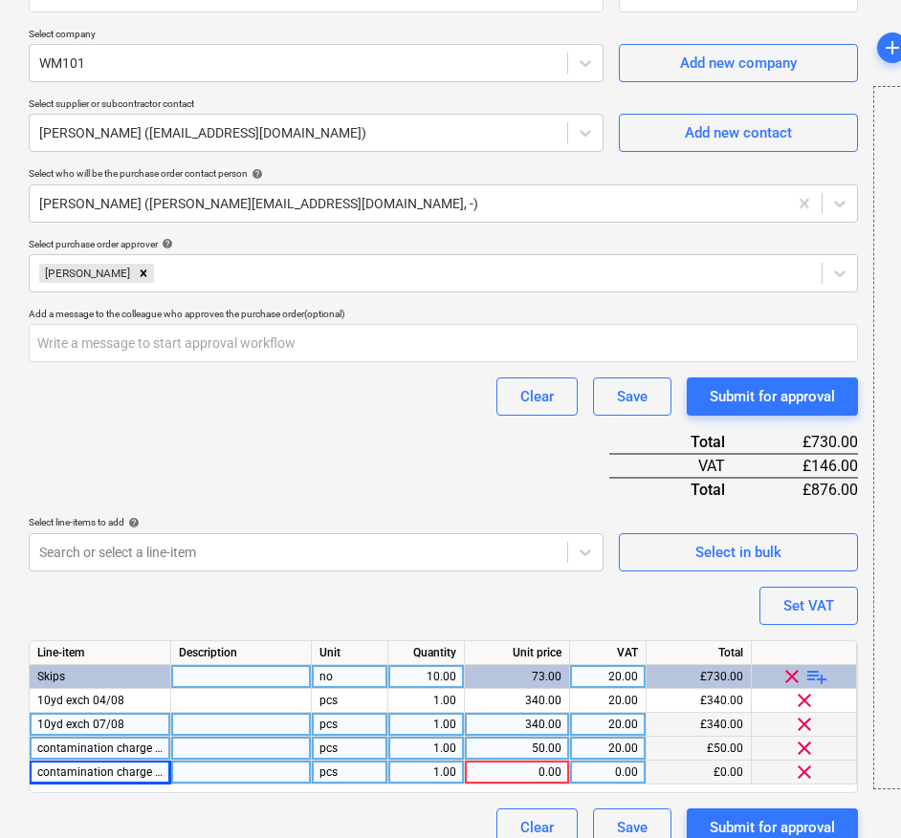
click at [551, 774] on div "0.00" at bounding box center [516, 773] width 89 height 24
type textarea "x"
type input "2"
type input "50"
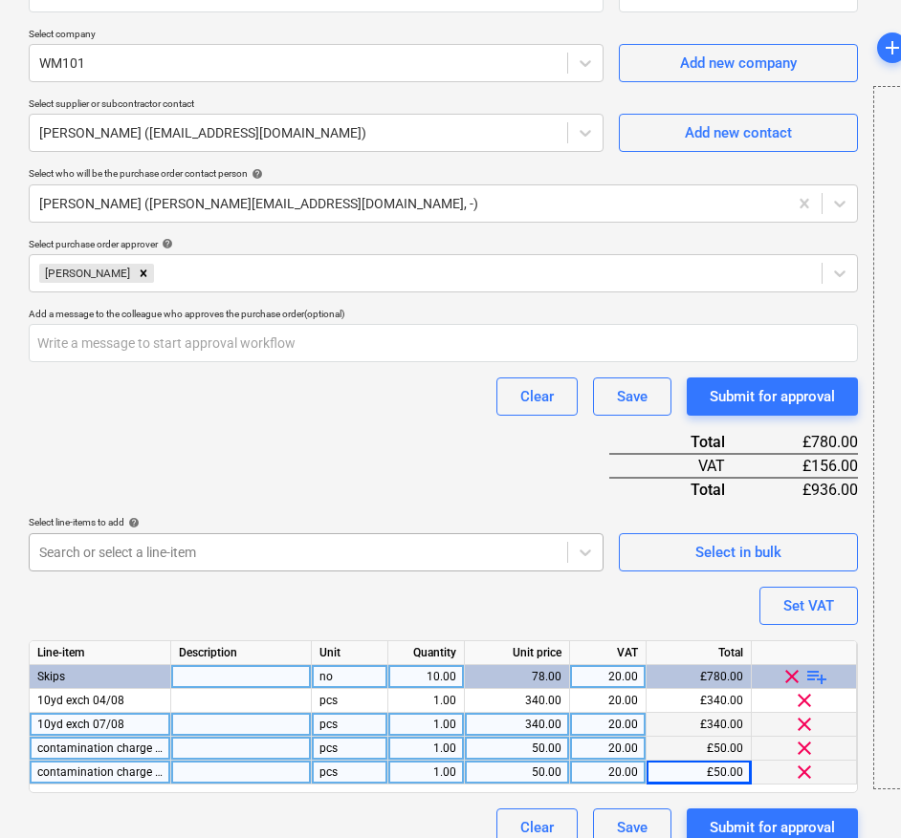
scroll to position [423, 0]
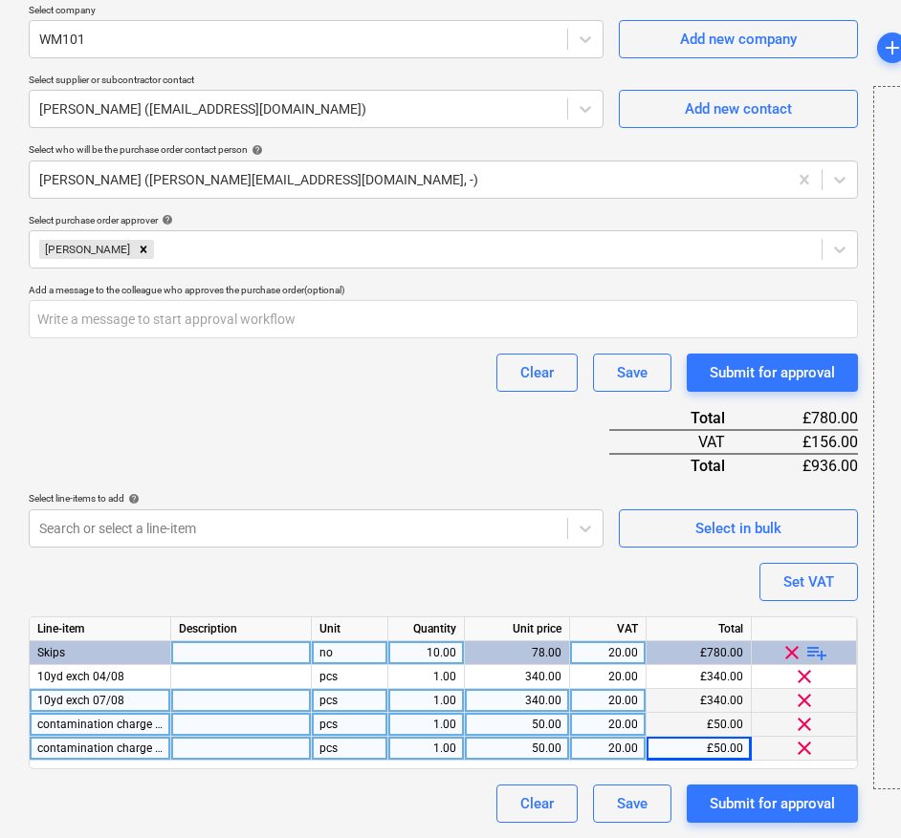
click at [812, 652] on span "playlist_add" at bounding box center [816, 652] width 23 height 23
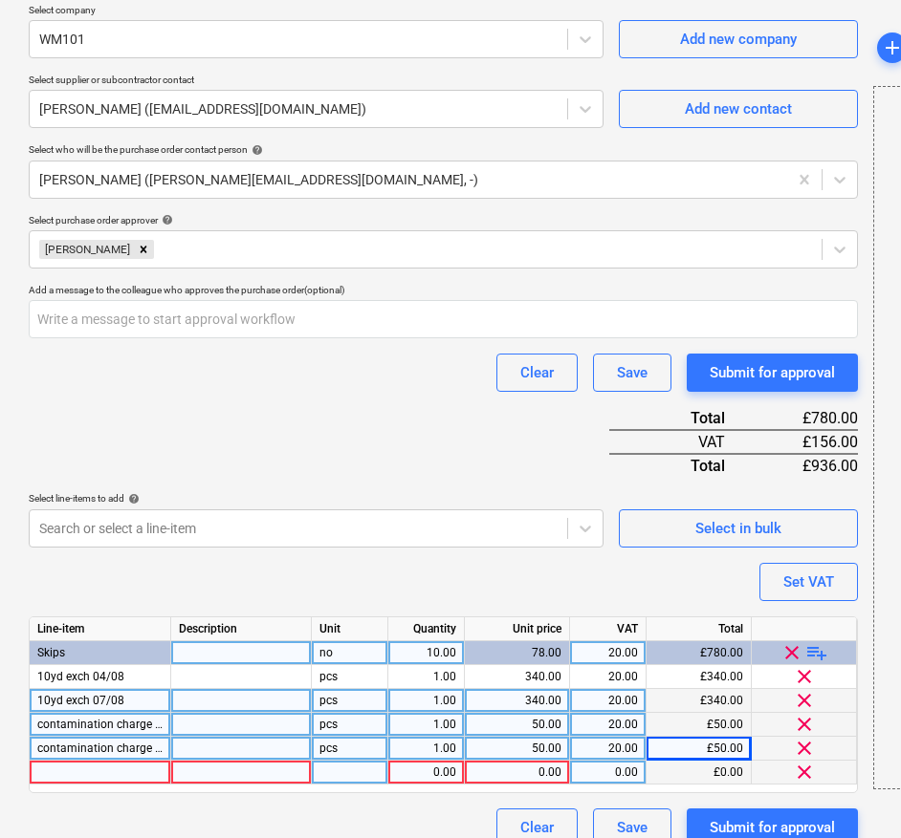
type textarea "x"
click at [64, 769] on div at bounding box center [100, 773] width 141 height 24
type input "10YD ENC 28/08"
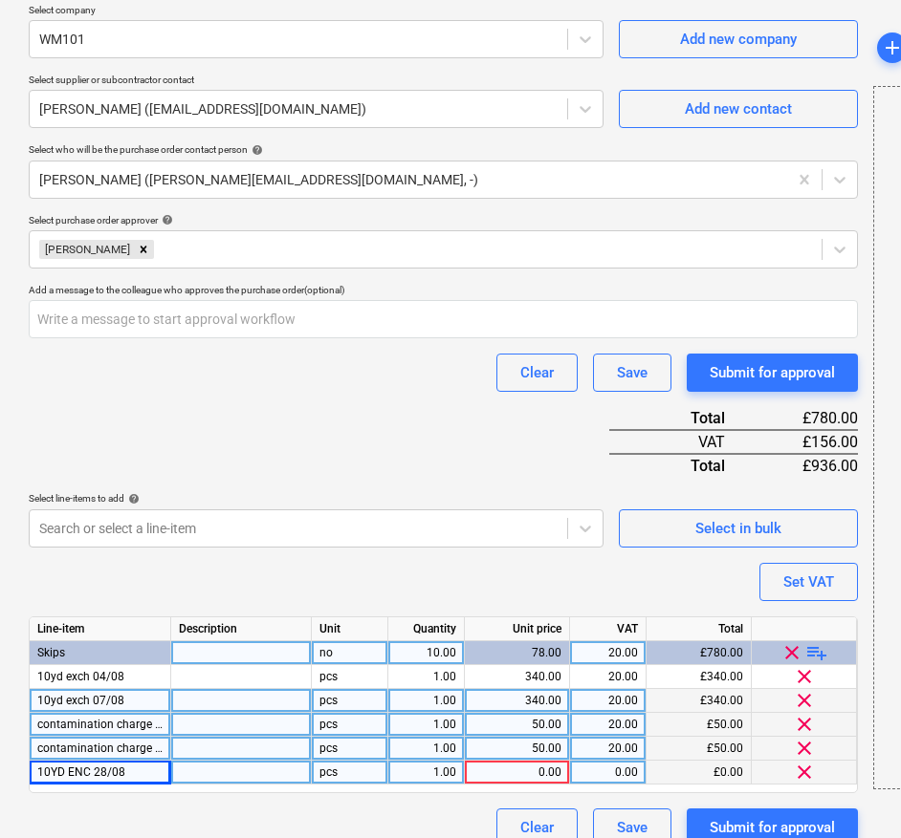
click at [449, 774] on div "1.00" at bounding box center [426, 773] width 60 height 24
click at [549, 767] on div "0.00" at bounding box center [516, 773] width 89 height 24
type textarea "x"
click at [535, 778] on div "0.00" at bounding box center [516, 773] width 89 height 24
type input "34"
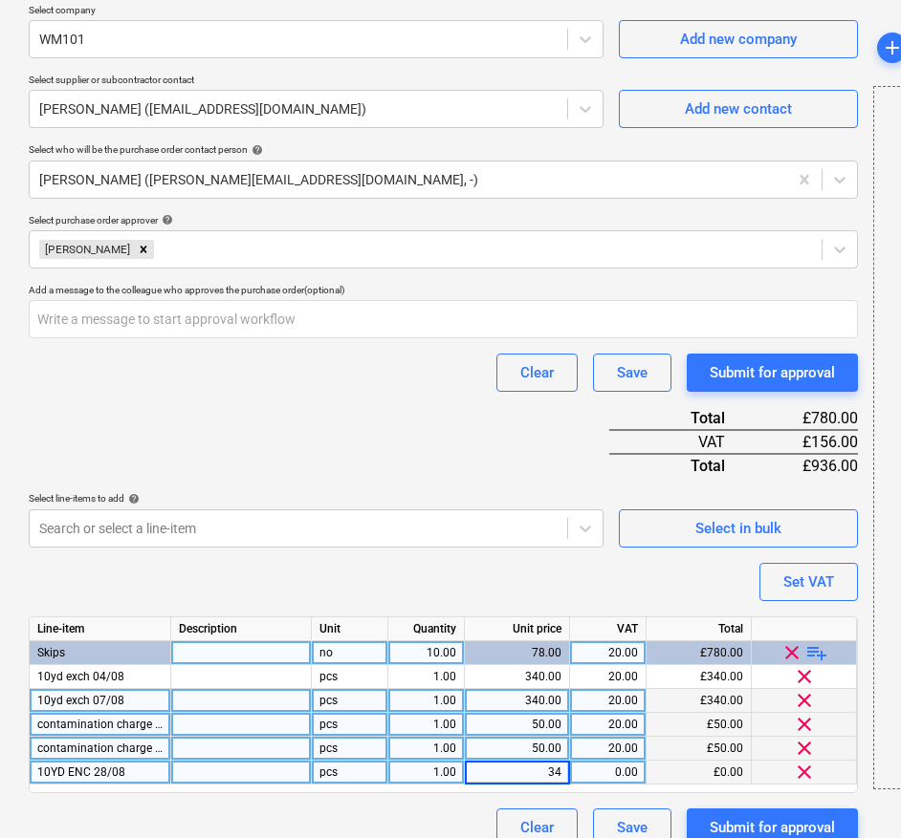
type textarea "x"
type input "340"
type textarea "x"
type input "20"
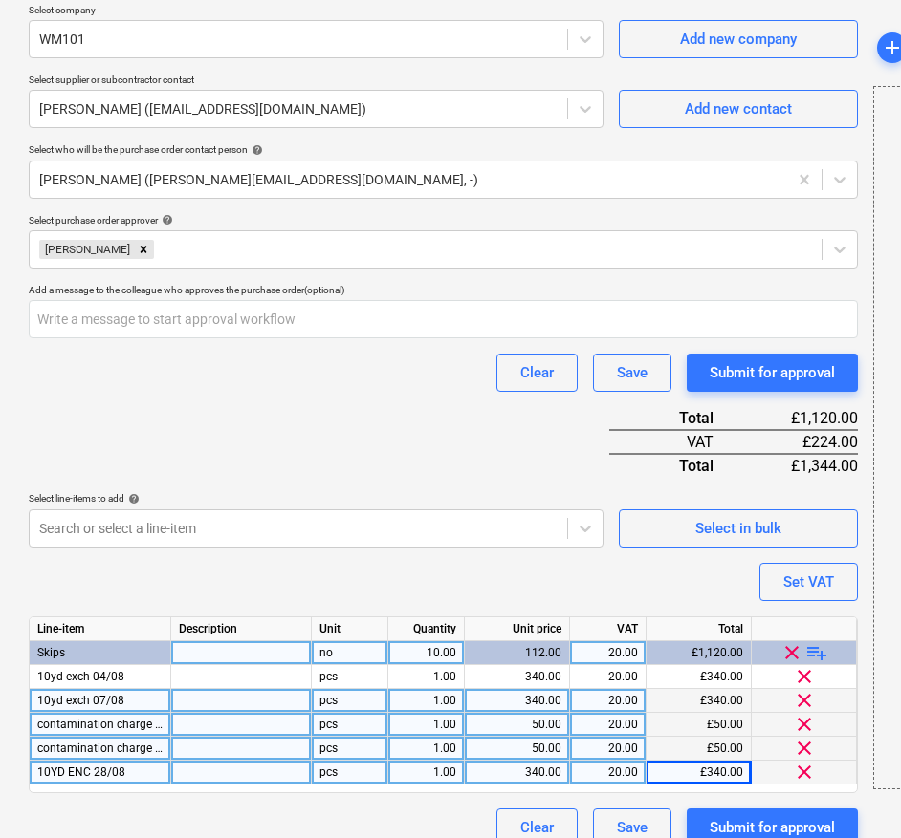
click at [511, 559] on div "Purchase order name help Purchase order Purchase order reference number help PR…" at bounding box center [443, 290] width 829 height 1114
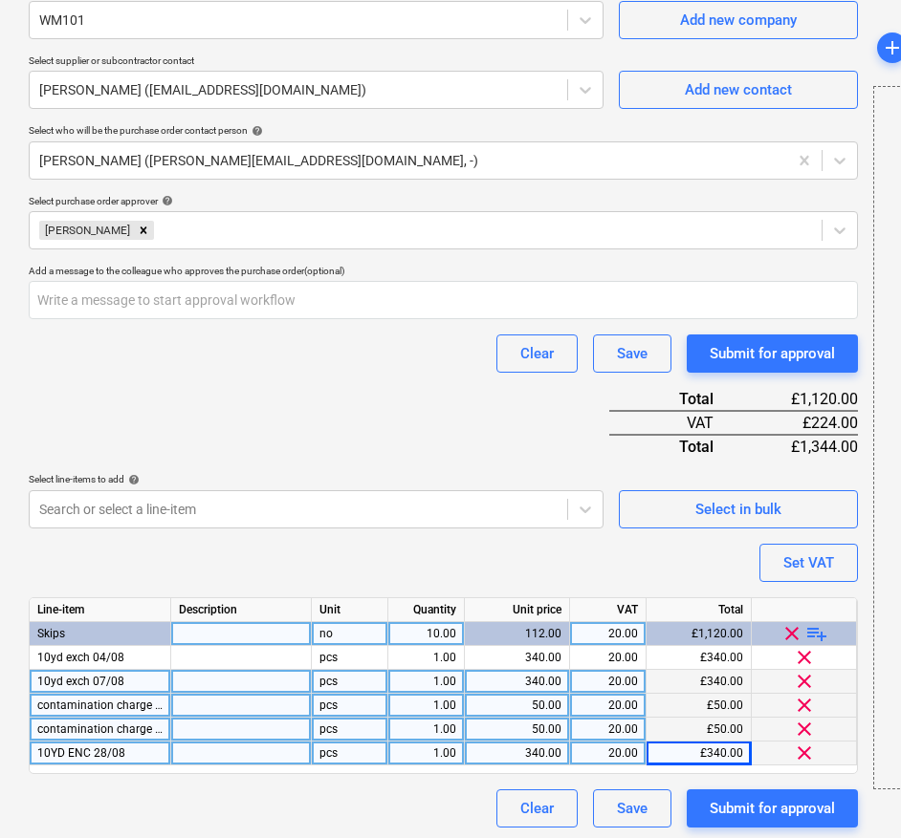
scroll to position [447, 0]
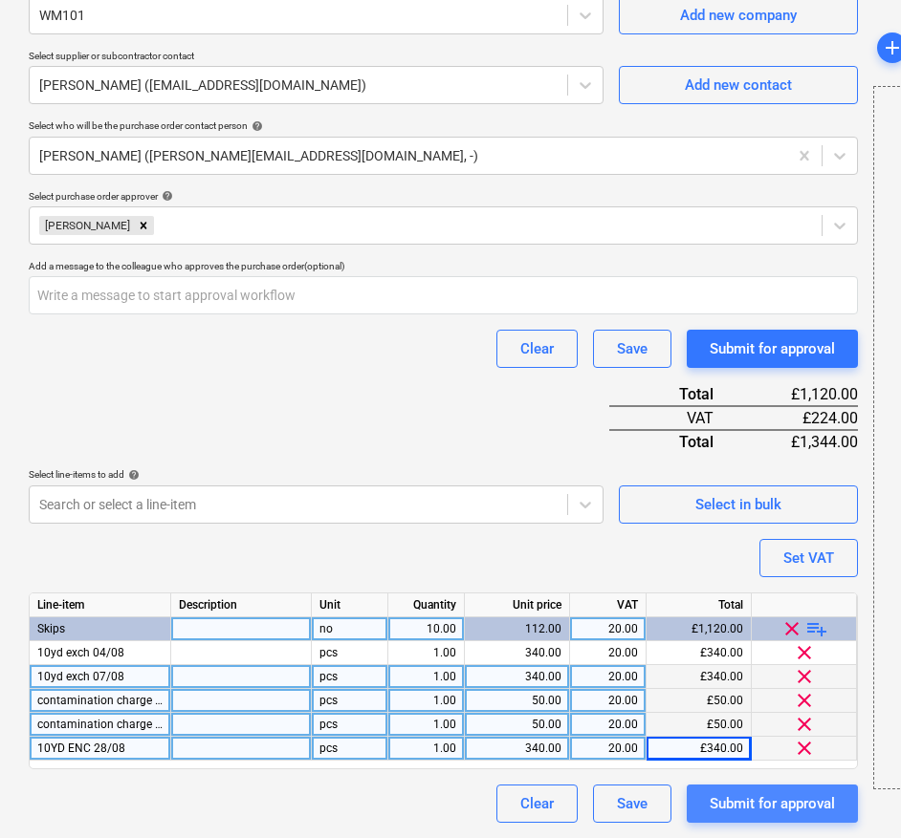
click at [729, 811] on div "Submit for approval" at bounding box center [771, 804] width 125 height 25
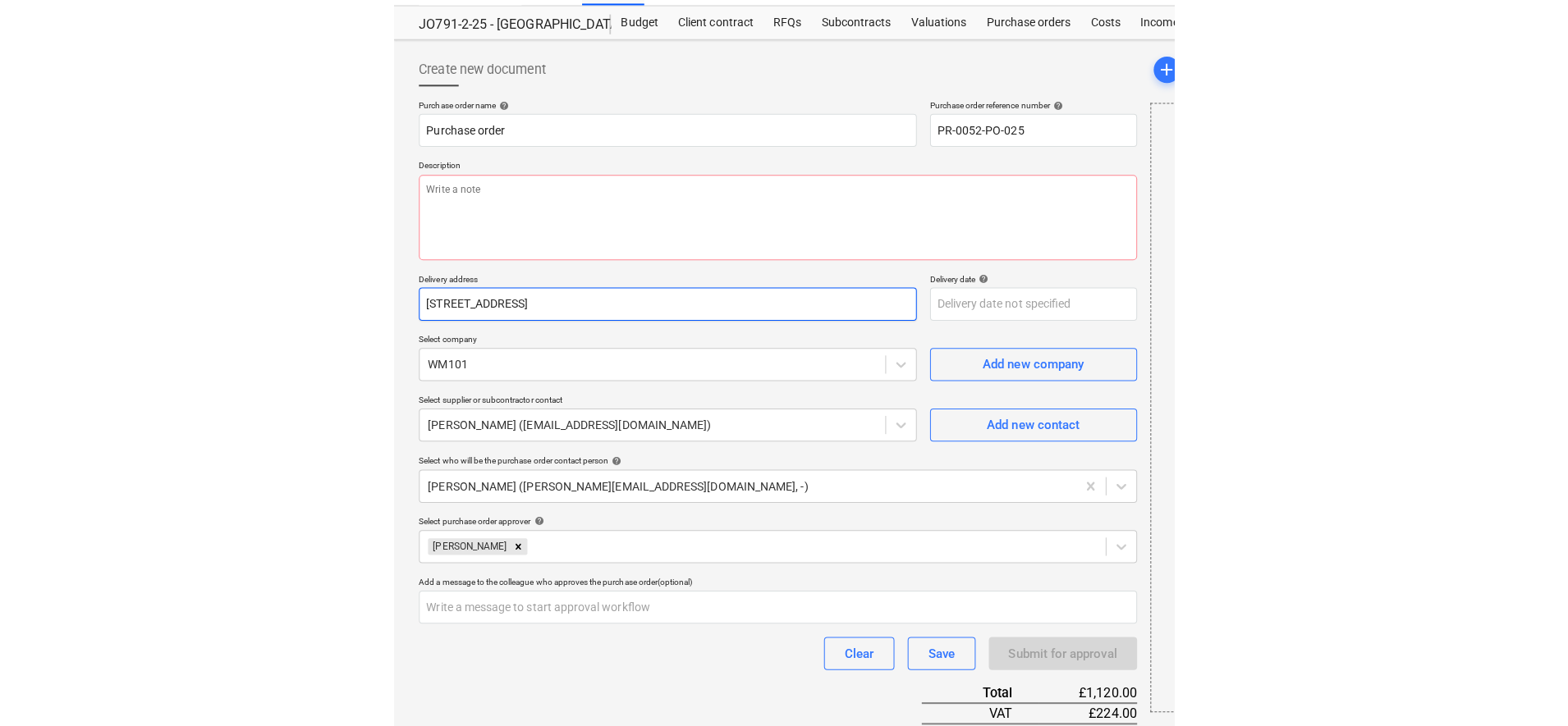
scroll to position [0, 0]
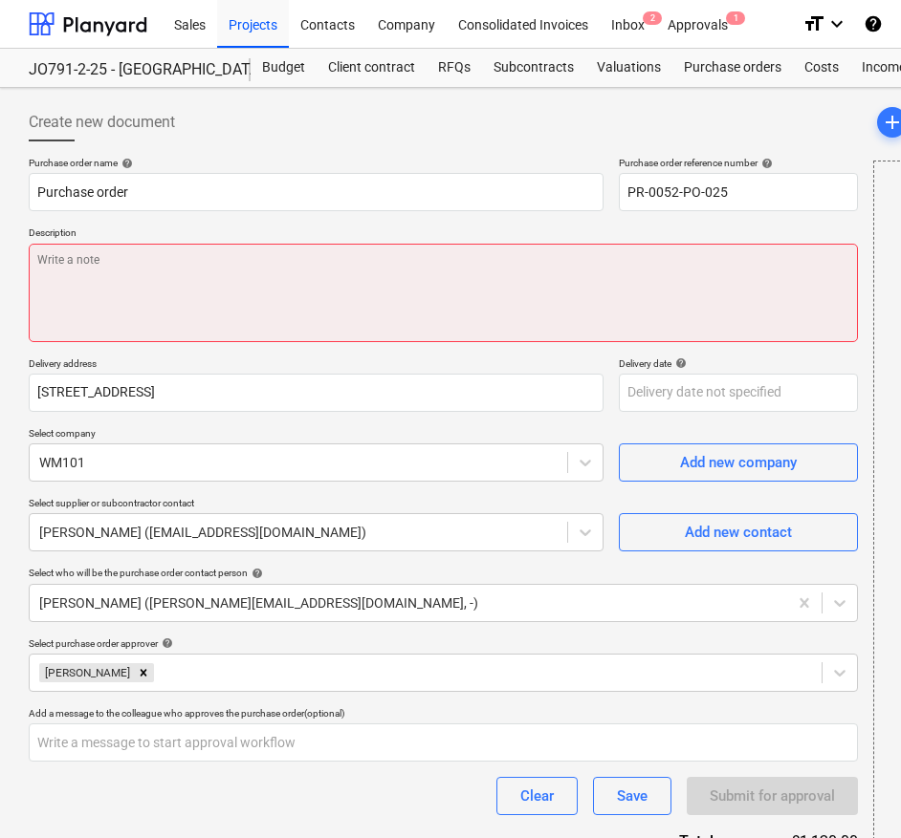
click at [124, 289] on textarea at bounding box center [443, 293] width 829 height 98
type textarea "x"
type textarea "S"
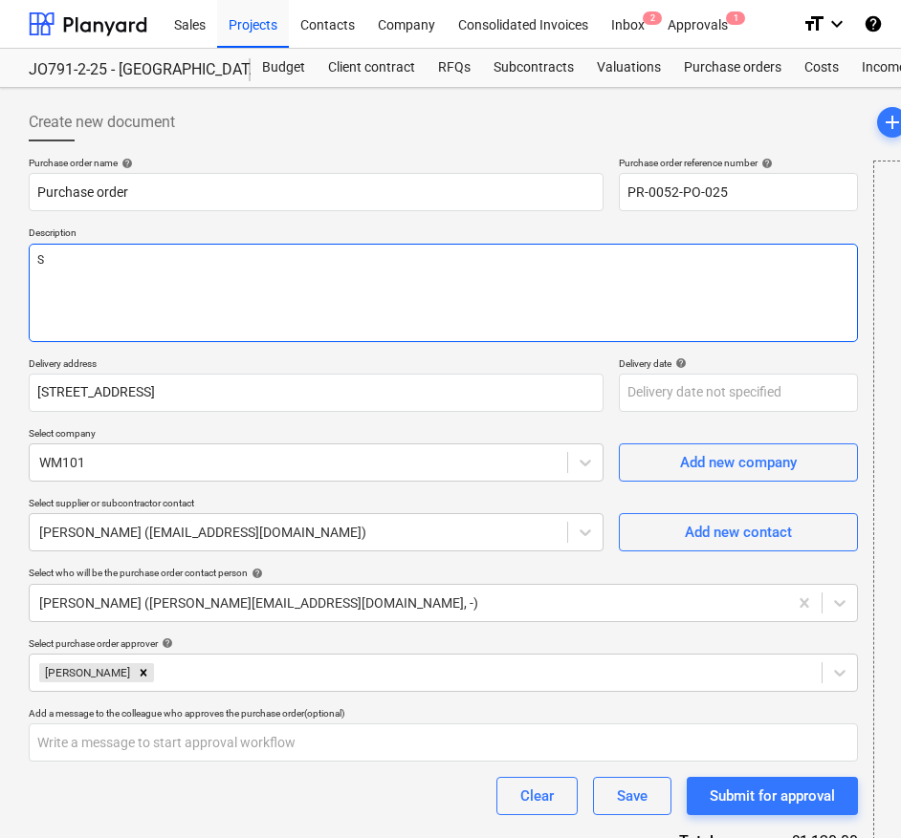
type textarea "x"
type textarea "Sk"
type textarea "x"
type textarea "Ski"
type textarea "x"
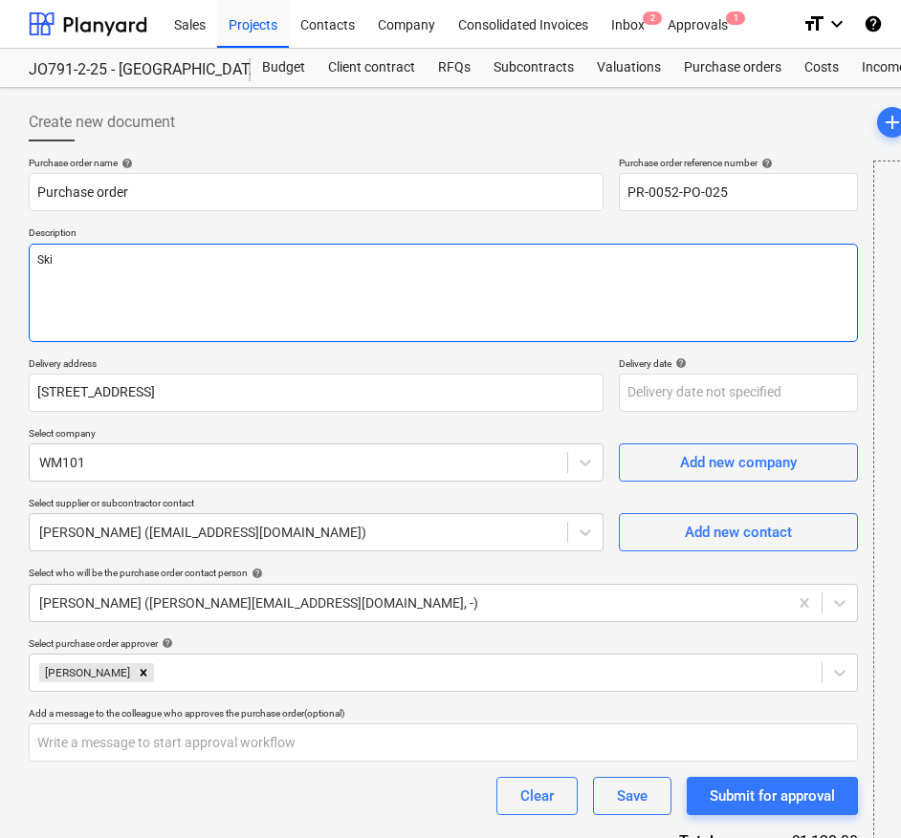
type textarea "Skip"
type textarea "x"
type textarea "Skips"
type textarea "x"
type textarea "Skips"
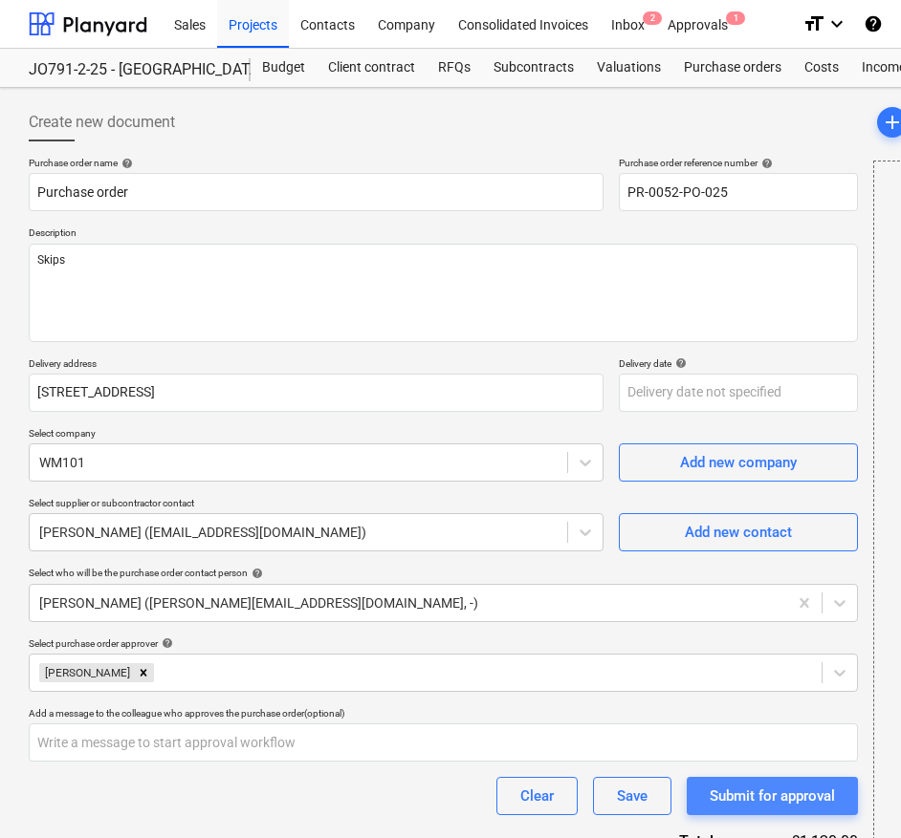
click at [789, 786] on div "Submit for approval" at bounding box center [771, 796] width 125 height 25
type textarea "x"
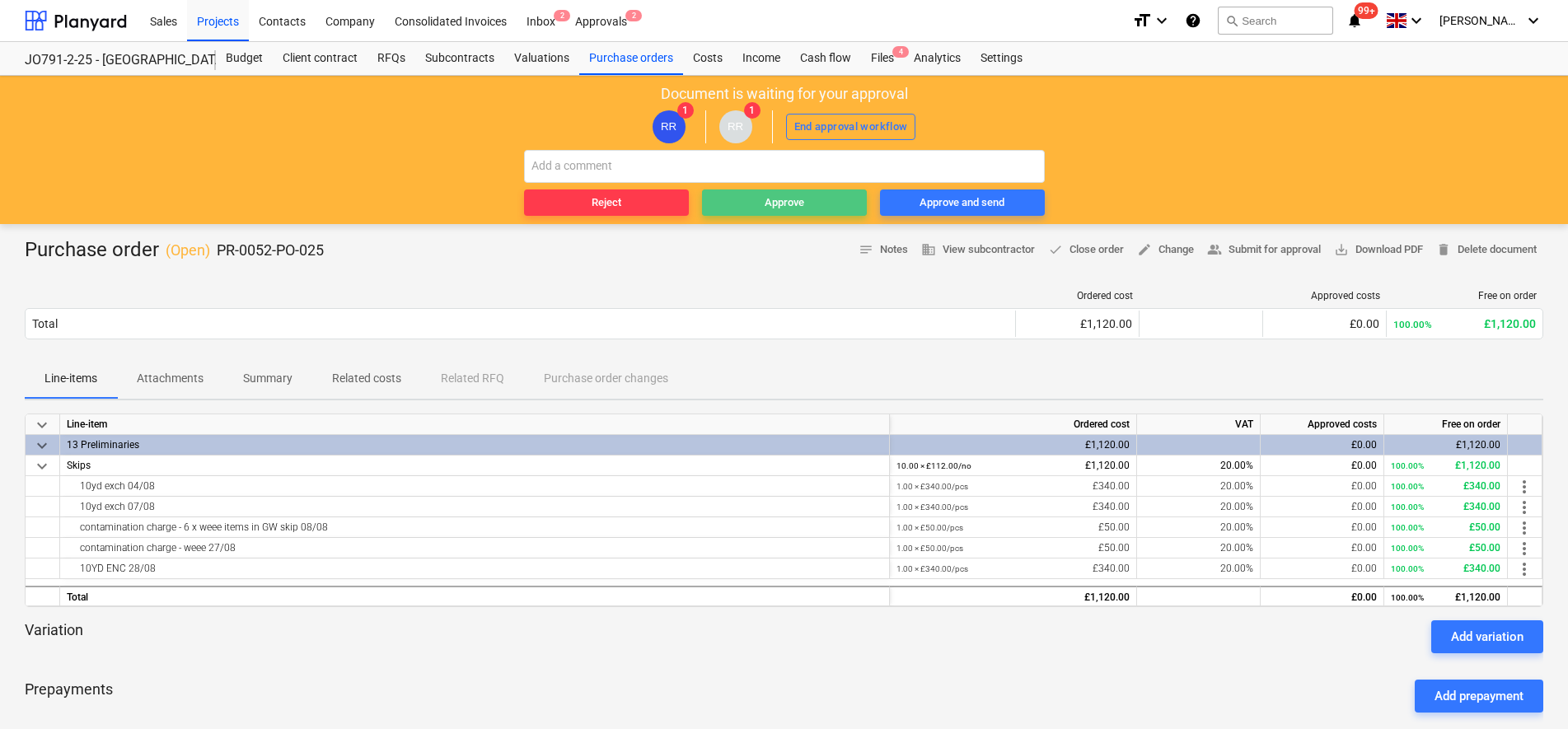
click at [835, 198] on span "Approve" at bounding box center [784, 203] width 152 height 19
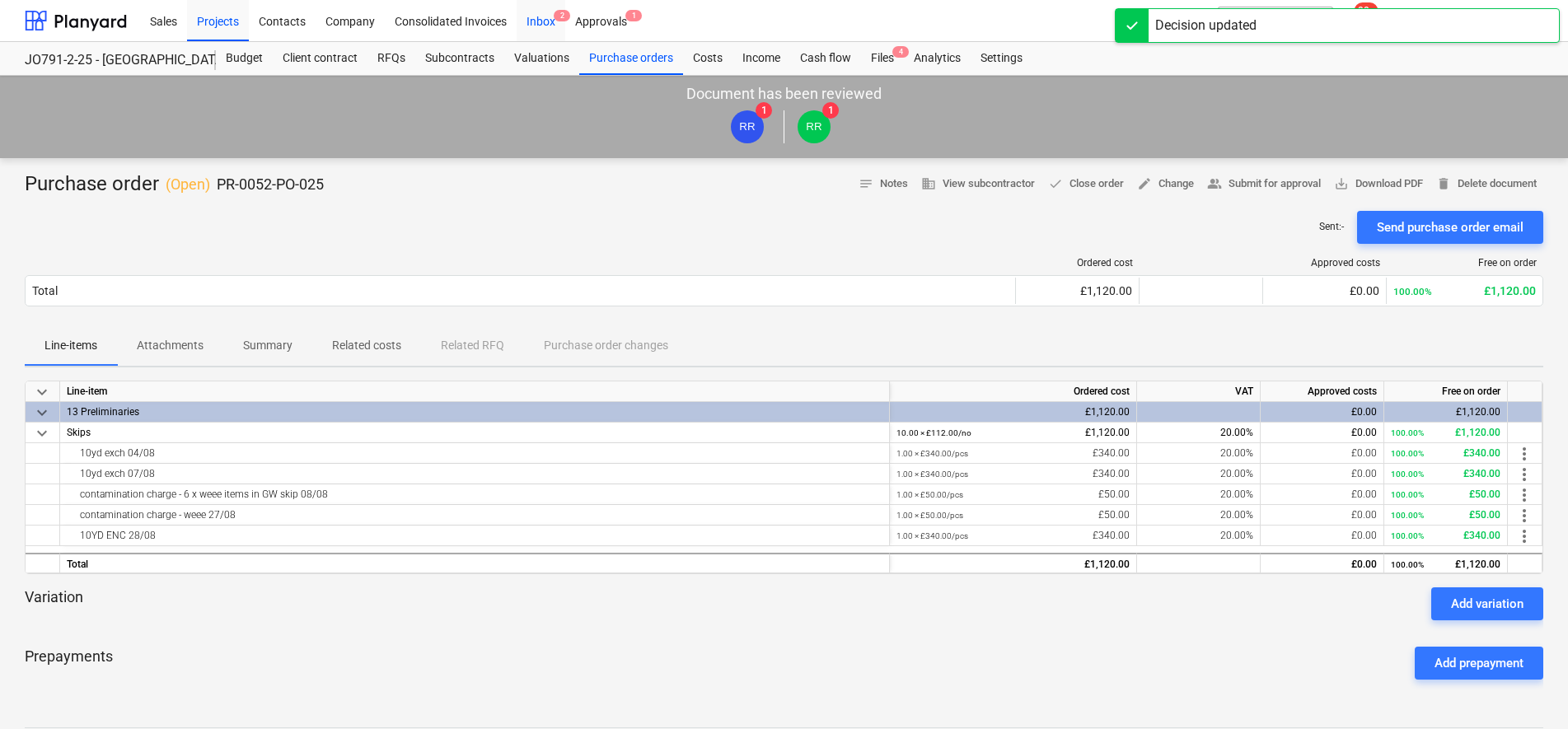
click at [528, 16] on div "Inbox 2" at bounding box center [540, 20] width 48 height 42
